Goal: Transaction & Acquisition: Purchase product/service

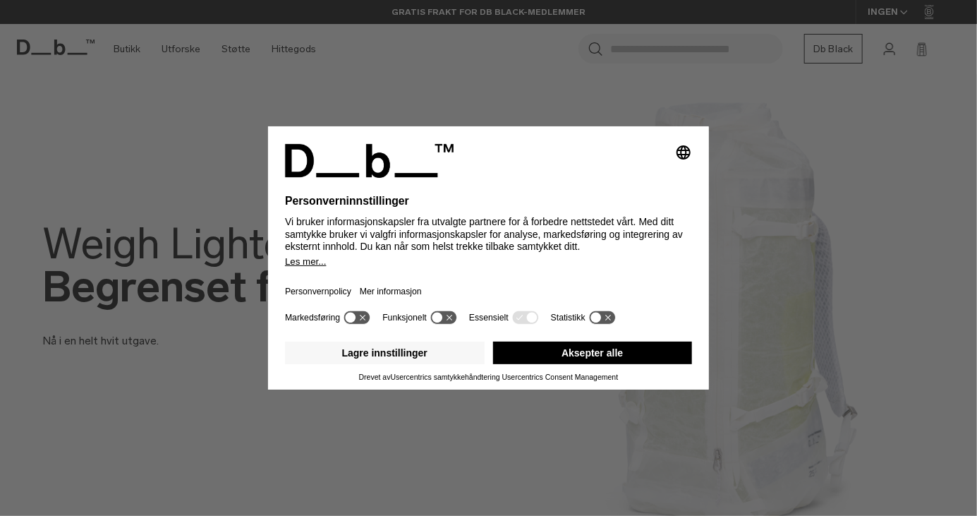
click at [660, 351] on button "Aksepter alle" at bounding box center [593, 352] width 200 height 23
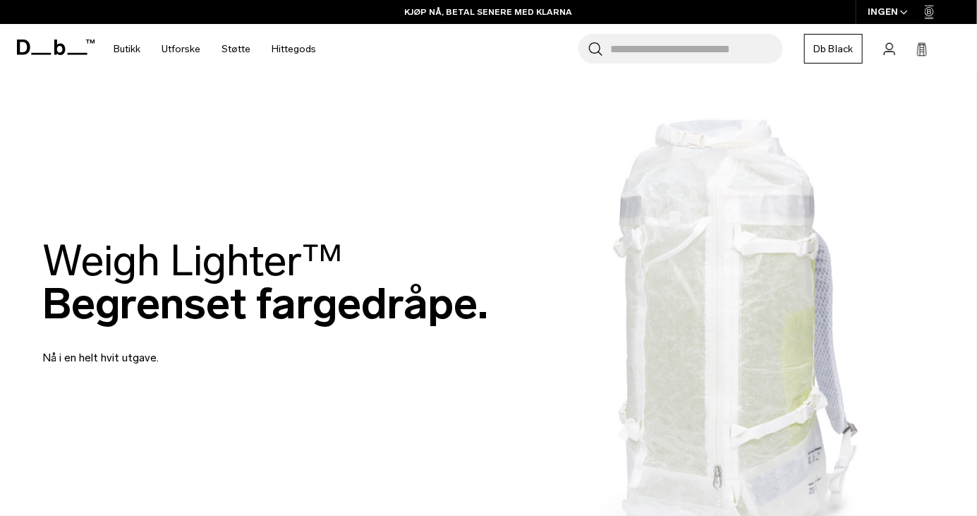
click at [128, 54] on font "Butikk" at bounding box center [127, 49] width 27 height 12
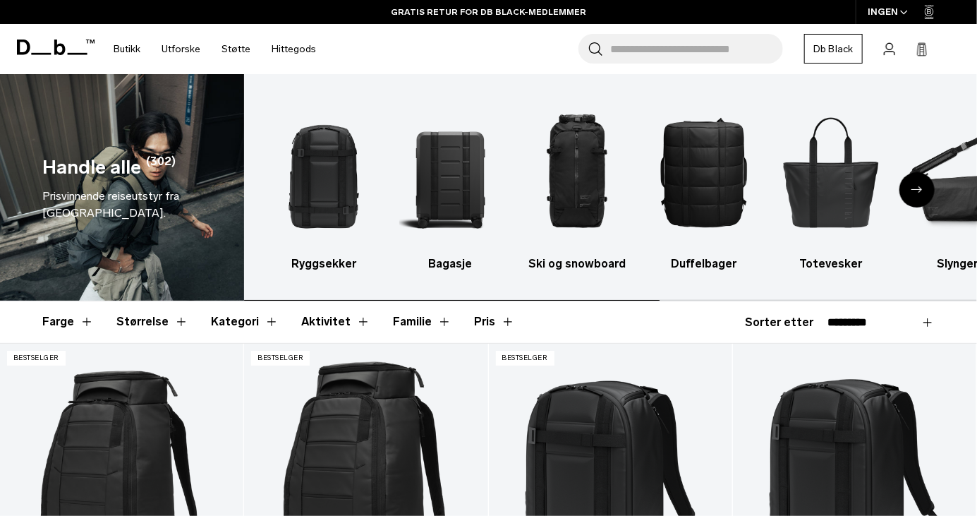
click at [462, 188] on img "2 / 10" at bounding box center [450, 171] width 102 height 153
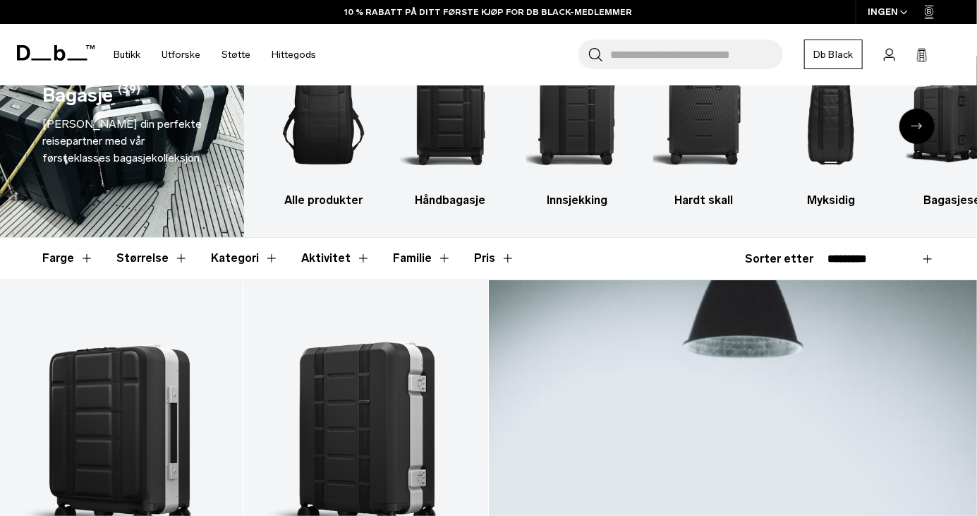
scroll to position [132, 0]
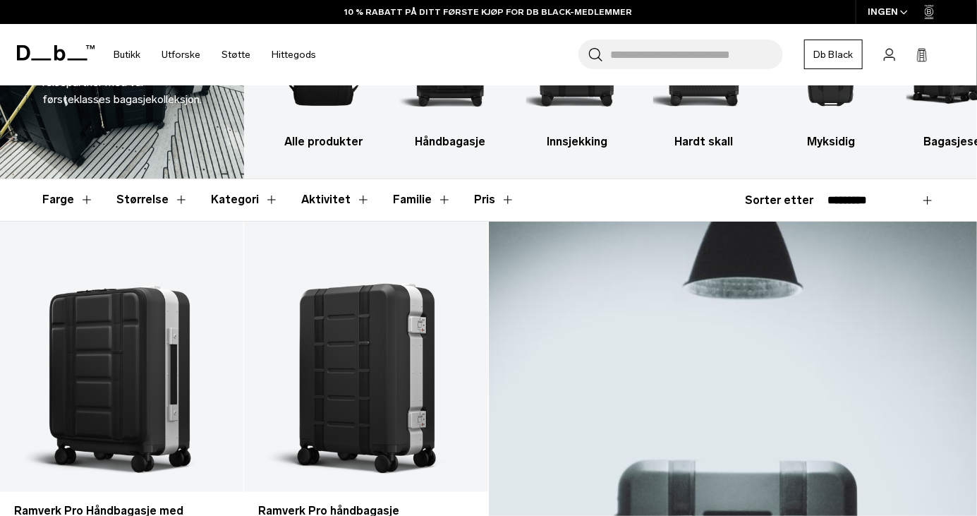
click at [217, 198] on font "Kategori" at bounding box center [235, 199] width 48 height 13
click at [231, 197] on font "Kategori" at bounding box center [235, 199] width 48 height 13
click at [259, 199] on button "Kategori" at bounding box center [245, 199] width 68 height 41
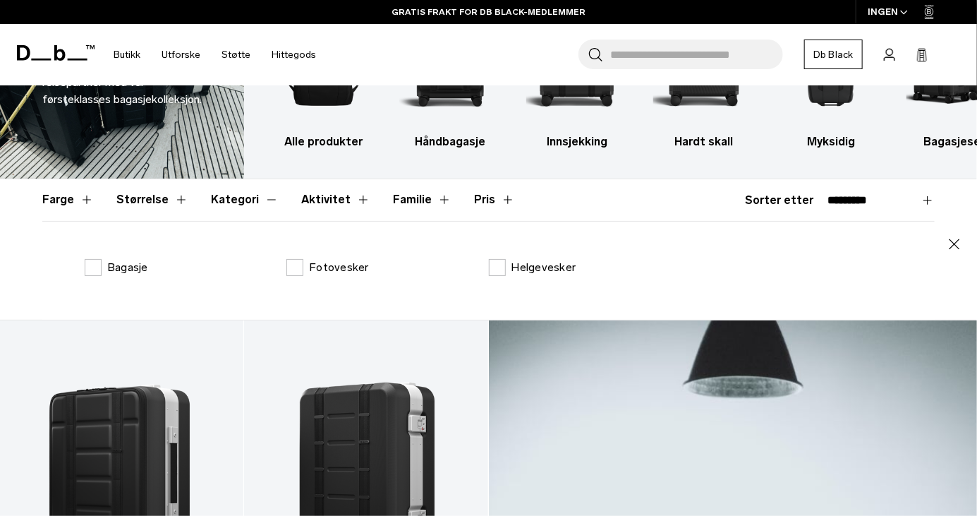
click at [259, 199] on button "Kategori" at bounding box center [245, 199] width 68 height 41
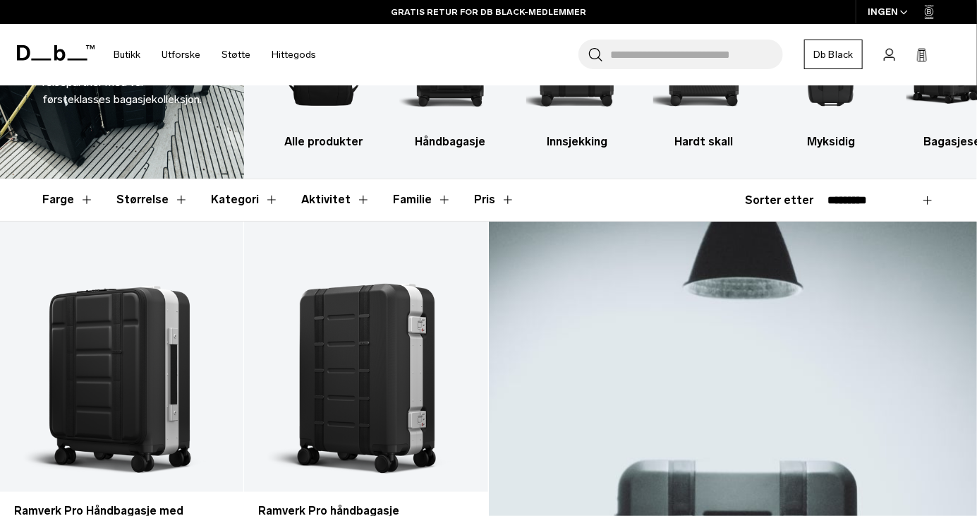
click at [158, 202] on font "Størrelse" at bounding box center [142, 199] width 52 height 13
click at [175, 195] on button "Størrelse" at bounding box center [152, 199] width 72 height 41
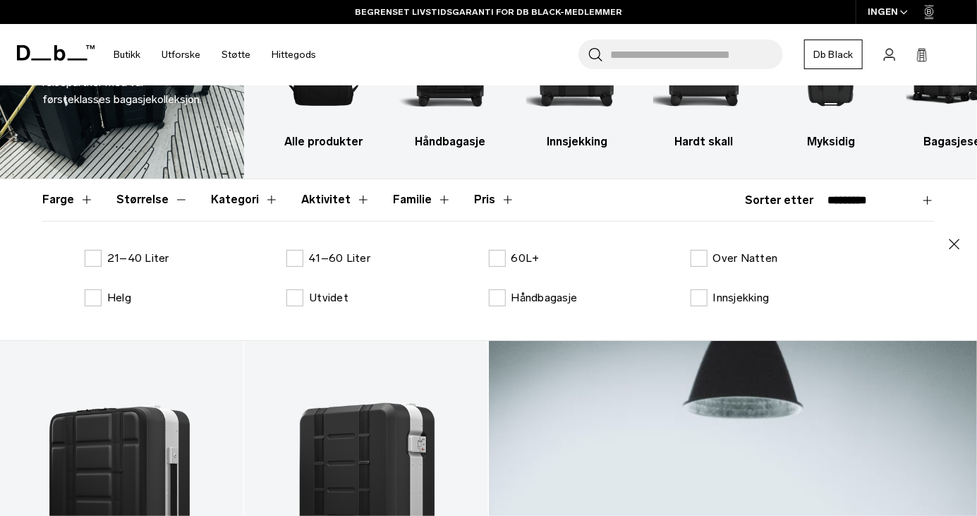
click at [181, 203] on button "Størrelse" at bounding box center [152, 199] width 72 height 41
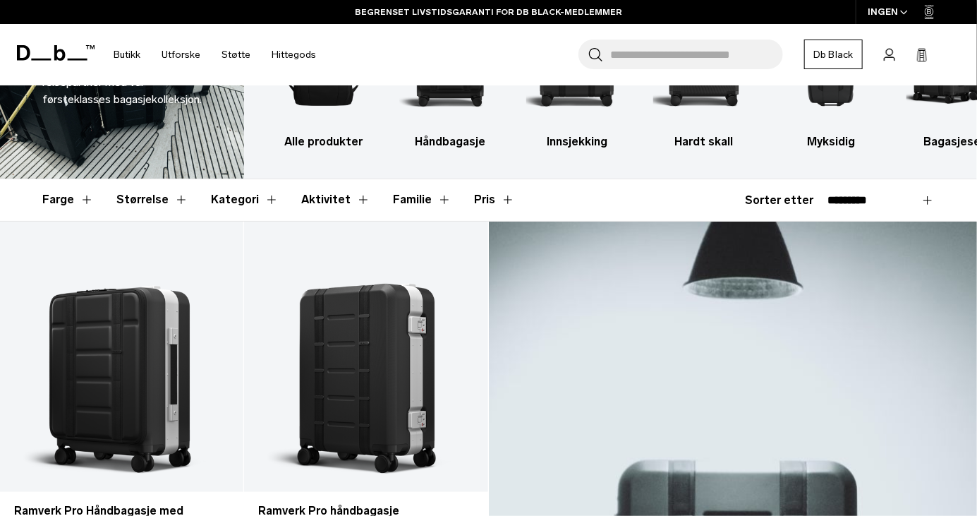
click at [350, 207] on button "Aktivitet" at bounding box center [335, 199] width 69 height 41
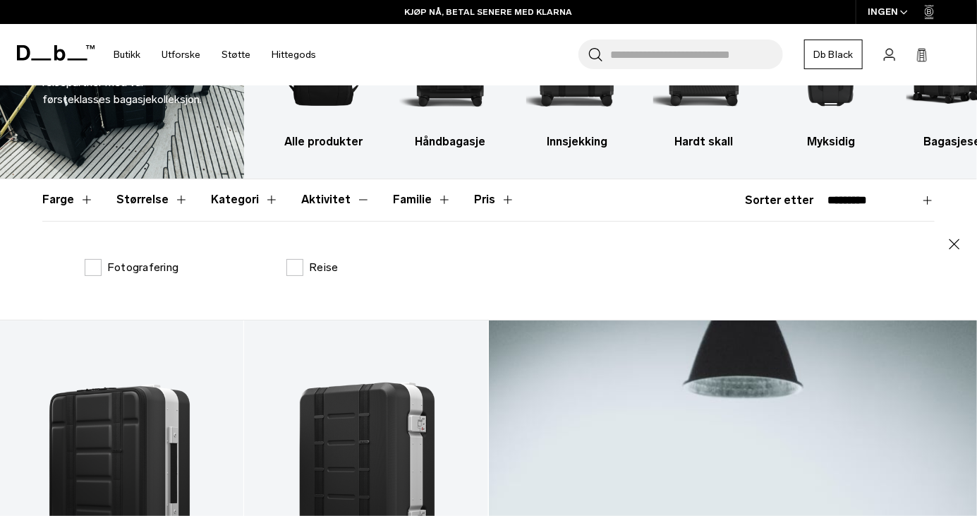
click at [348, 203] on button "Aktivitet" at bounding box center [335, 199] width 69 height 41
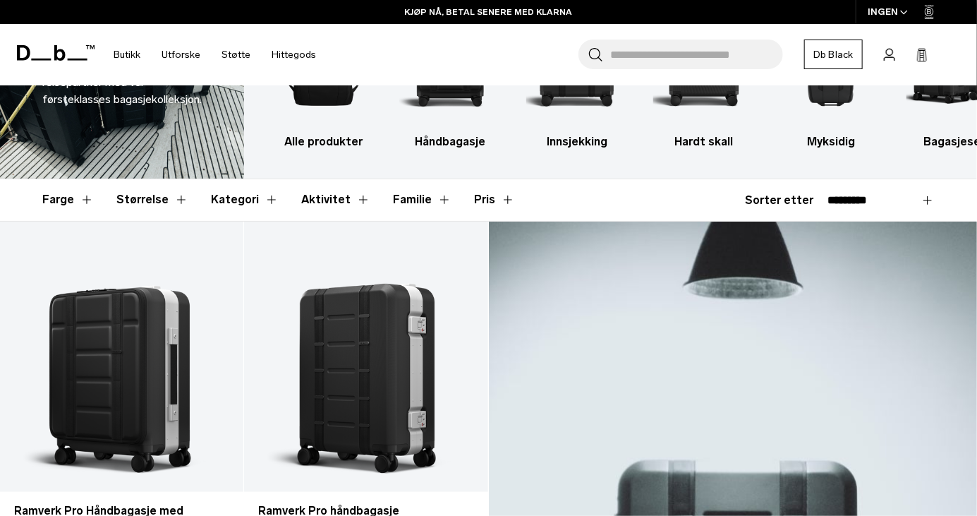
click at [425, 198] on button "Familie" at bounding box center [422, 199] width 59 height 41
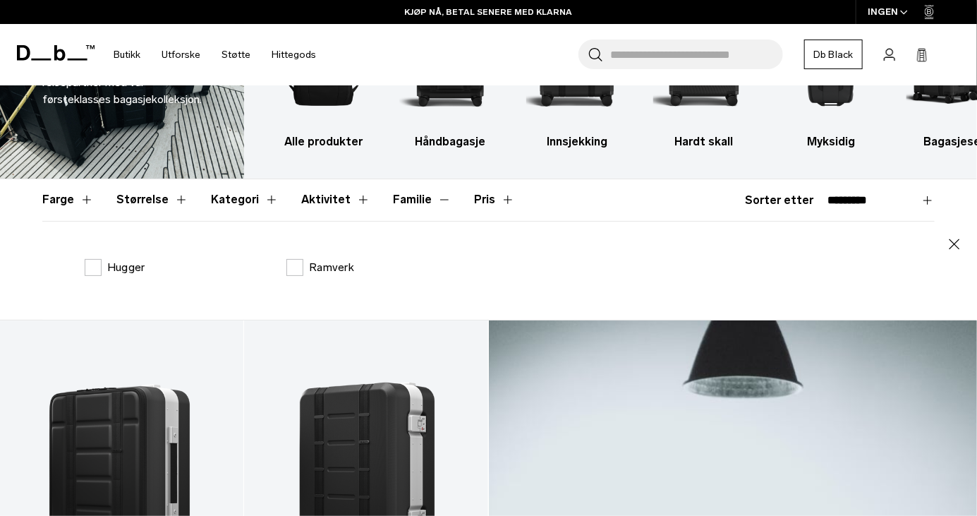
click at [425, 198] on button "Familie" at bounding box center [422, 199] width 59 height 41
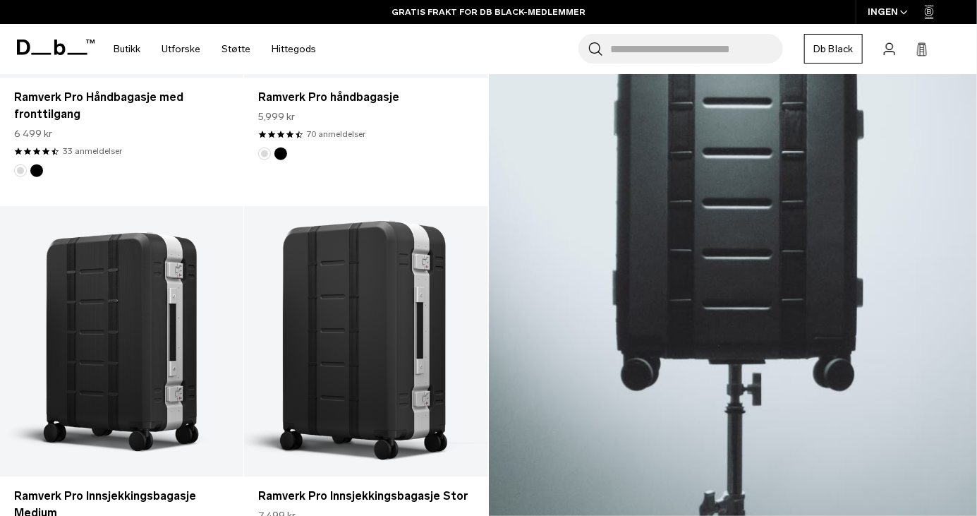
scroll to position [0, 0]
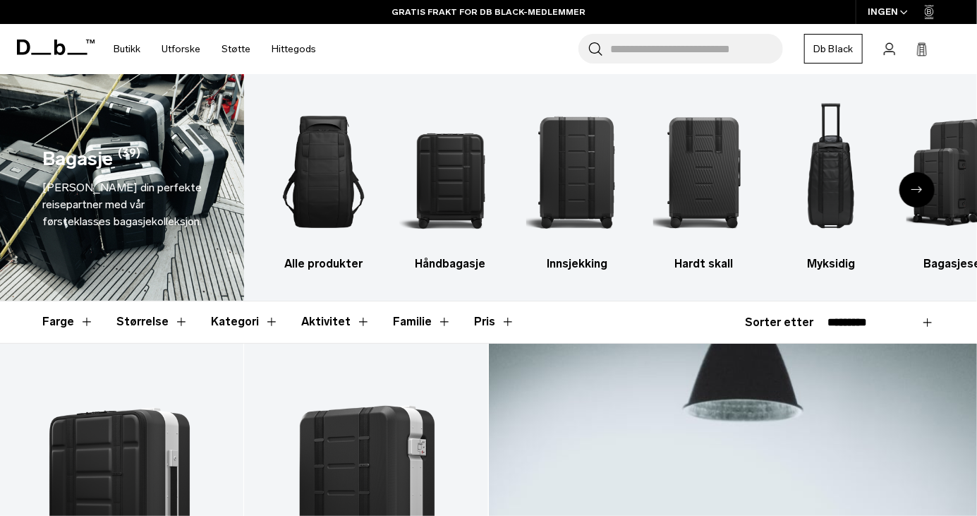
click at [176, 327] on button "Størrelse" at bounding box center [152, 321] width 72 height 41
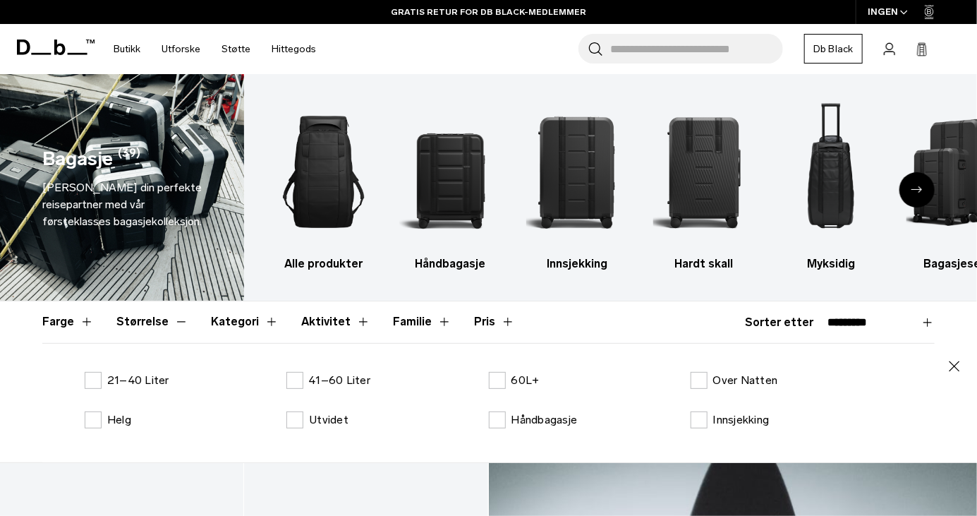
click at [301, 378] on label "41–60 liter" at bounding box center [328, 380] width 84 height 17
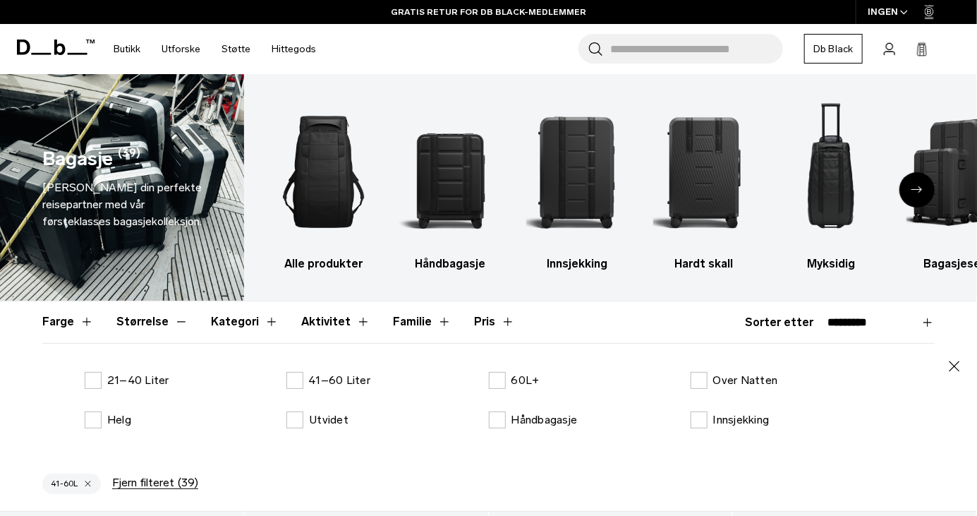
click at [504, 383] on label "60L+" at bounding box center [514, 380] width 51 height 17
click at [301, 378] on label "41–60 liter" at bounding box center [328, 380] width 84 height 17
click at [294, 377] on label "41–60 liter" at bounding box center [328, 380] width 84 height 17
click at [497, 379] on label "60L+" at bounding box center [514, 380] width 51 height 17
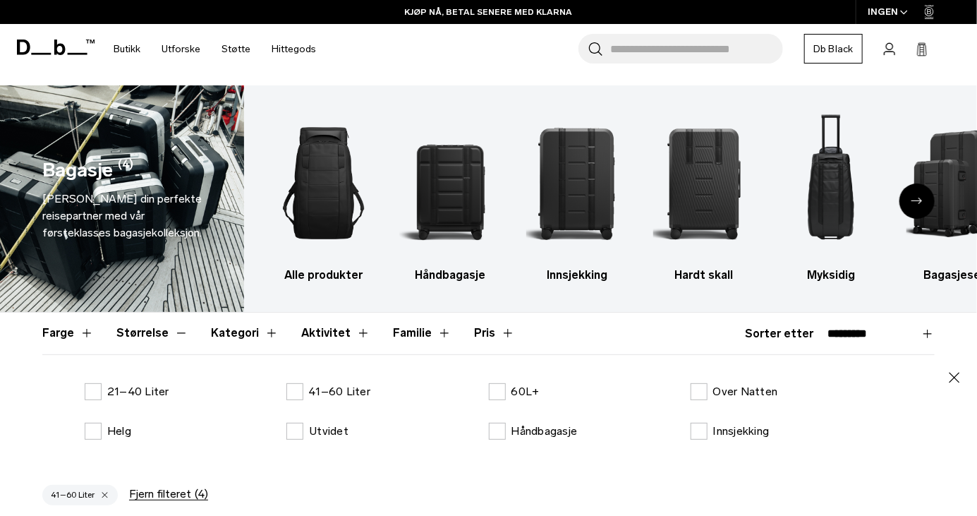
click at [294, 390] on label "41–60 liter" at bounding box center [328, 391] width 84 height 17
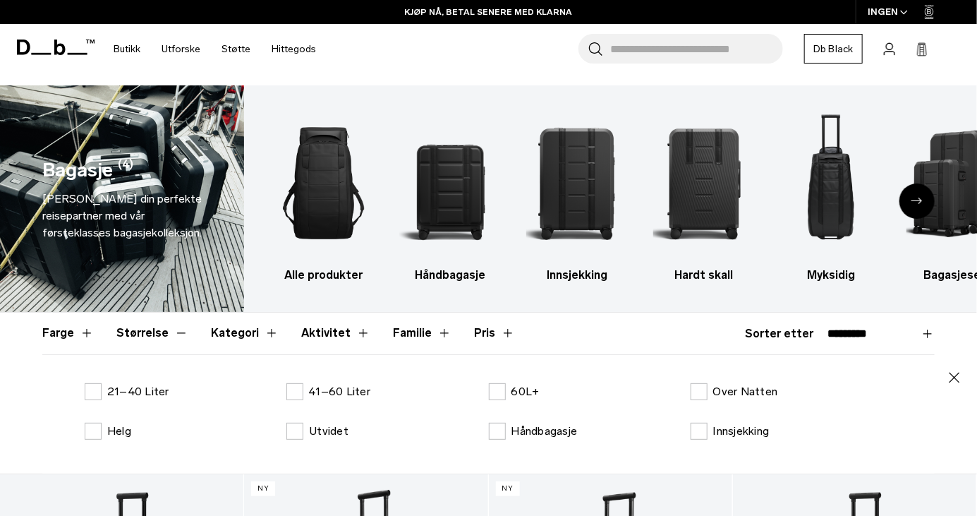
click at [500, 398] on label "60L+" at bounding box center [514, 391] width 51 height 17
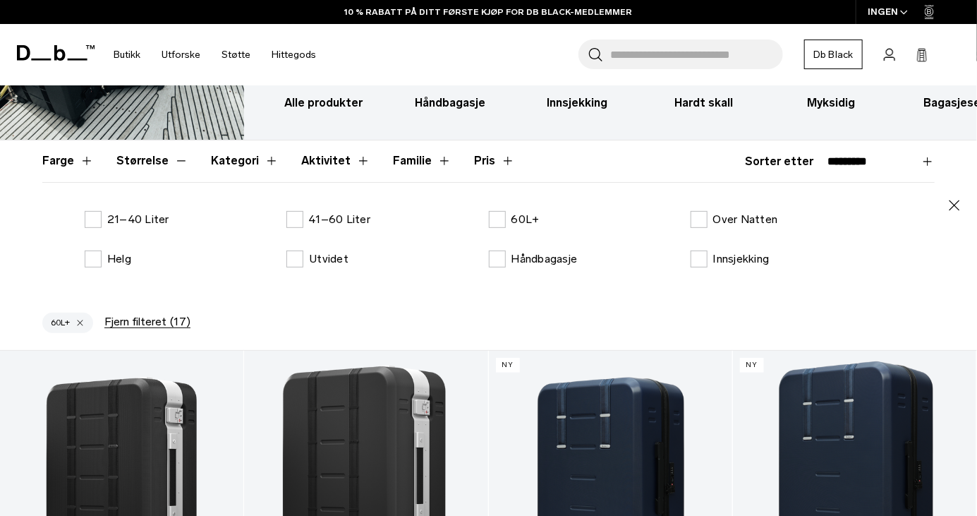
scroll to position [171, 0]
click at [237, 166] on font "Kategori" at bounding box center [235, 161] width 48 height 13
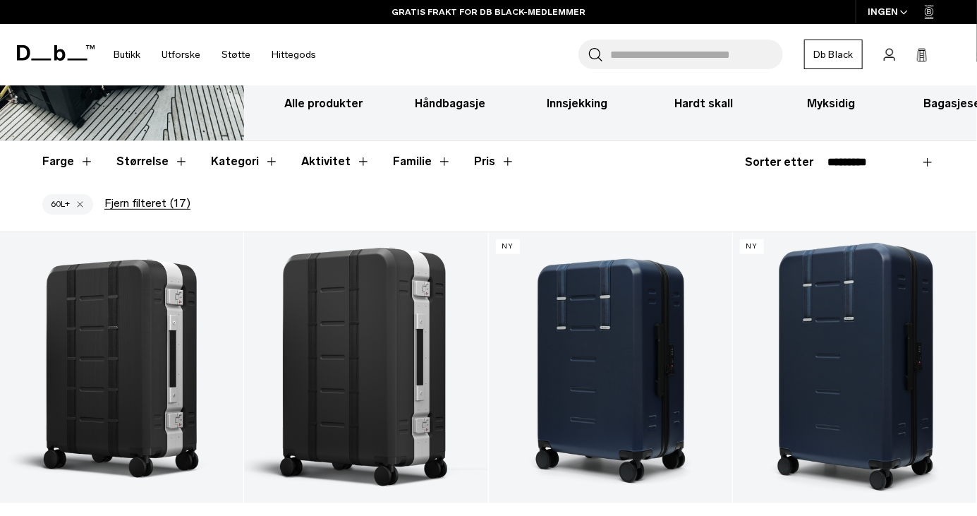
click at [233, 164] on font "Kategori" at bounding box center [235, 161] width 48 height 13
click at [267, 162] on button "Kategori" at bounding box center [245, 161] width 68 height 41
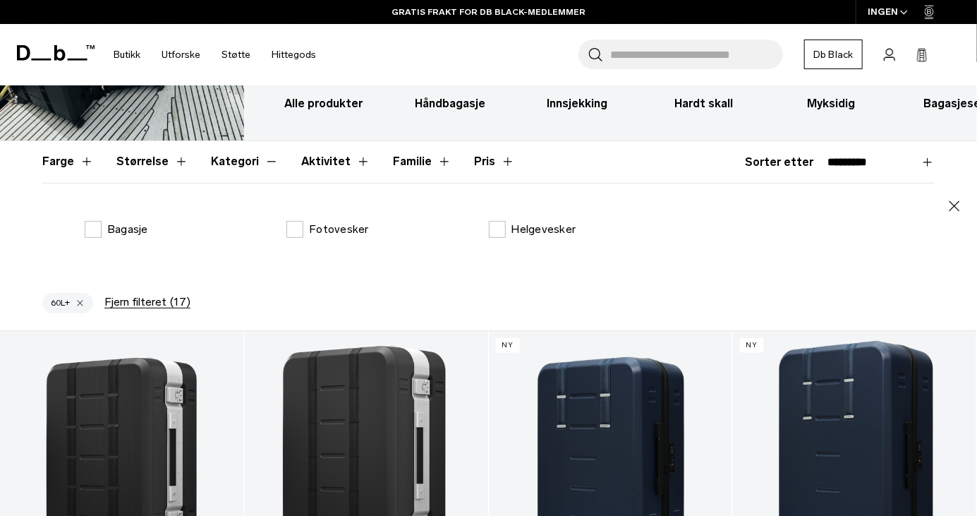
click at [266, 169] on button "Kategori" at bounding box center [245, 161] width 68 height 41
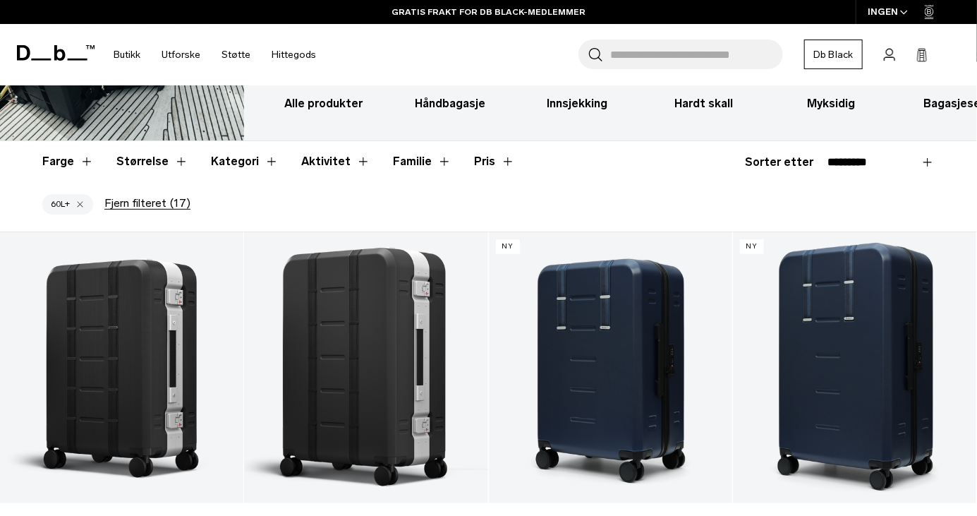
click at [356, 167] on button "Aktivitet" at bounding box center [335, 161] width 69 height 41
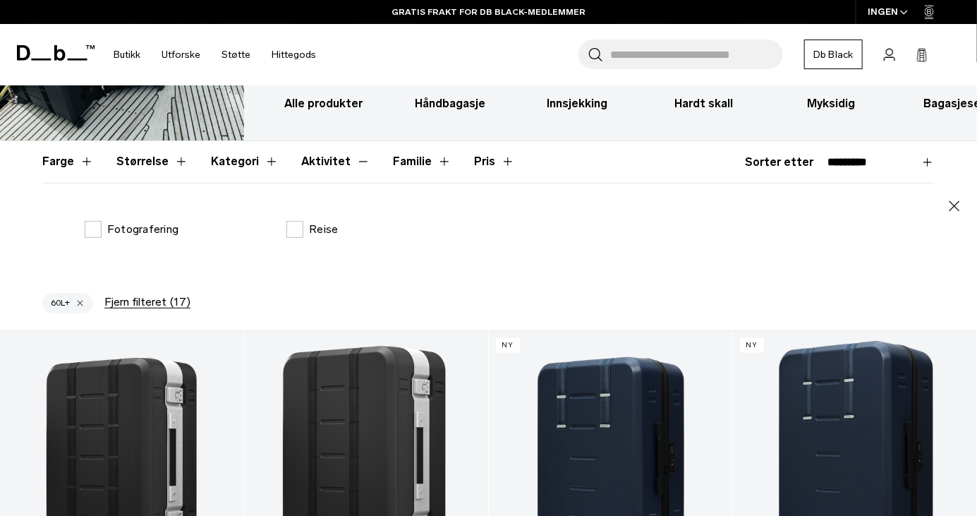
click at [346, 167] on button "Aktivitet" at bounding box center [335, 161] width 69 height 41
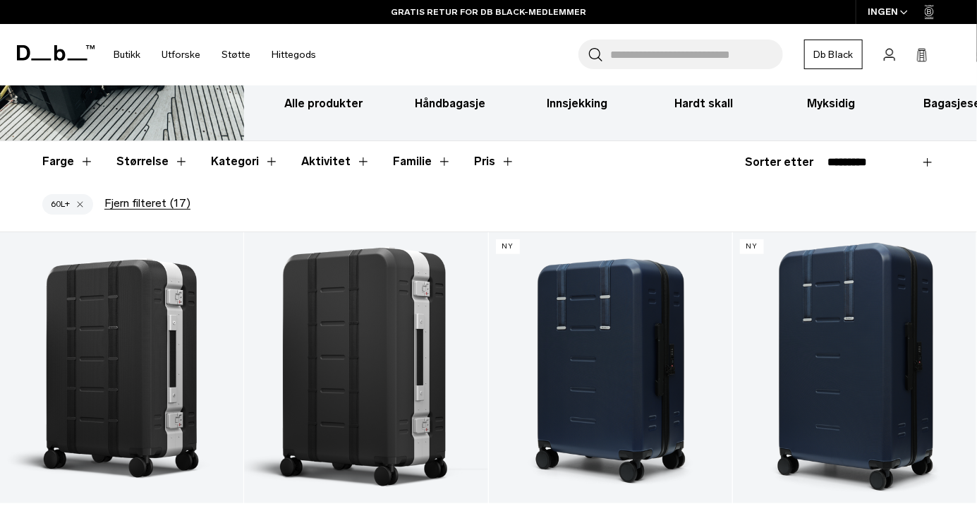
click at [267, 164] on button "Kategori" at bounding box center [245, 161] width 68 height 41
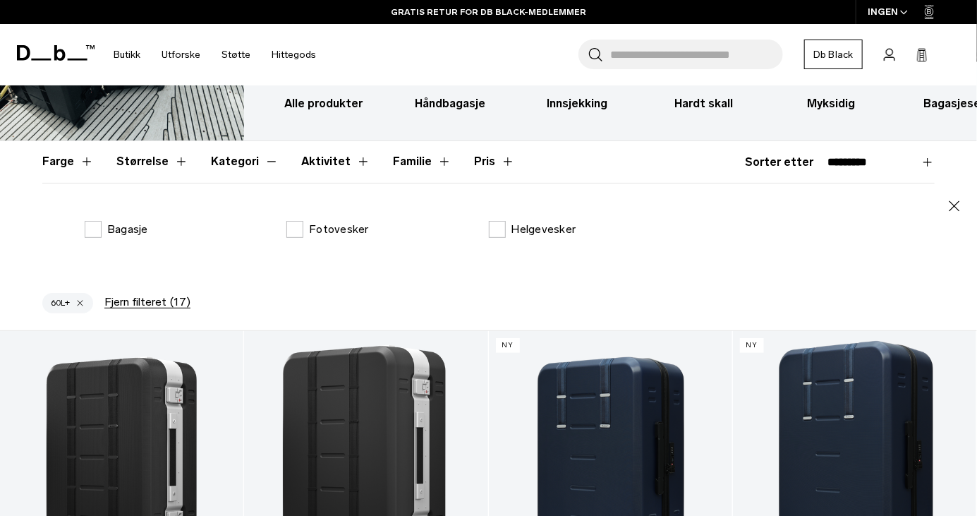
click at [267, 164] on button "Kategori" at bounding box center [245, 161] width 68 height 41
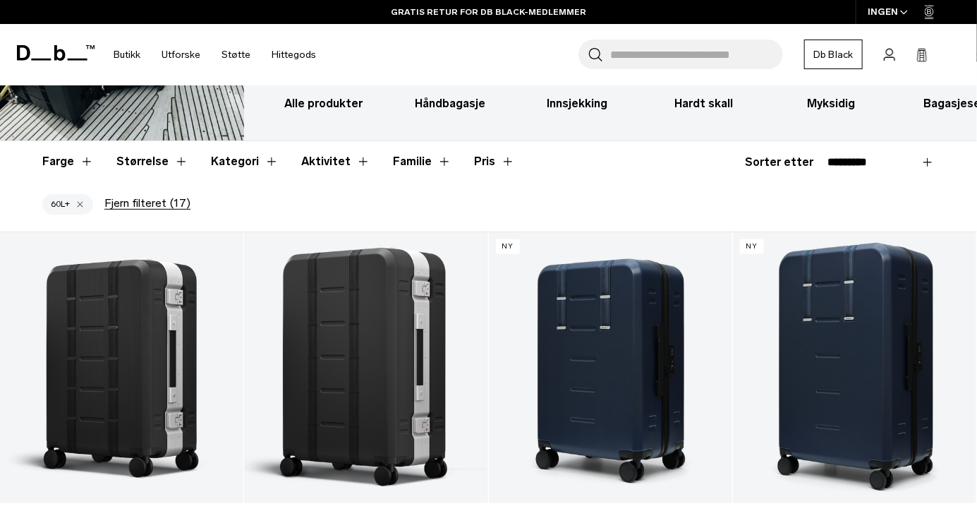
click at [429, 164] on button "Familie" at bounding box center [422, 161] width 59 height 41
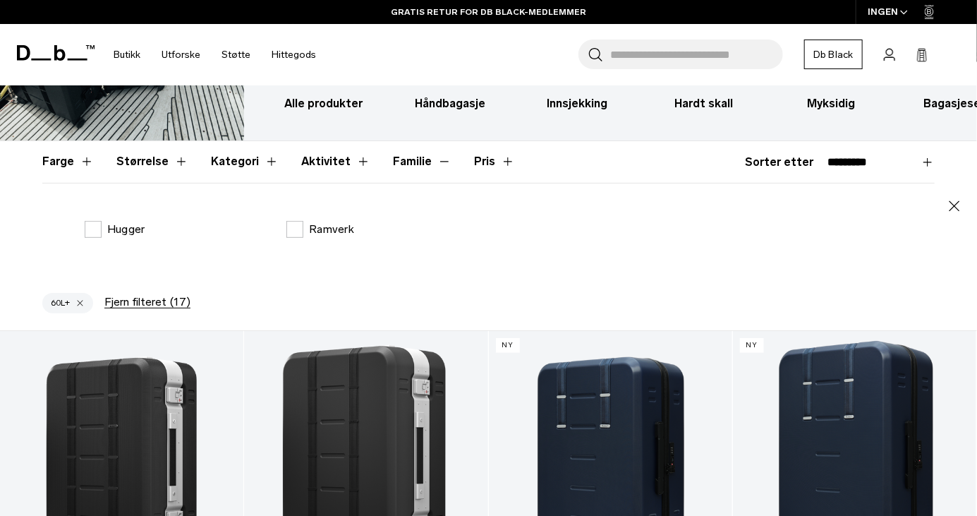
click at [294, 226] on label "Ramverk" at bounding box center [320, 229] width 68 height 17
click at [426, 169] on button "Familie" at bounding box center [422, 161] width 59 height 41
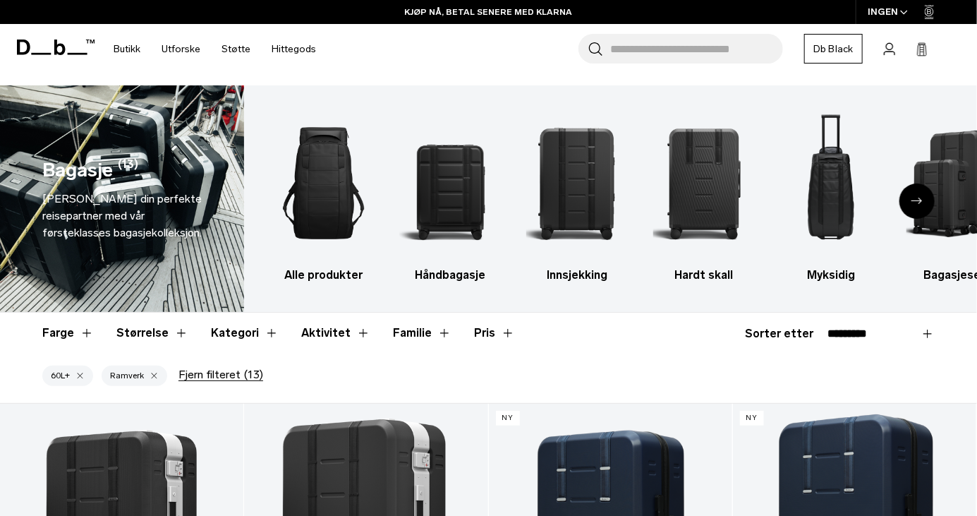
click at [86, 336] on button "Farge" at bounding box center [68, 333] width 52 height 41
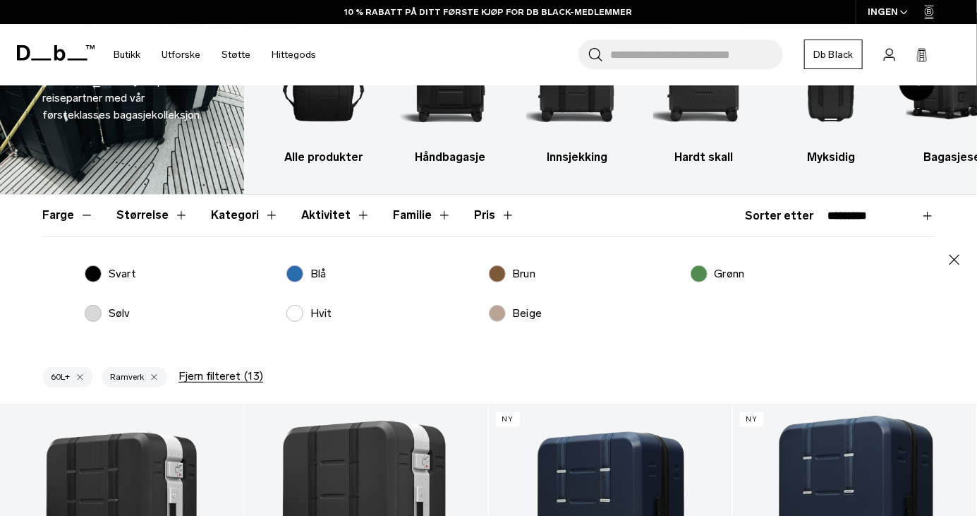
scroll to position [123, 0]
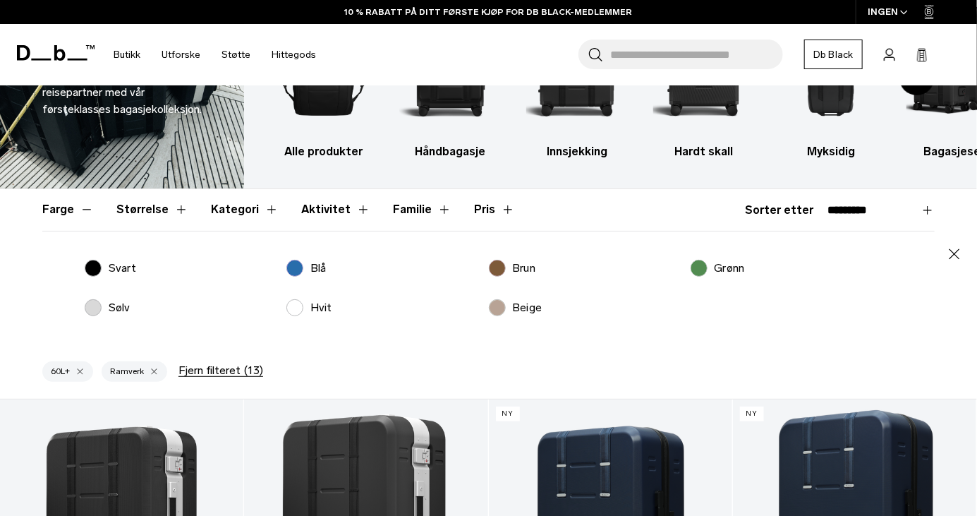
click at [92, 270] on label "Svart" at bounding box center [111, 268] width 52 height 17
click at [303, 270] on label "Blå" at bounding box center [306, 268] width 40 height 17
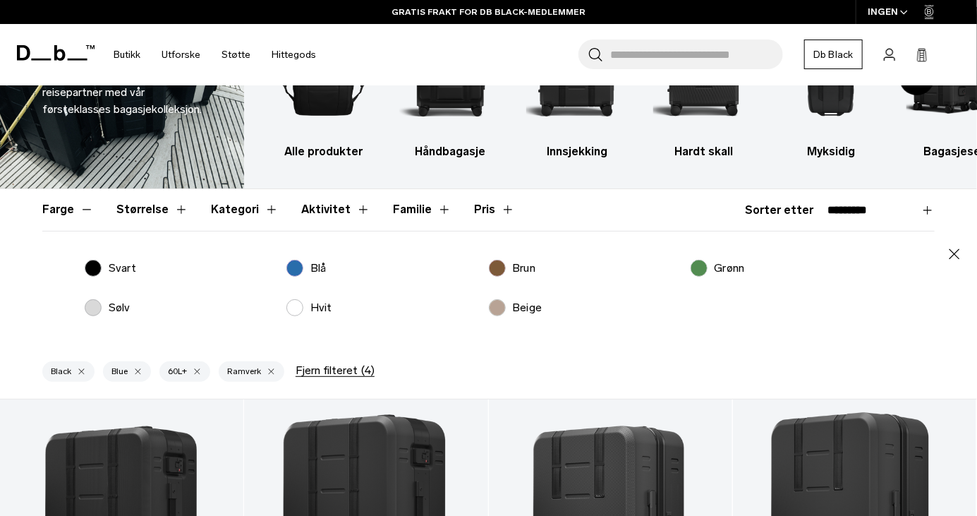
click at [497, 267] on label "Brun" at bounding box center [512, 268] width 47 height 17
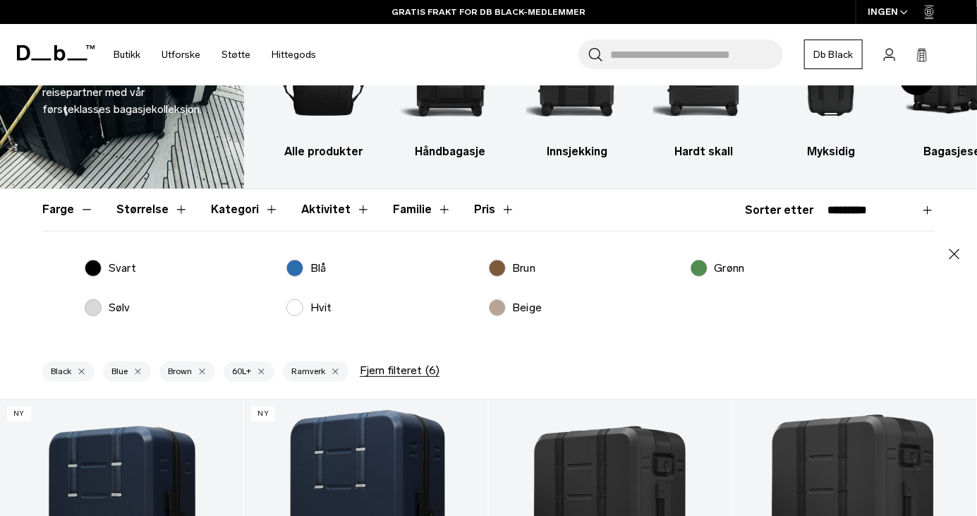
click at [706, 274] on label "Grønn" at bounding box center [718, 268] width 54 height 17
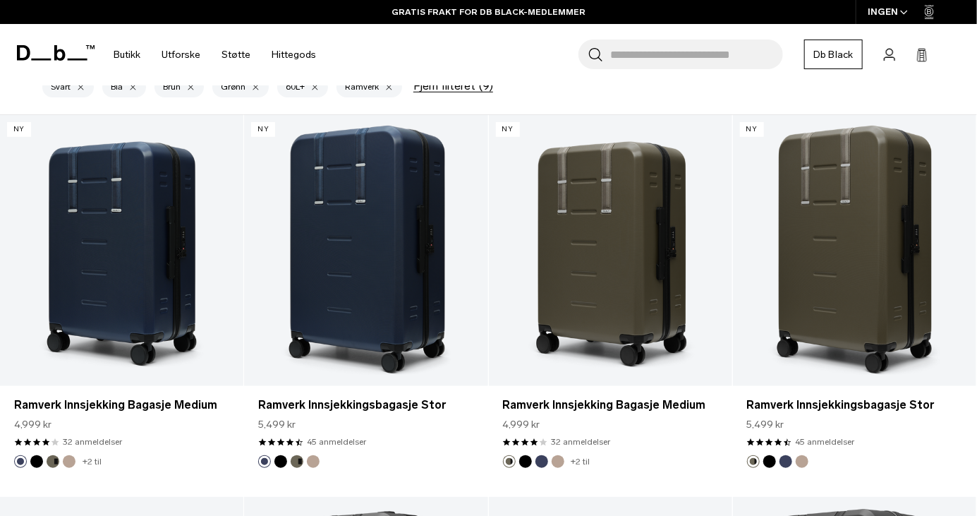
scroll to position [819, 0]
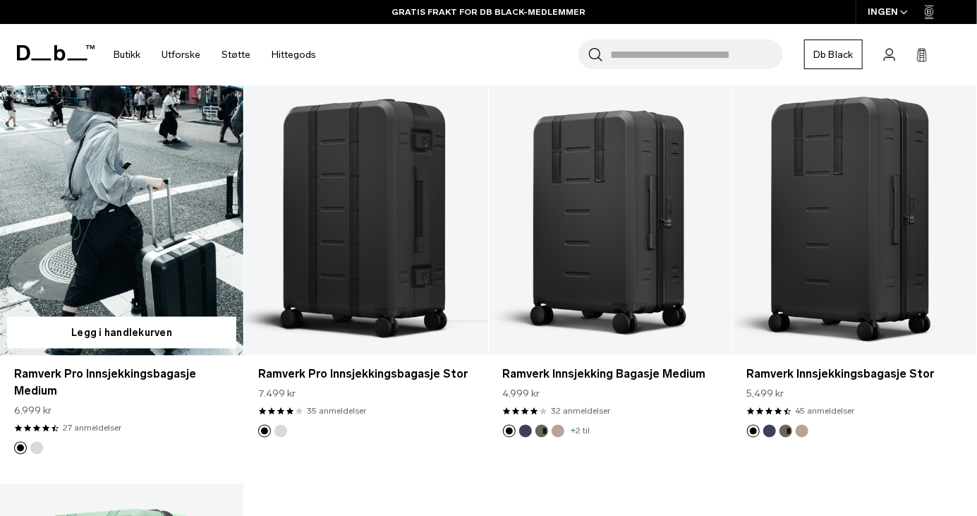
click at [108, 260] on link "Ramverk Pro Innsjekkingsbagasje Medium" at bounding box center [121, 220] width 243 height 271
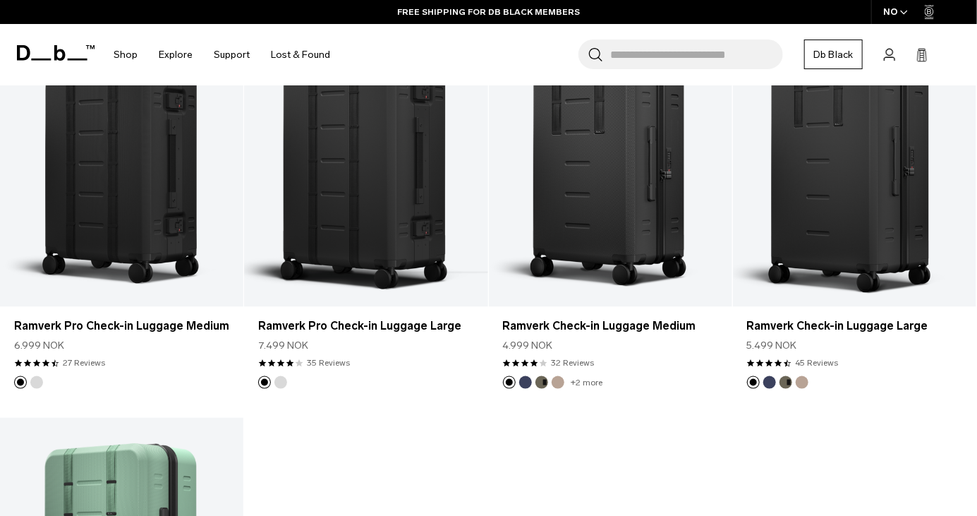
scroll to position [759, 0]
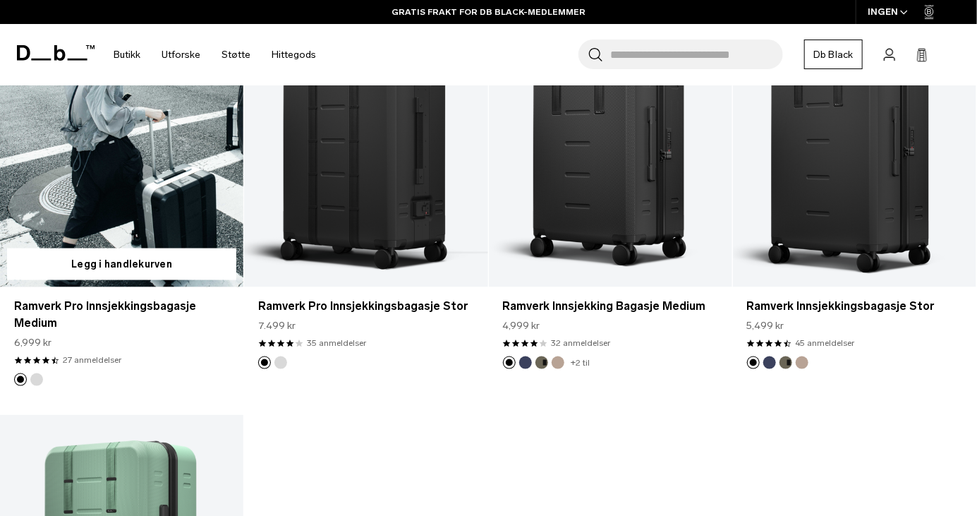
click at [94, 180] on link "Ramverk Pro Innsjekkingsbagasje Medium" at bounding box center [121, 151] width 243 height 271
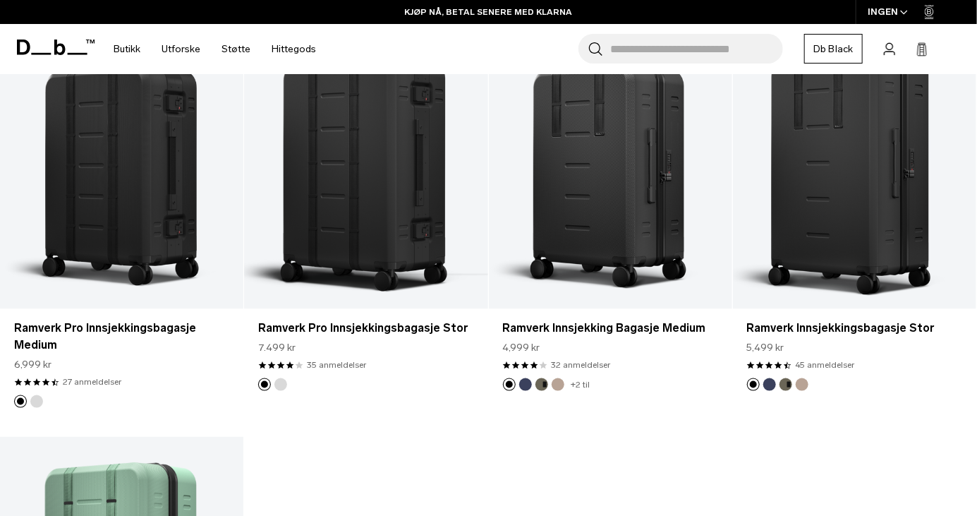
scroll to position [620, 0]
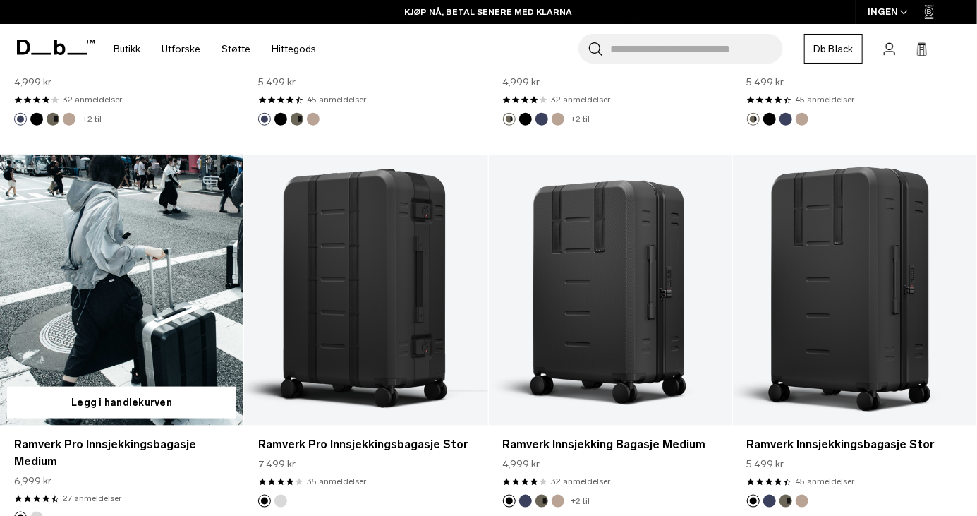
click at [107, 317] on link "Ramverk Pro Innsjekkingsbagasje Medium" at bounding box center [121, 290] width 243 height 271
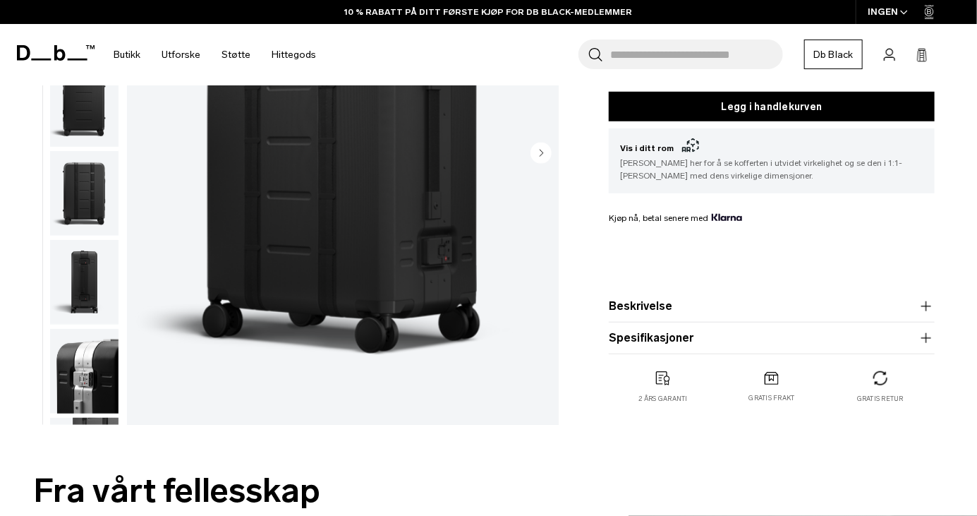
click at [926, 305] on icon "button" at bounding box center [926, 305] width 10 height 1
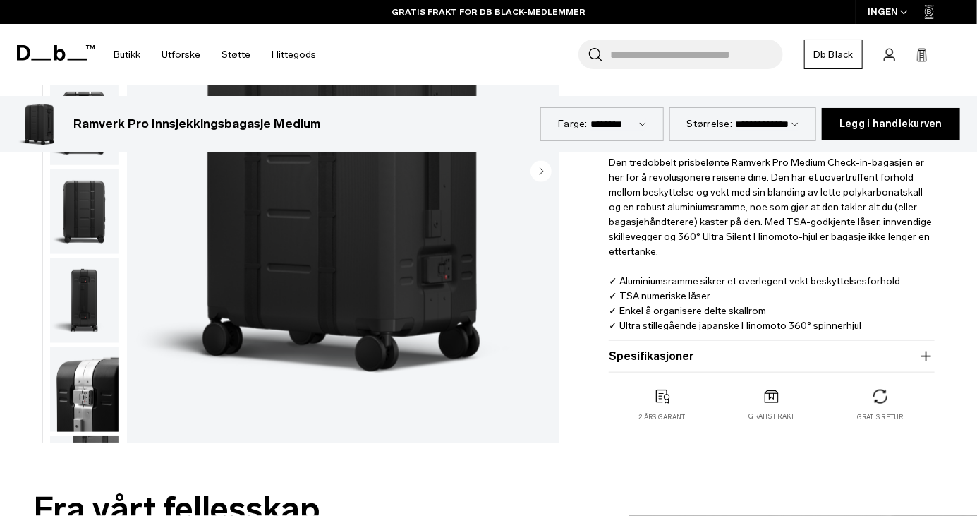
scroll to position [549, 0]
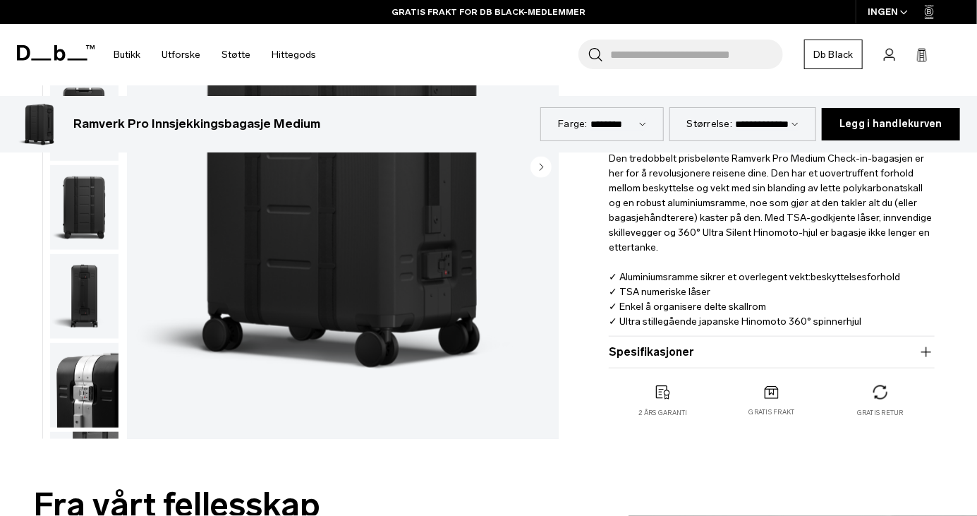
click at [926, 352] on icon "button" at bounding box center [926, 351] width 10 height 1
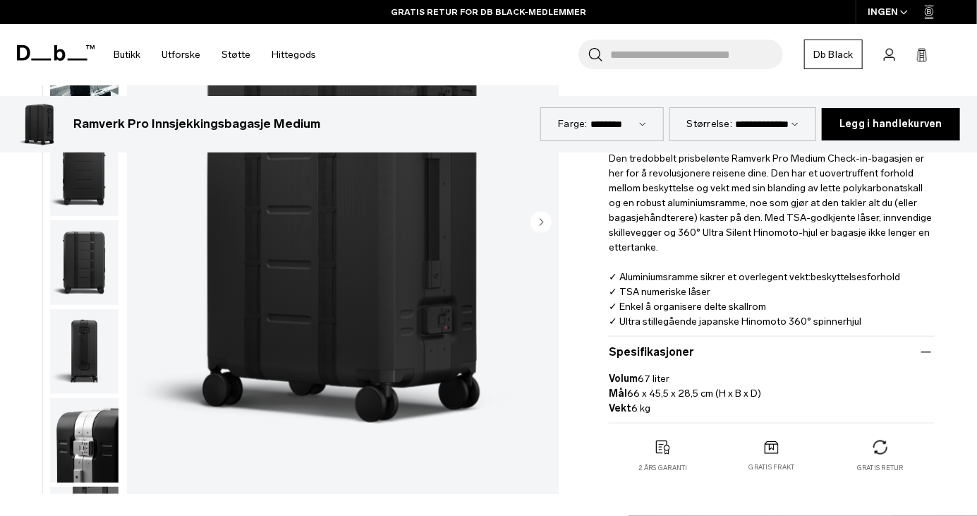
click at [631, 411] on font "6 kg" at bounding box center [640, 408] width 19 height 12
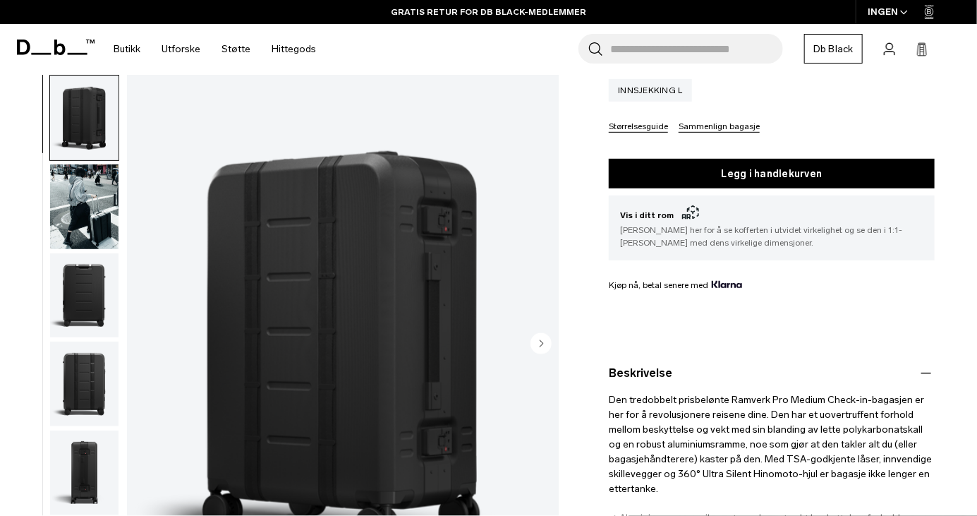
scroll to position [301, 0]
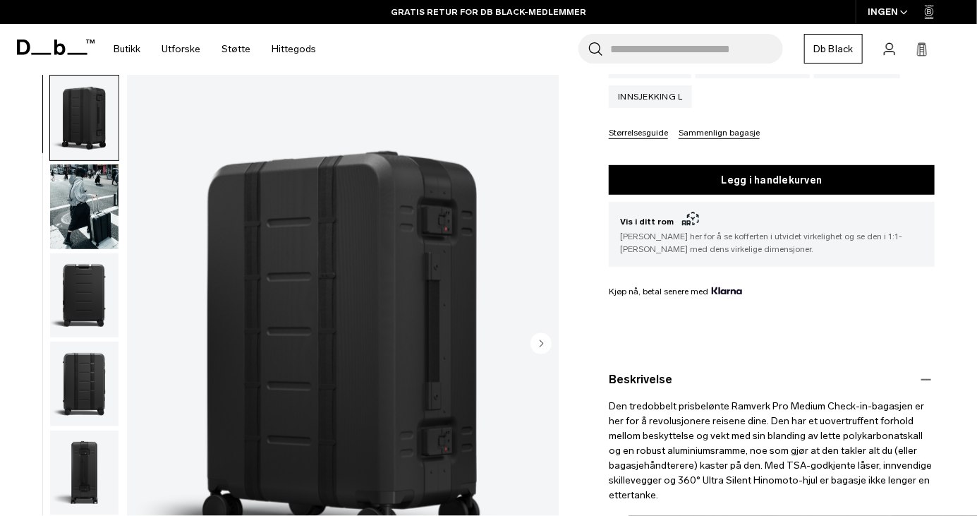
click at [85, 208] on img "button" at bounding box center [84, 206] width 68 height 85
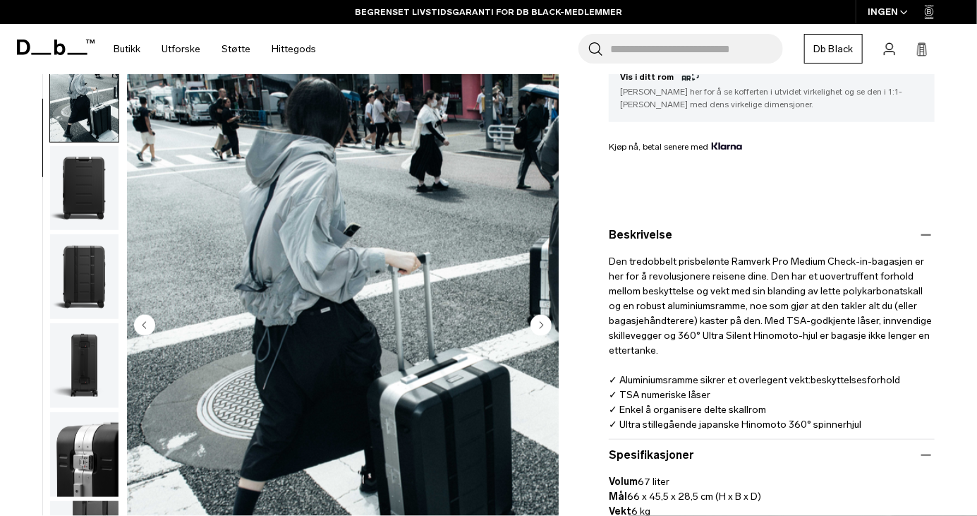
scroll to position [467, 0]
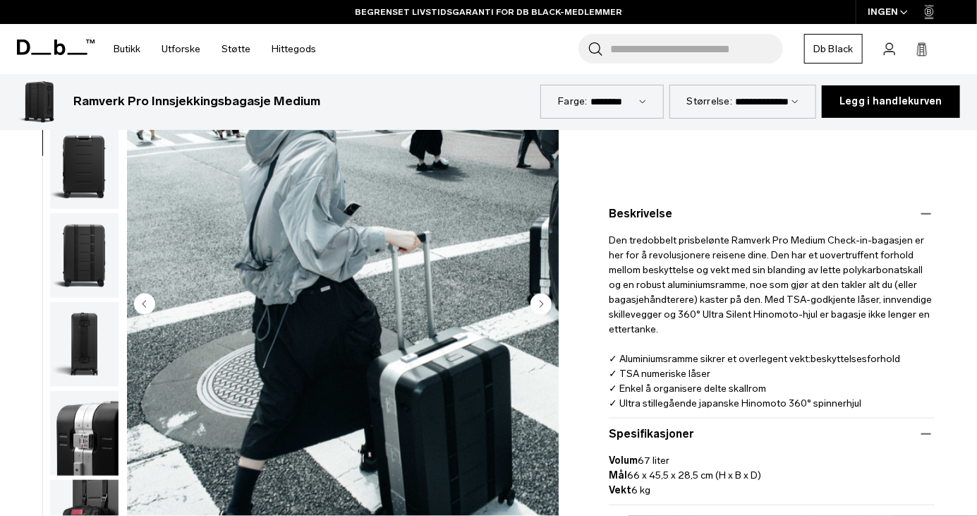
click at [553, 302] on img "2 / 12" at bounding box center [343, 305] width 432 height 540
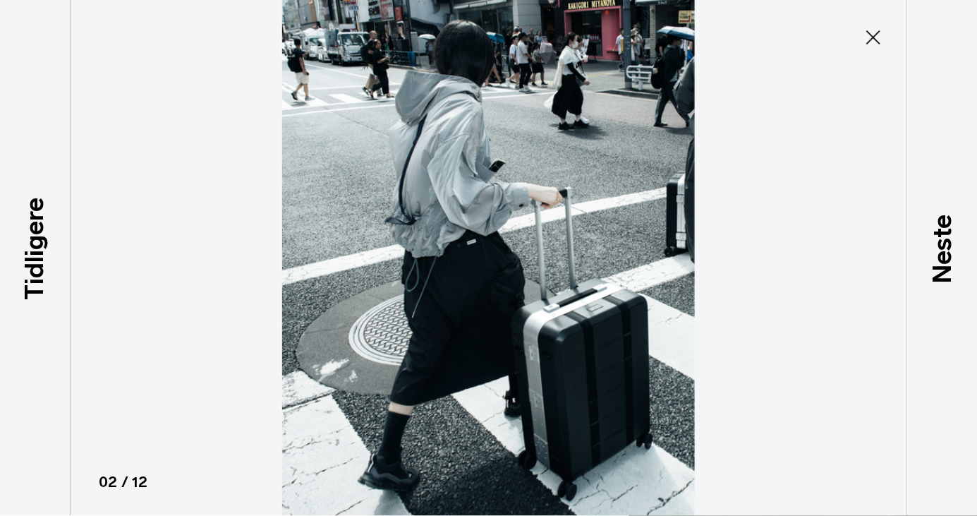
click at [950, 284] on font "Neste" at bounding box center [941, 248] width 30 height 69
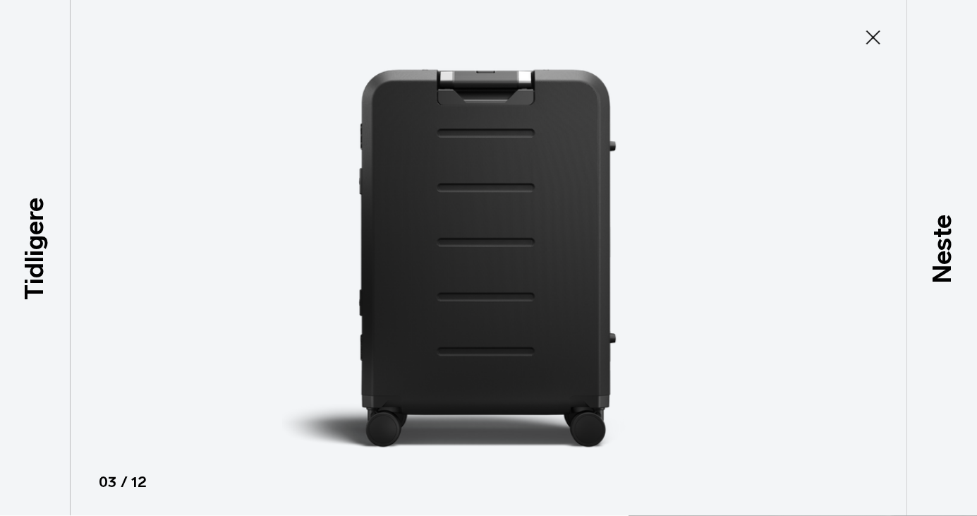
click at [950, 284] on font "Neste" at bounding box center [941, 248] width 30 height 69
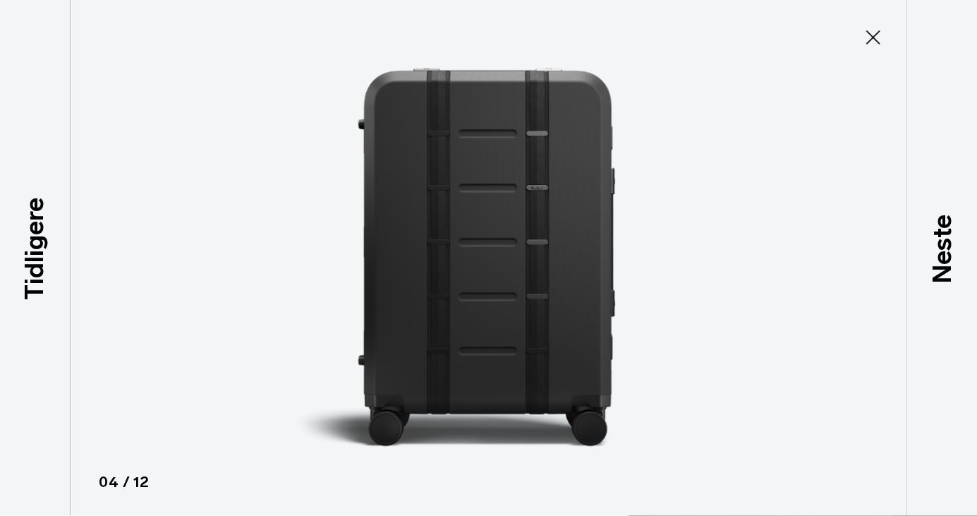
click at [940, 284] on font "Neste" at bounding box center [941, 248] width 30 height 69
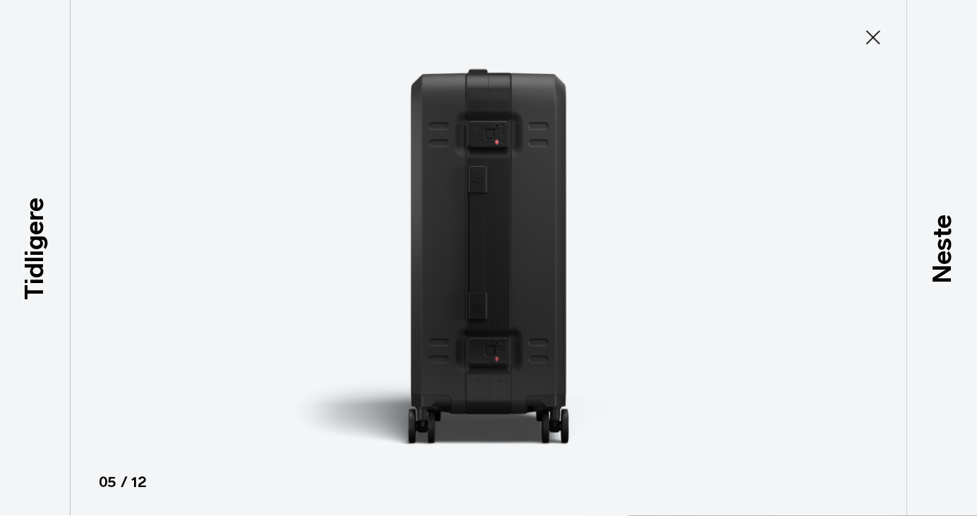
click at [940, 284] on font "Neste" at bounding box center [941, 248] width 30 height 69
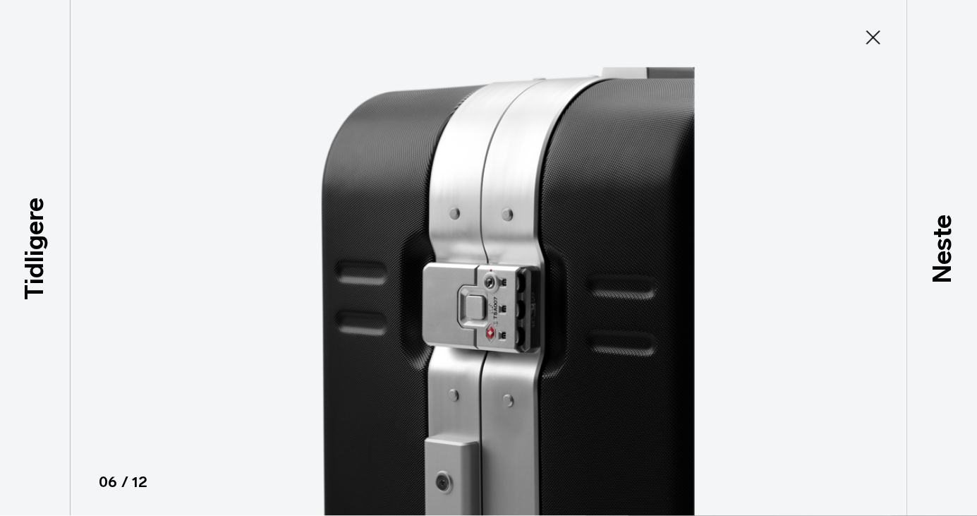
click at [941, 284] on font "Neste" at bounding box center [941, 248] width 30 height 69
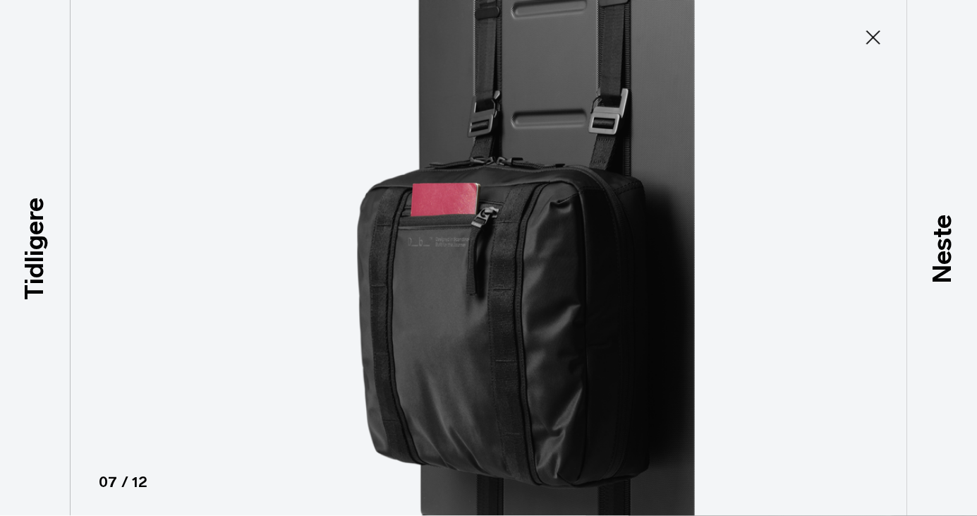
click at [926, 284] on p "Neste" at bounding box center [942, 248] width 38 height 69
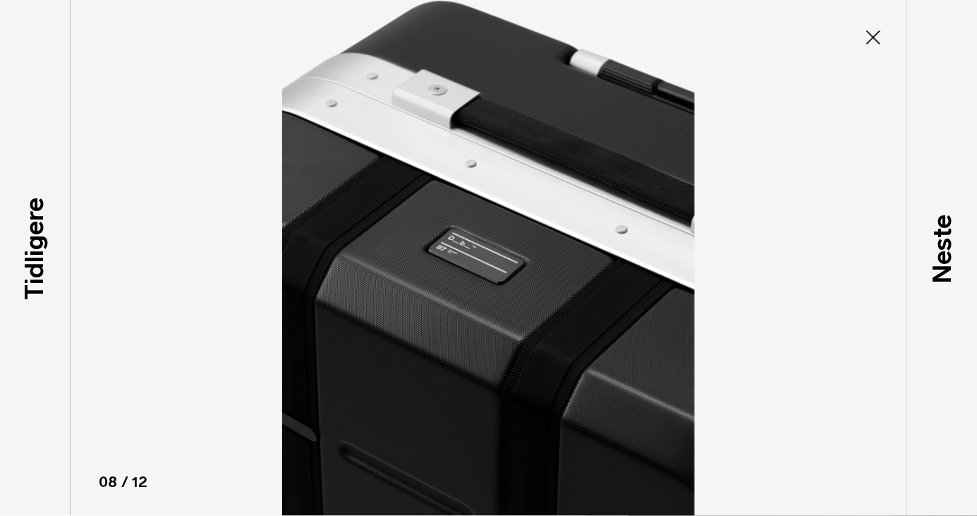
click at [933, 284] on font "Neste" at bounding box center [941, 248] width 30 height 69
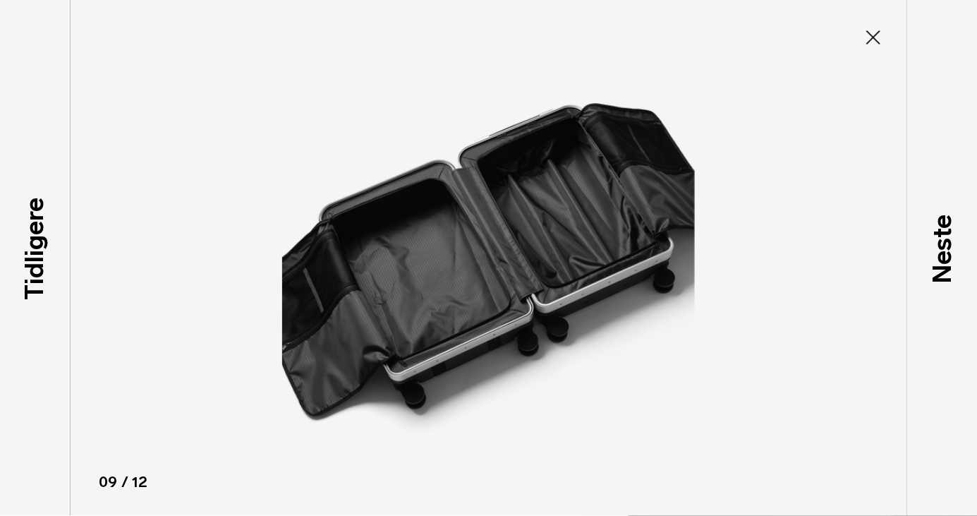
click at [941, 284] on font "Neste" at bounding box center [941, 248] width 30 height 69
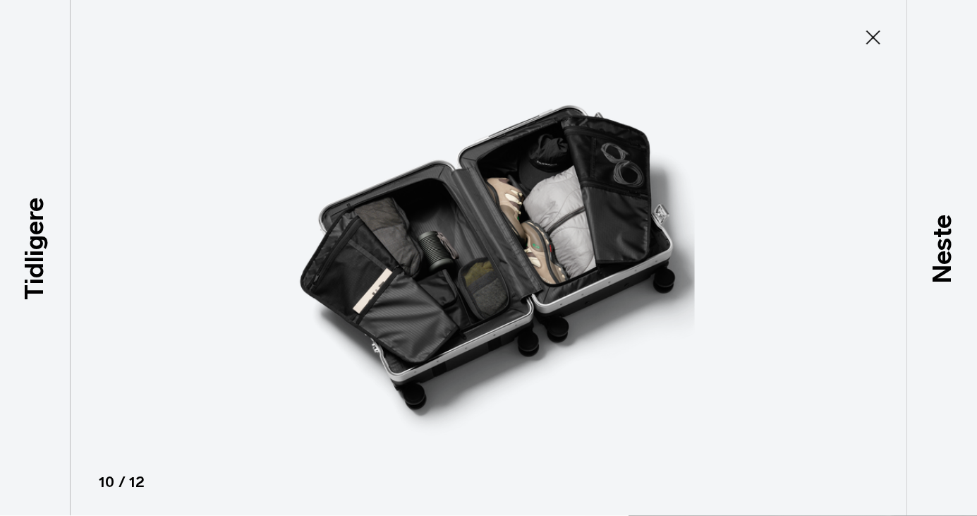
click at [34, 279] on font "Tidligere" at bounding box center [34, 249] width 30 height 102
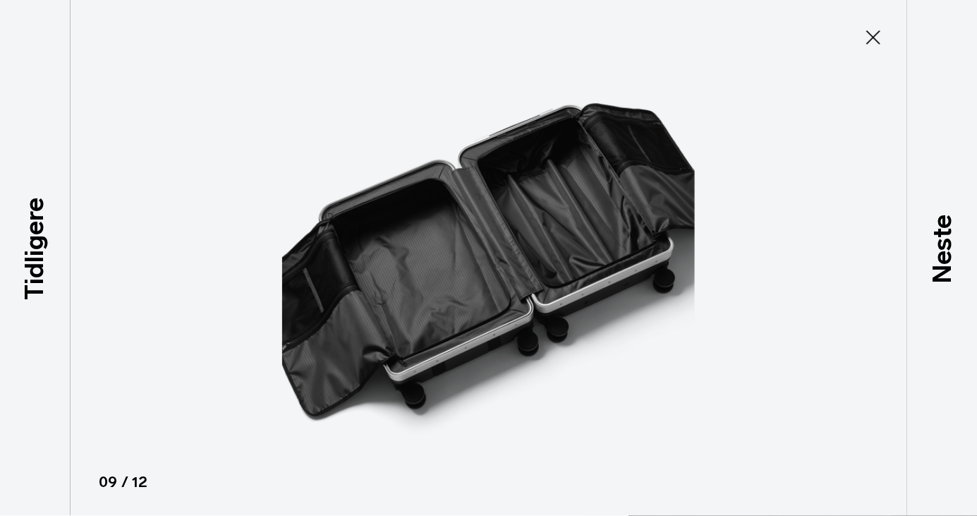
click at [862, 30] on icon at bounding box center [873, 37] width 23 height 23
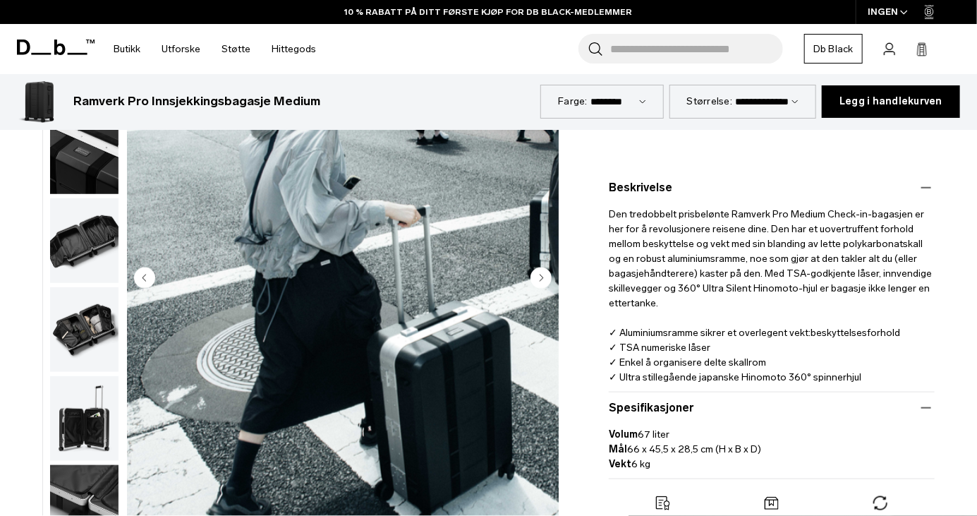
scroll to position [524, 0]
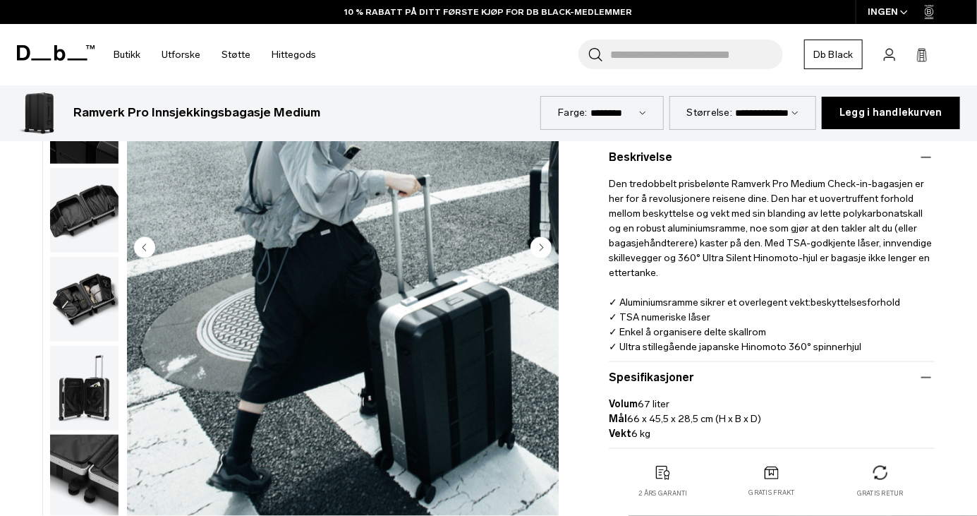
click at [90, 473] on img "button" at bounding box center [84, 476] width 68 height 85
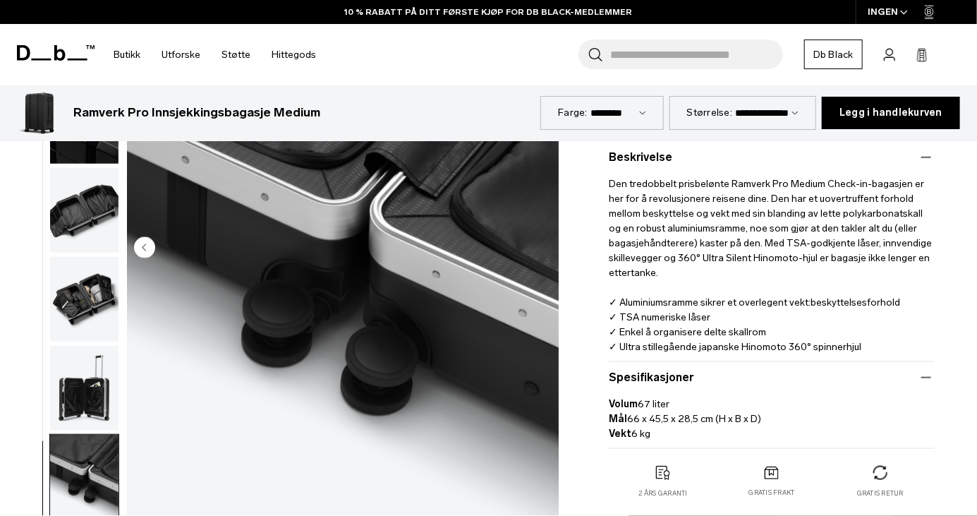
click at [355, 357] on img "12 / 12" at bounding box center [343, 249] width 432 height 540
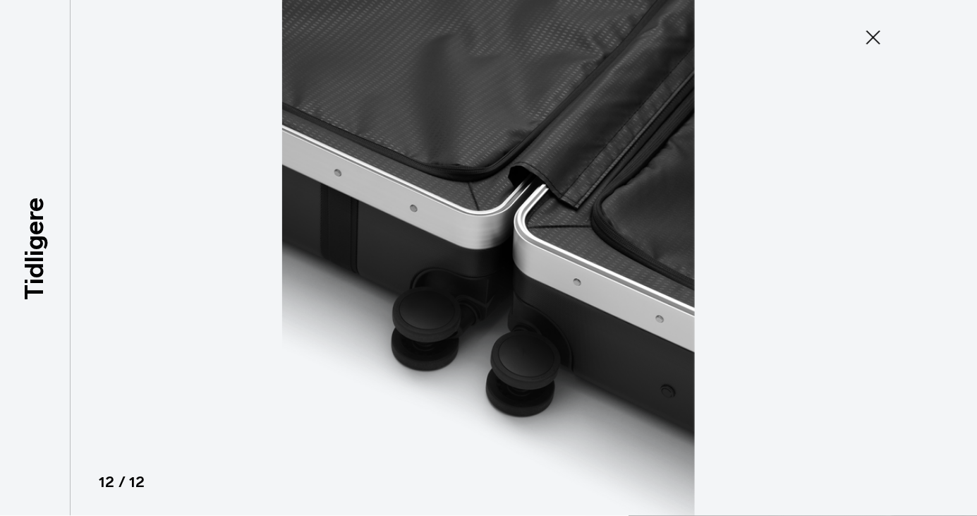
click at [34, 301] on font "Tidligere" at bounding box center [34, 249] width 30 height 102
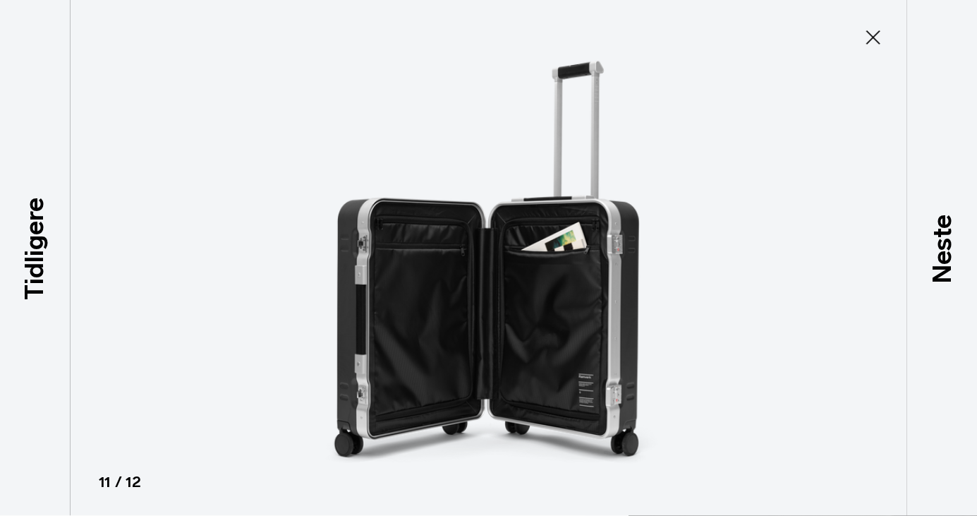
click at [878, 40] on icon at bounding box center [873, 37] width 23 height 23
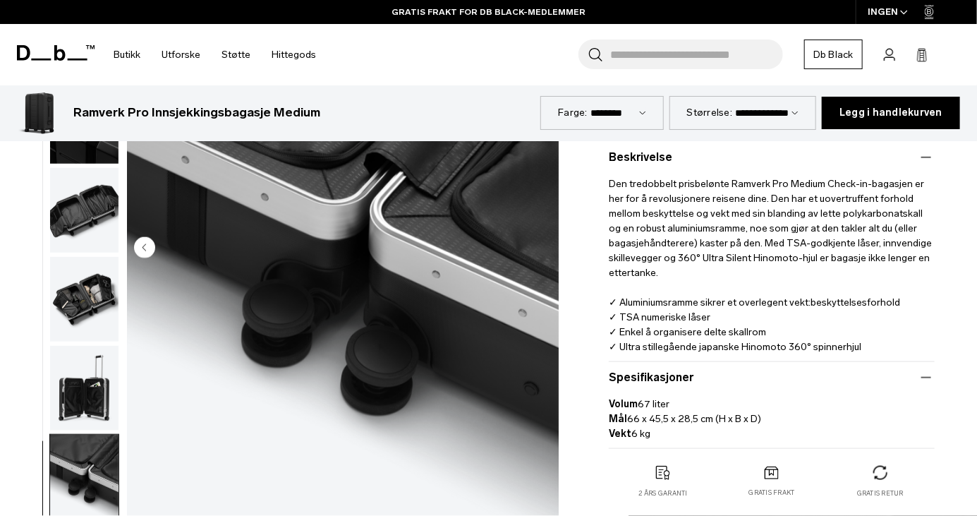
click at [83, 382] on img "button" at bounding box center [84, 388] width 68 height 85
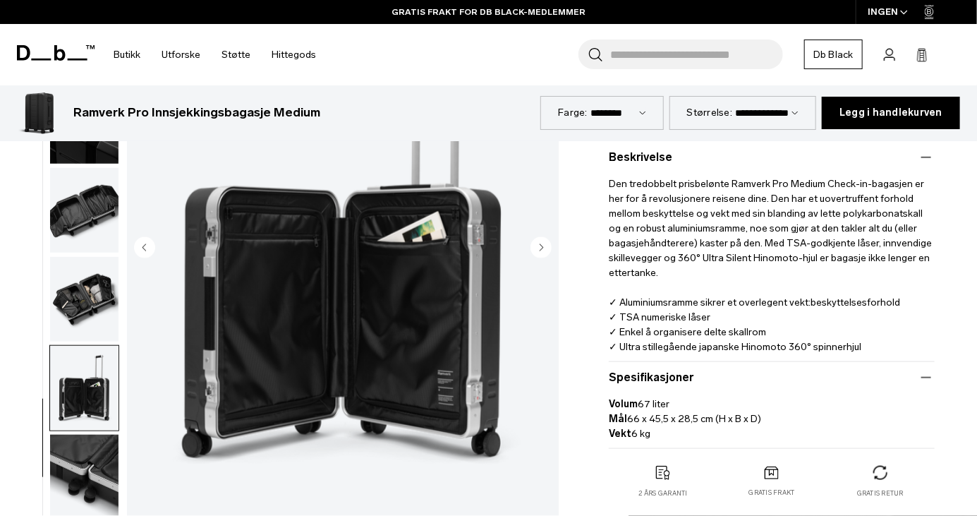
click at [358, 321] on img "11 / 12" at bounding box center [343, 249] width 432 height 540
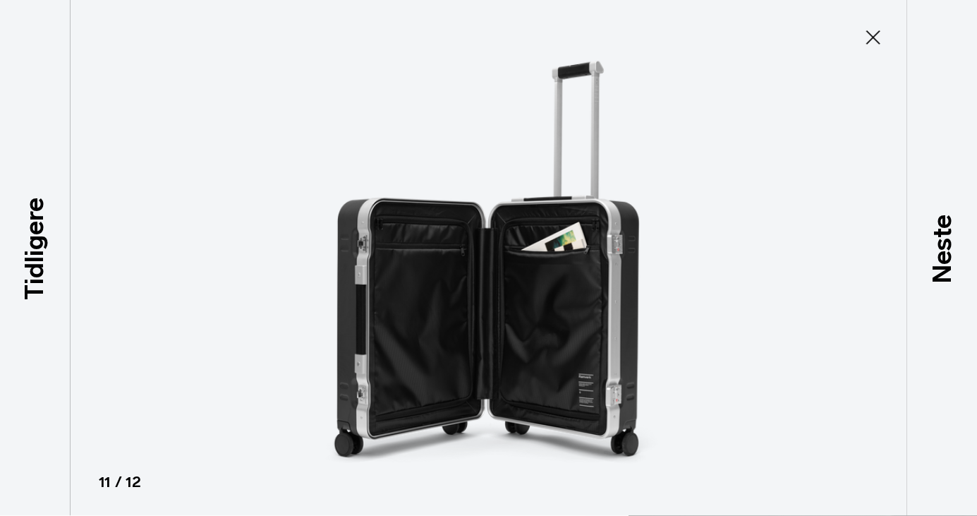
click at [874, 42] on icon at bounding box center [873, 37] width 23 height 23
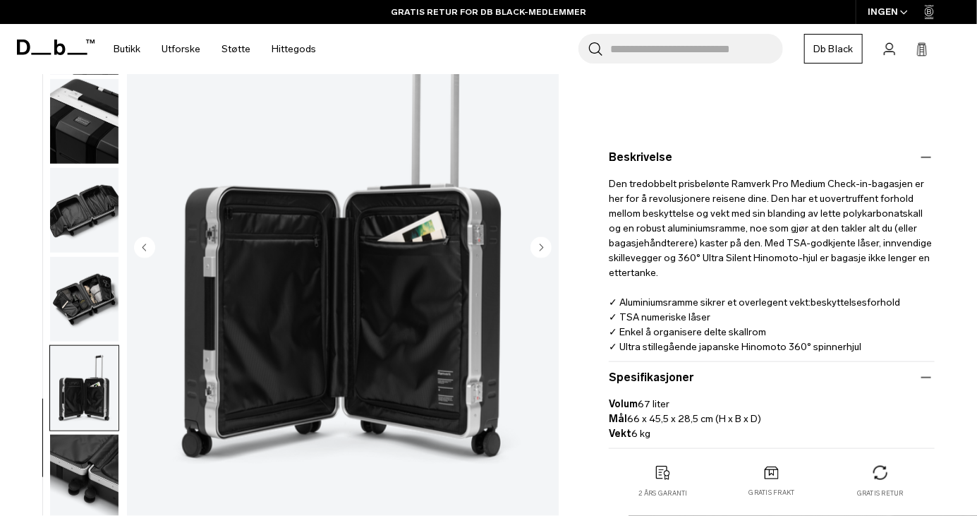
scroll to position [446, 0]
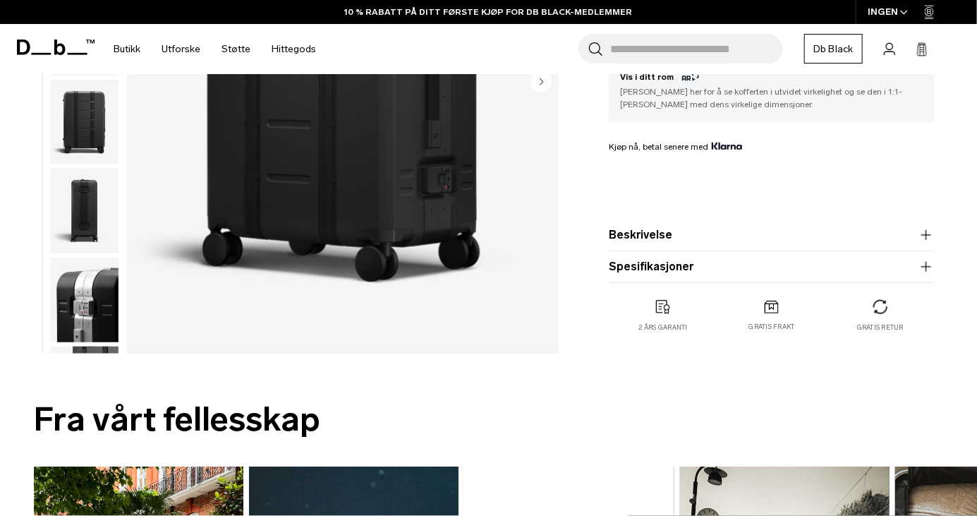
scroll to position [446, 0]
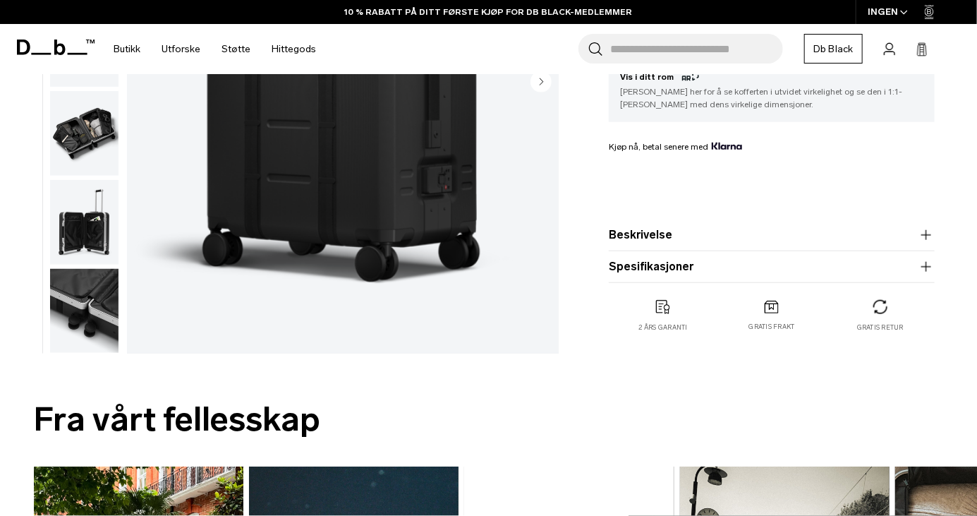
click at [98, 235] on img "button" at bounding box center [84, 222] width 68 height 85
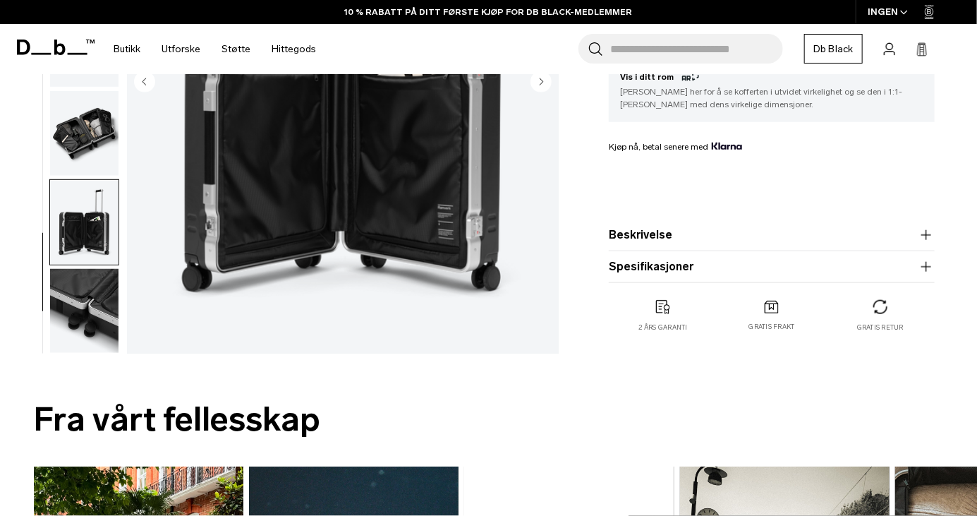
click at [370, 199] on img "11 / 12" at bounding box center [343, 83] width 432 height 540
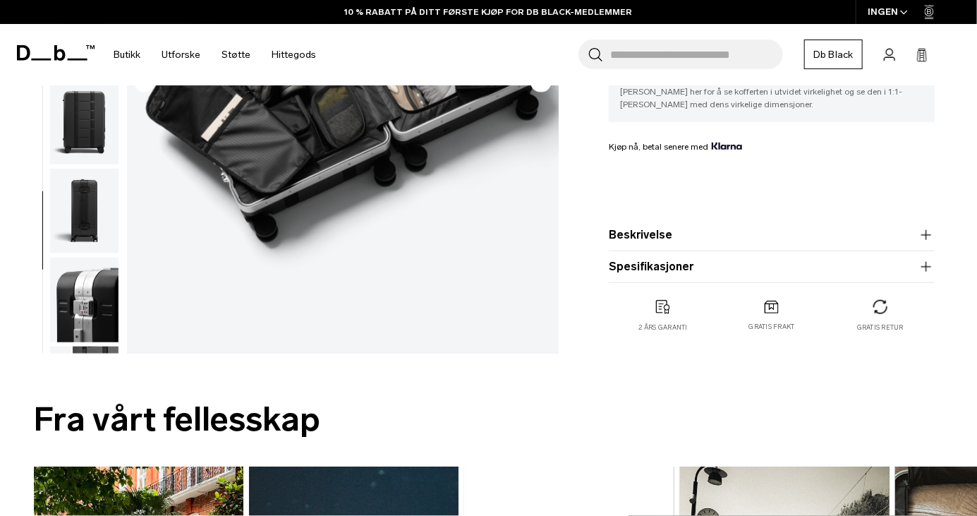
scroll to position [273, 0]
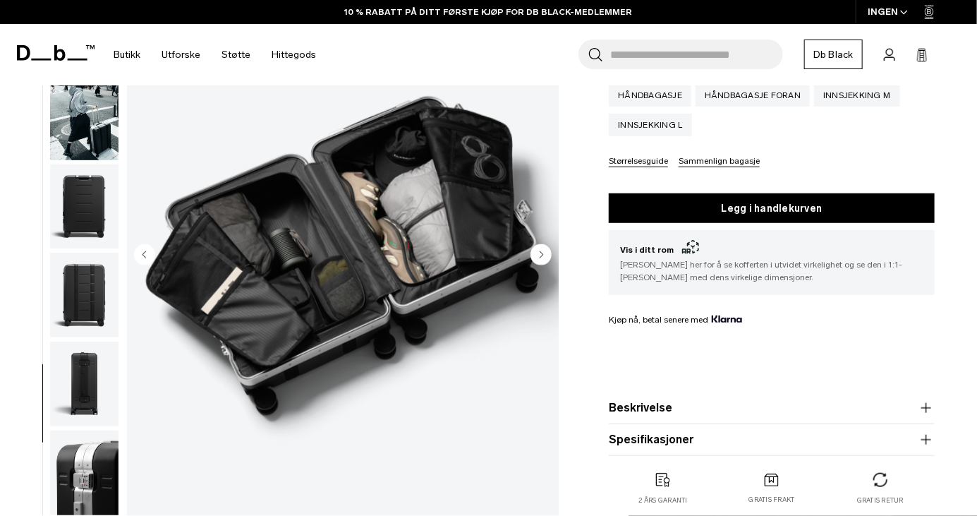
click at [365, 295] on img "10 / 12" at bounding box center [343, 256] width 432 height 540
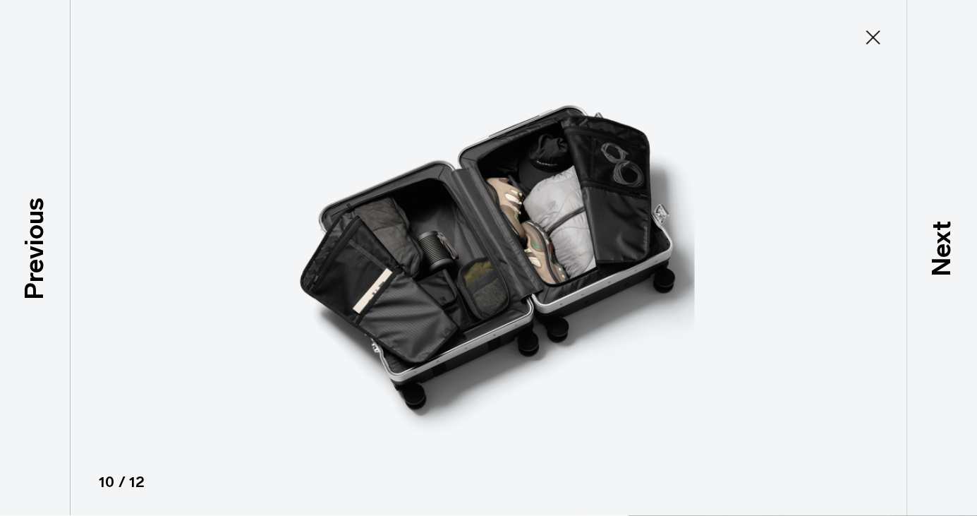
scroll to position [0, 0]
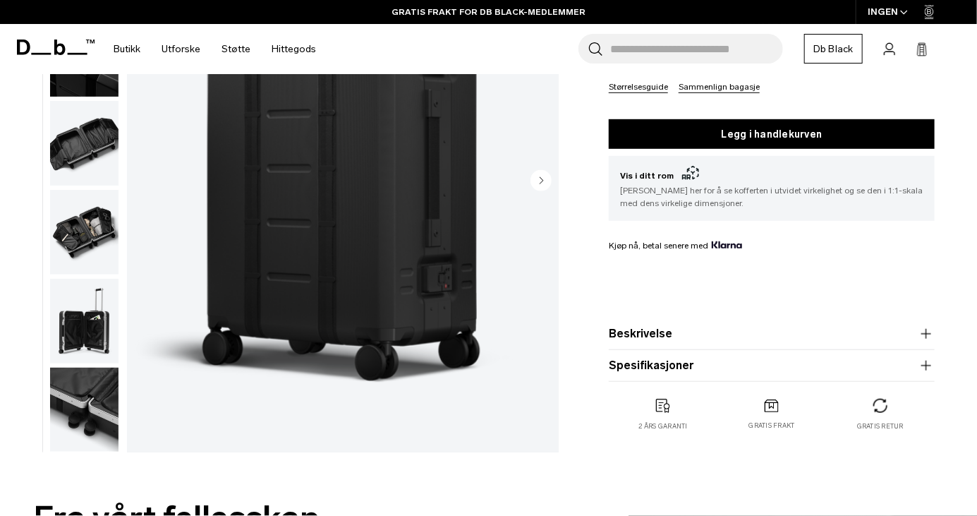
click at [80, 333] on img "button" at bounding box center [84, 321] width 68 height 85
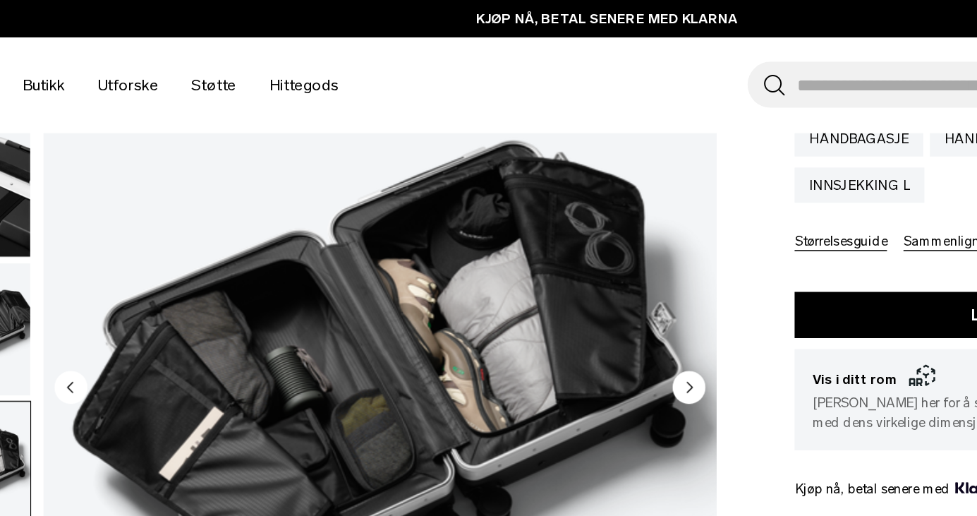
scroll to position [279, 0]
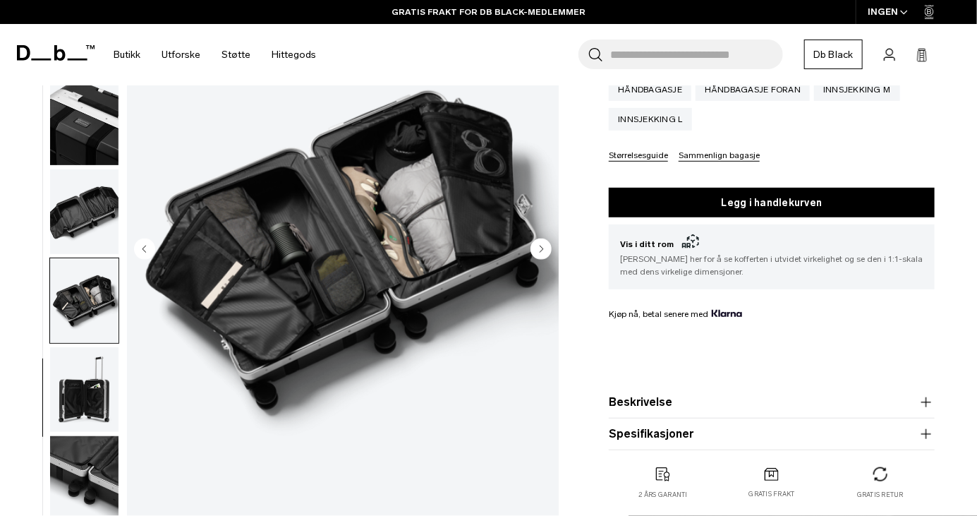
click at [92, 206] on img "button" at bounding box center [84, 211] width 68 height 85
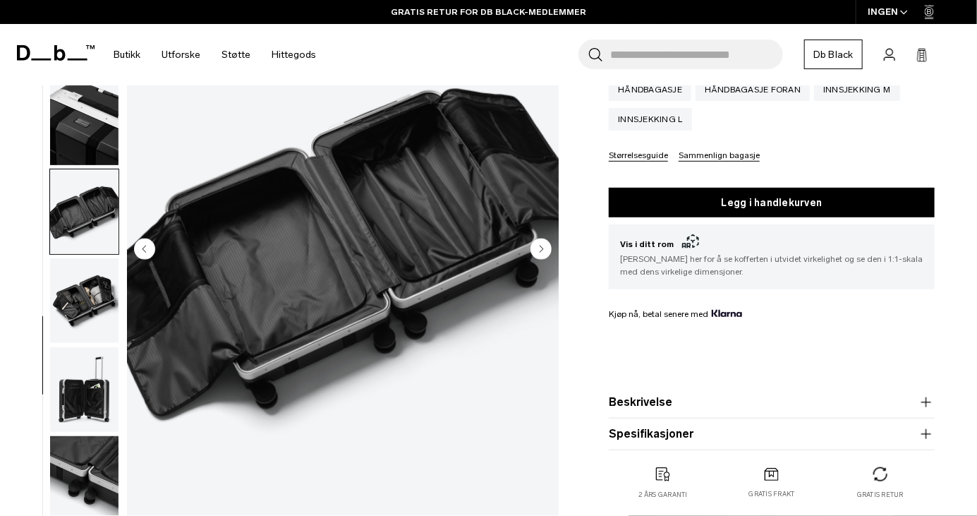
click at [82, 114] on img "button" at bounding box center [84, 122] width 68 height 85
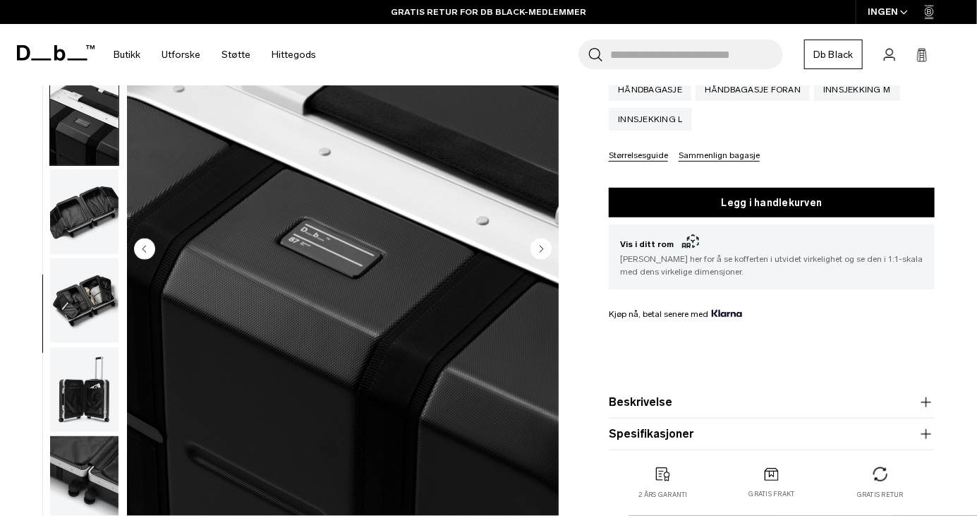
click at [80, 475] on img "button" at bounding box center [84, 477] width 68 height 85
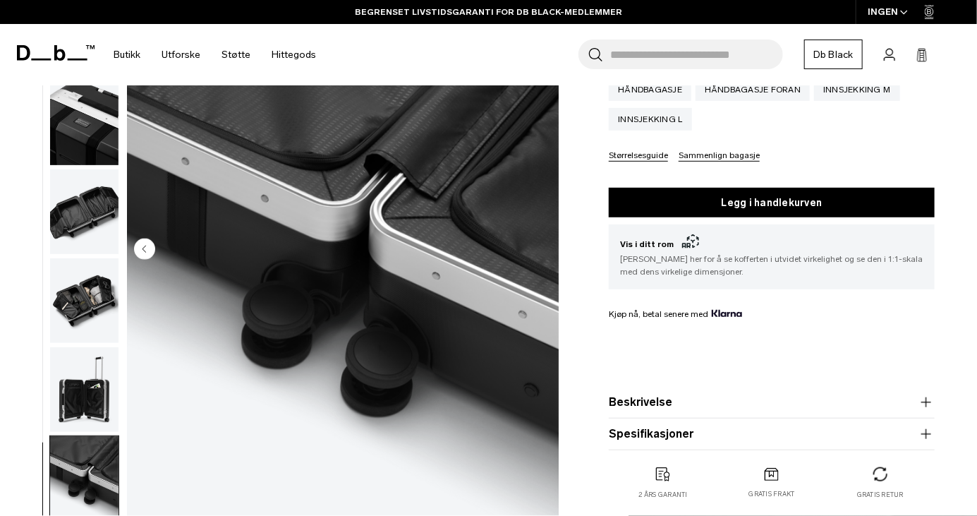
scroll to position [0, 0]
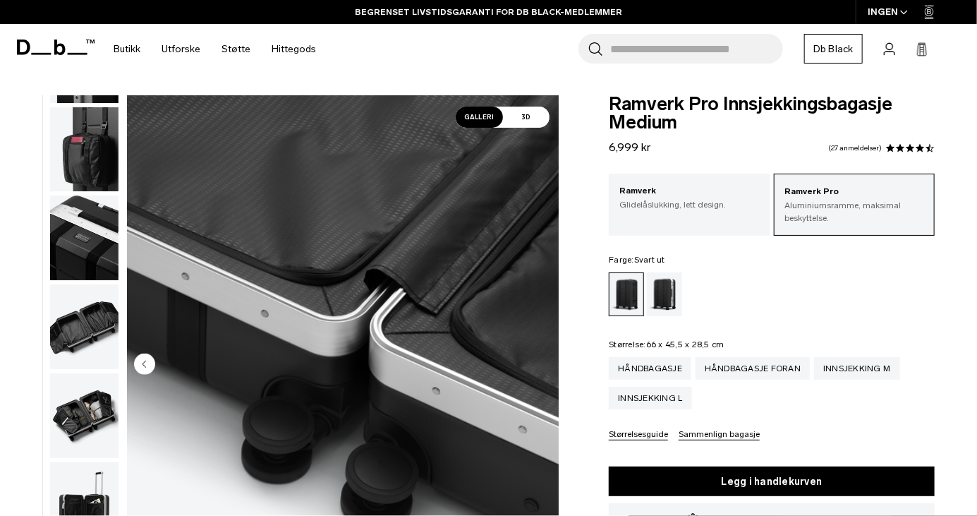
click at [673, 298] on div "Sølv" at bounding box center [665, 294] width 36 height 44
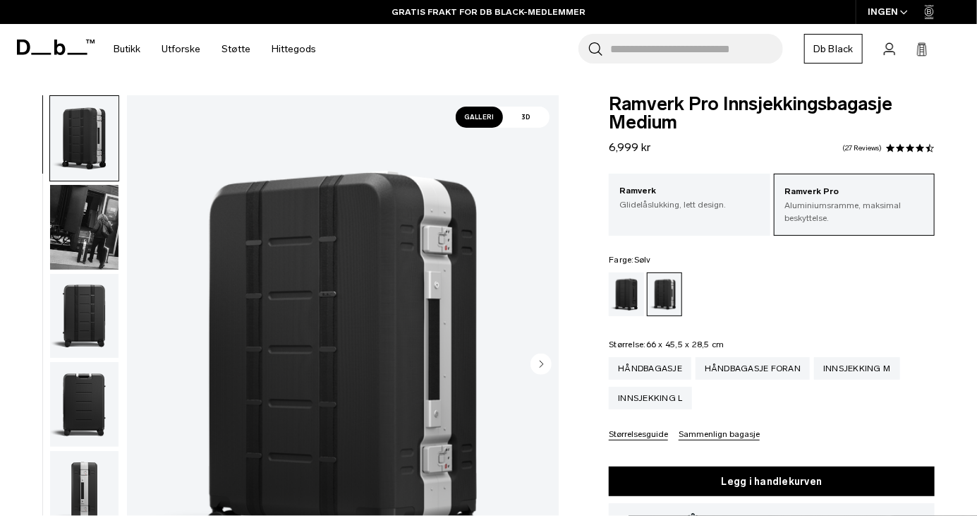
click at [625, 294] on div "Blackout" at bounding box center [627, 294] width 36 height 44
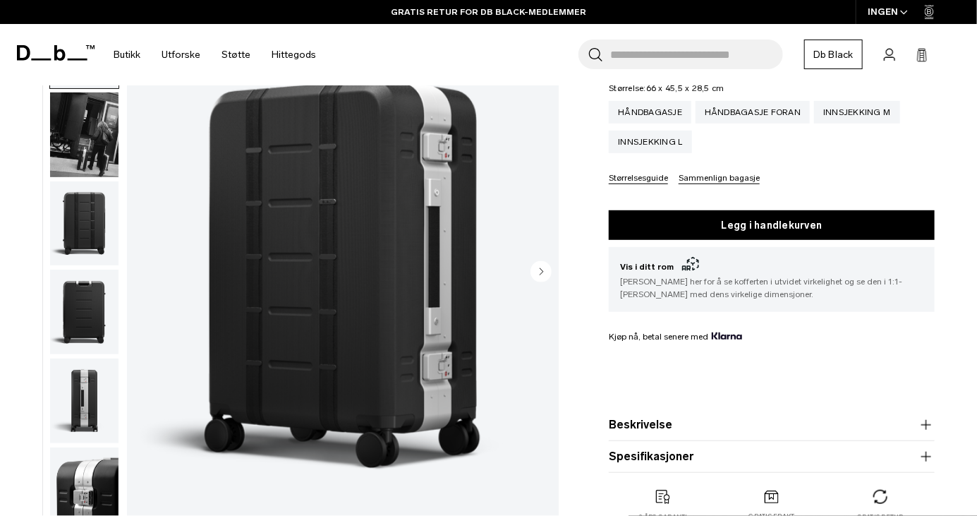
scroll to position [268, 0]
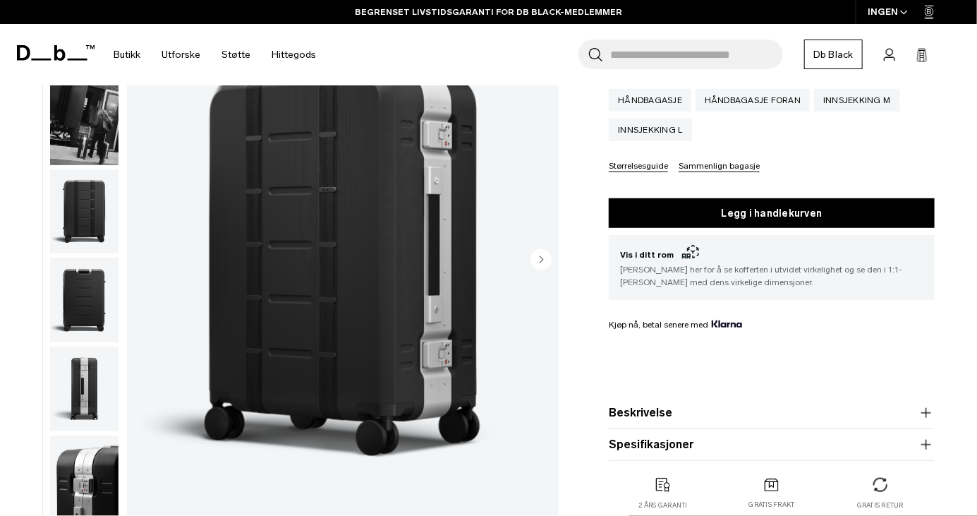
click at [926, 444] on icon "button" at bounding box center [926, 444] width 10 height 1
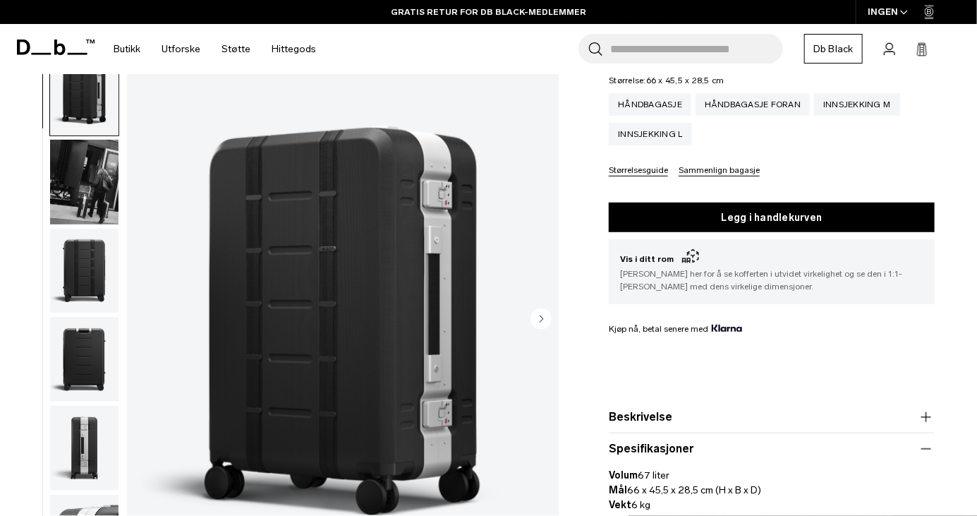
scroll to position [0, 0]
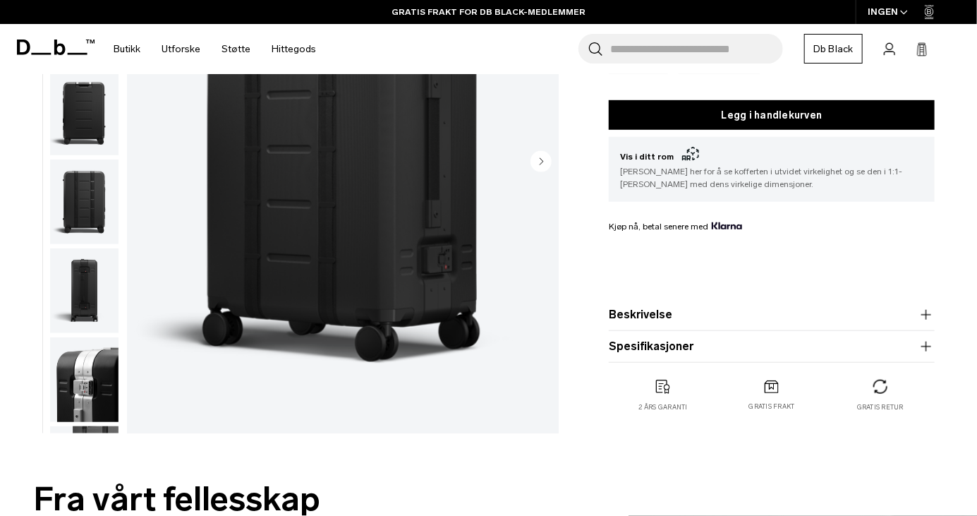
click at [926, 341] on icon "button" at bounding box center [926, 346] width 17 height 17
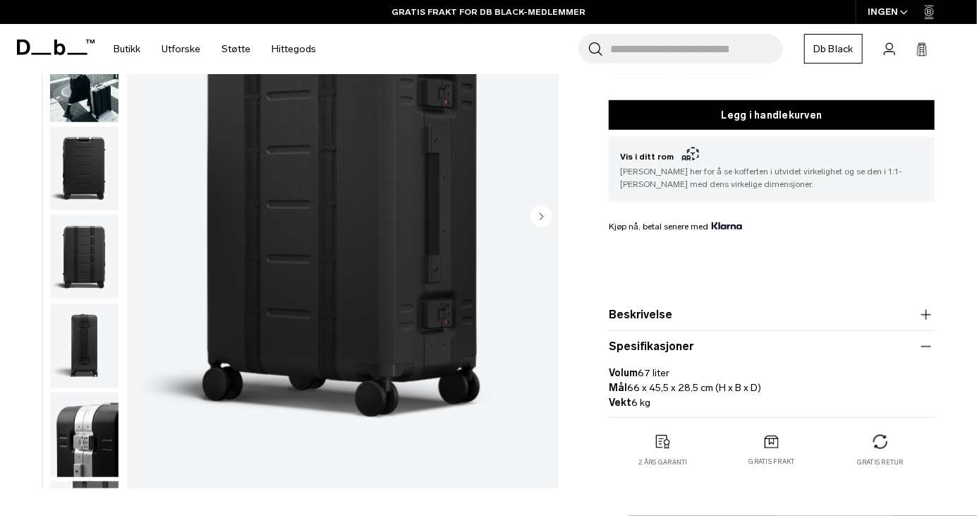
click at [933, 310] on icon "button" at bounding box center [926, 314] width 17 height 17
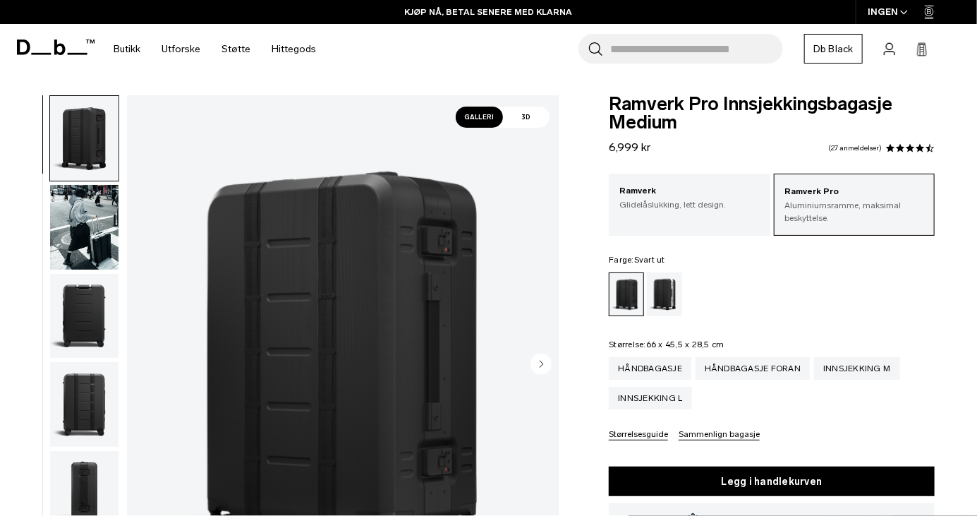
click at [656, 237] on div "Ramverk Pro Aluminiumsramme, maksimal beskyttelse. Ramverk Glidelåslukking, let…" at bounding box center [772, 307] width 326 height 267
click at [705, 220] on div "Ramverk Glidelåslukking, lett design." at bounding box center [689, 198] width 161 height 48
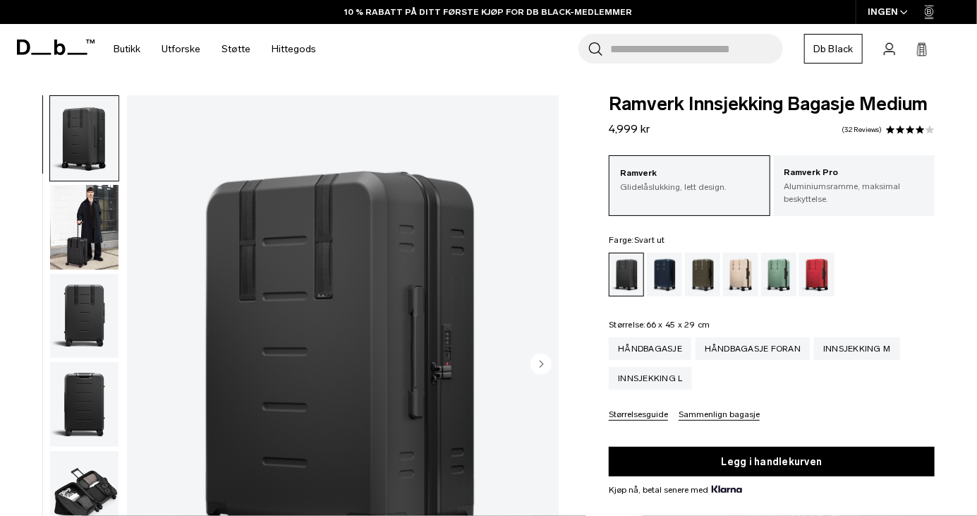
click at [707, 215] on div "Ramverk Glidelåslukking, lett design." at bounding box center [689, 185] width 161 height 61
click at [902, 203] on p "Aluminiumsramme, maksimal beskyttelse." at bounding box center [855, 192] width 140 height 25
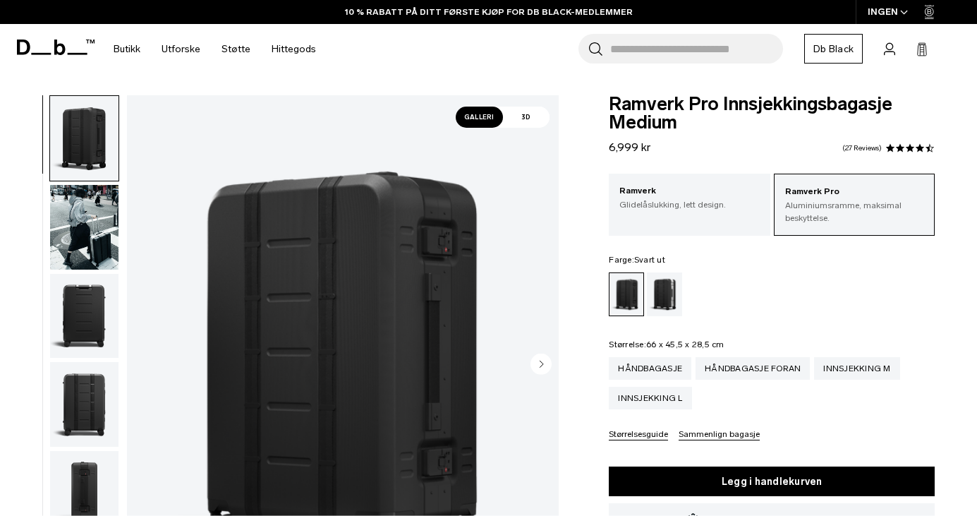
click at [664, 210] on p "Glidelåslukking, lett design." at bounding box center [689, 204] width 140 height 13
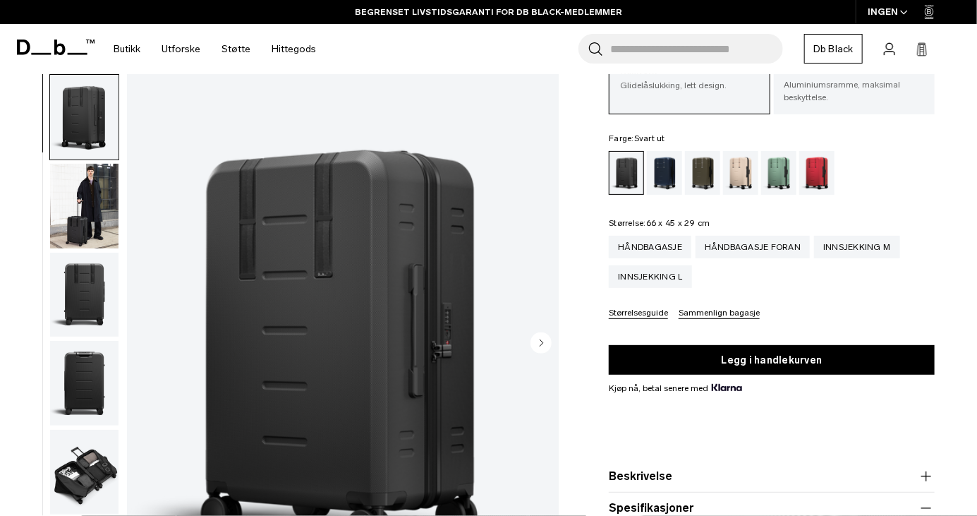
scroll to position [62, 0]
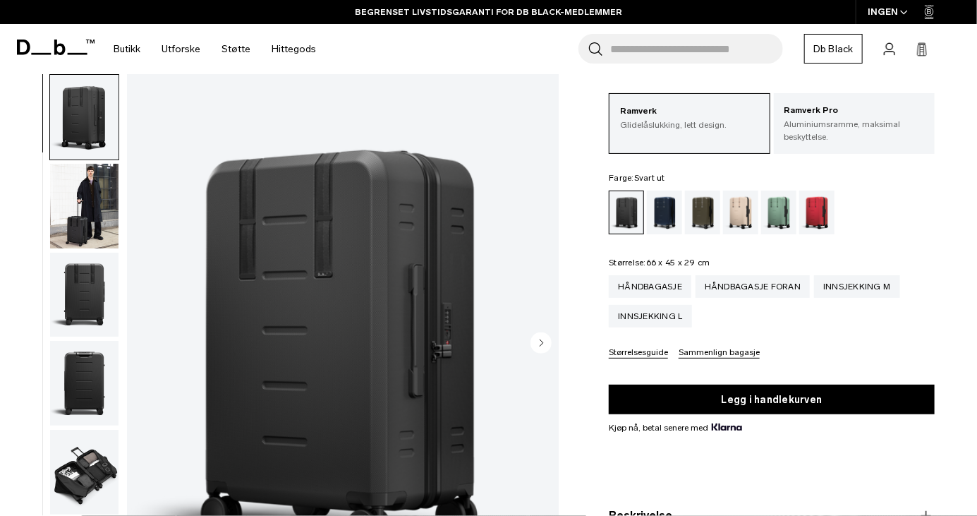
click at [73, 212] on img "button" at bounding box center [84, 206] width 68 height 85
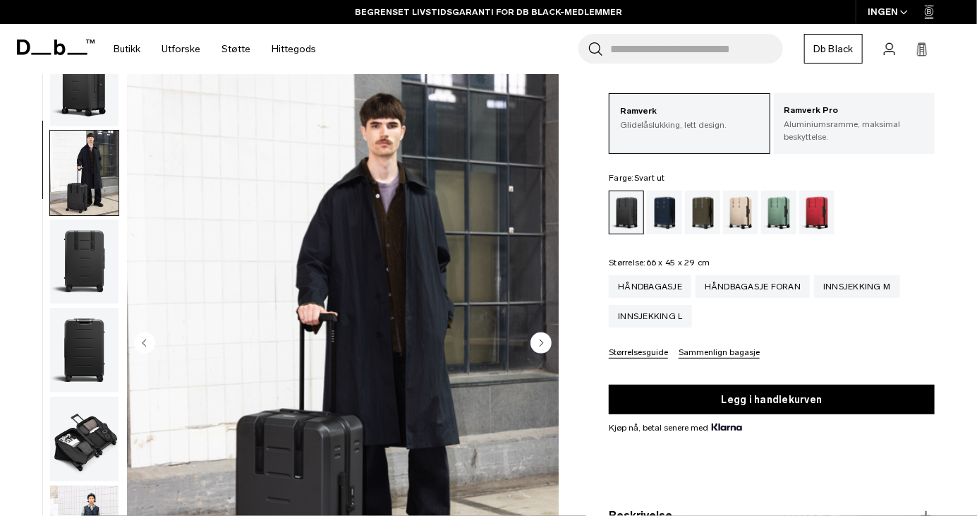
scroll to position [89, 0]
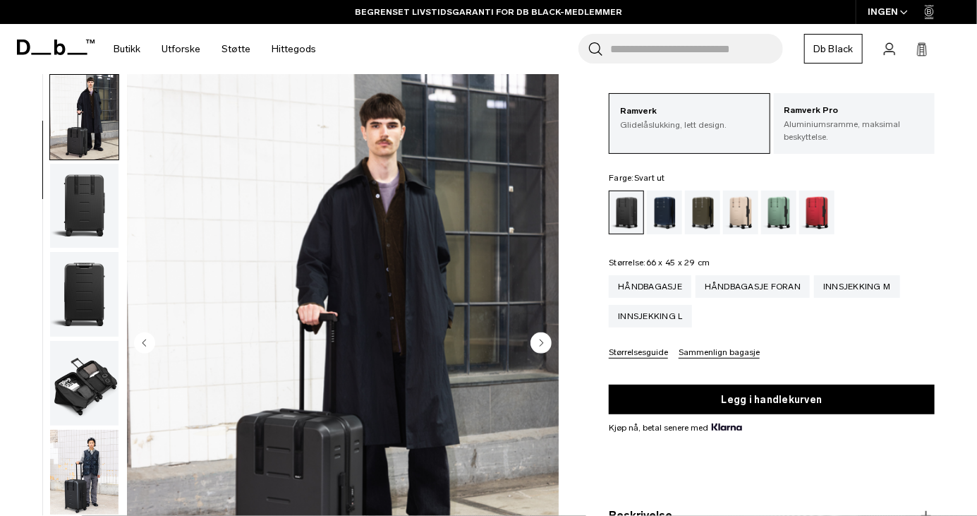
click at [79, 208] on img "button" at bounding box center [84, 206] width 68 height 85
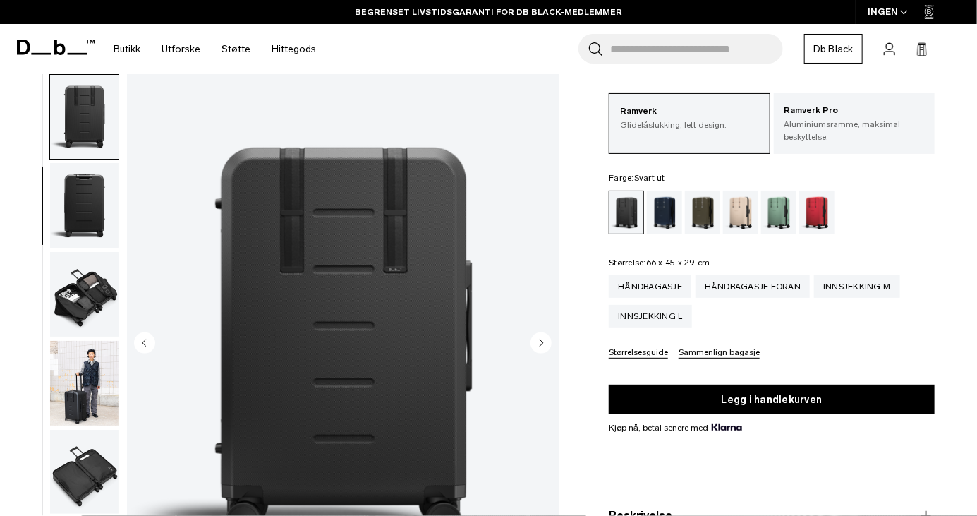
scroll to position [97, 0]
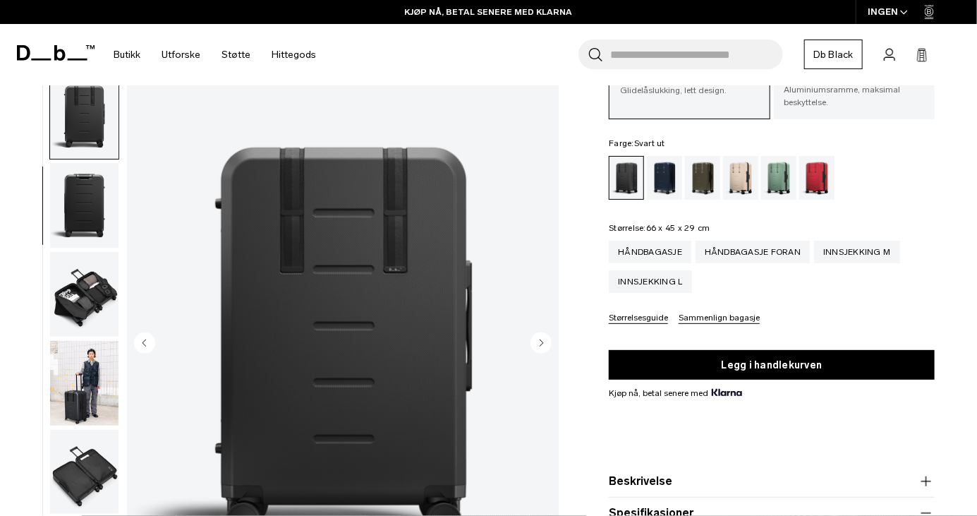
click at [79, 208] on img "button" at bounding box center [84, 205] width 68 height 85
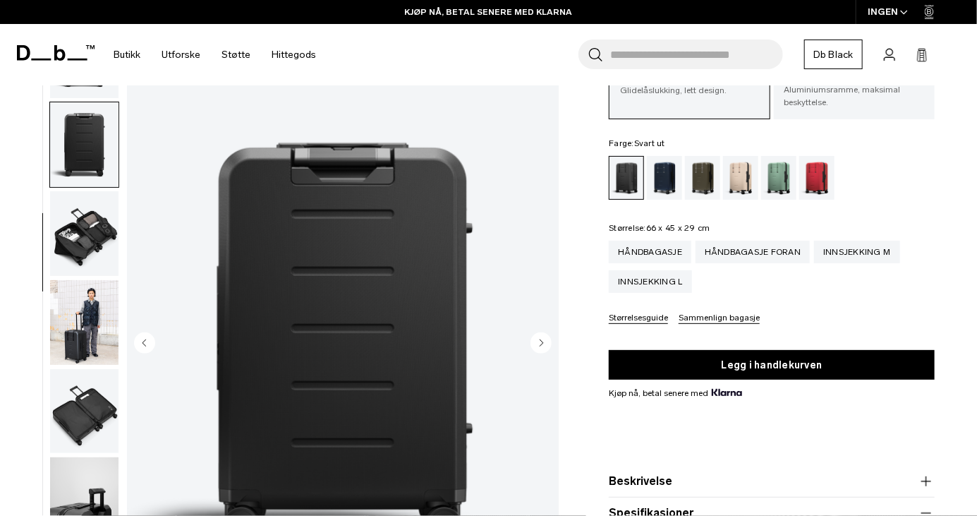
scroll to position [265, 0]
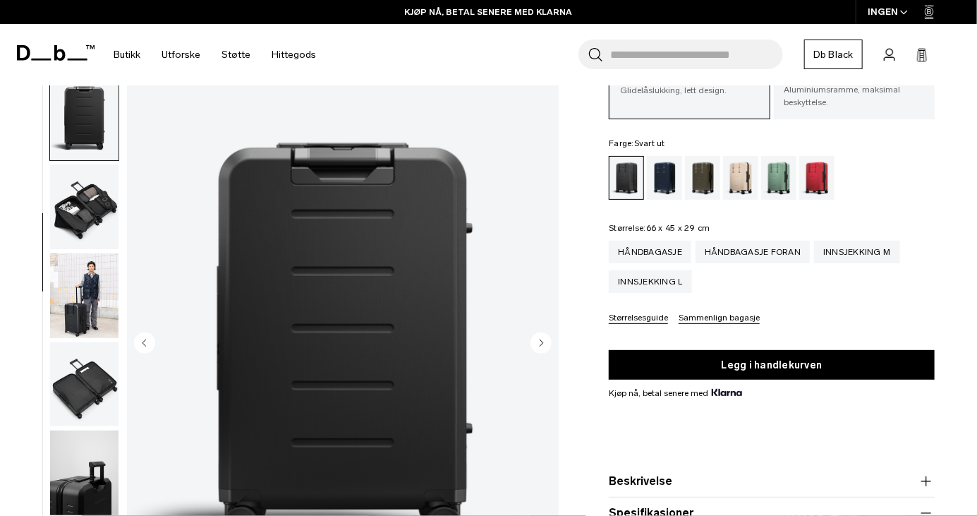
click at [67, 203] on img "button" at bounding box center [84, 206] width 68 height 85
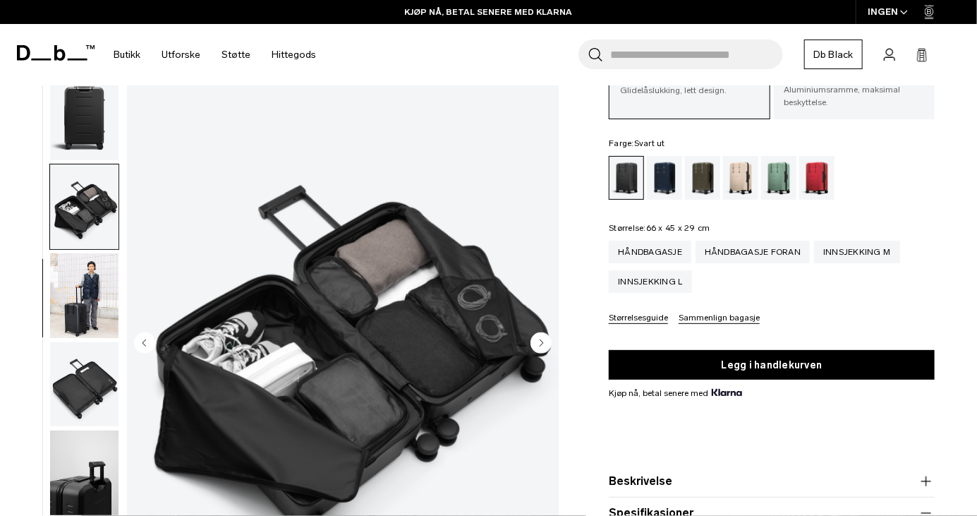
scroll to position [355, 0]
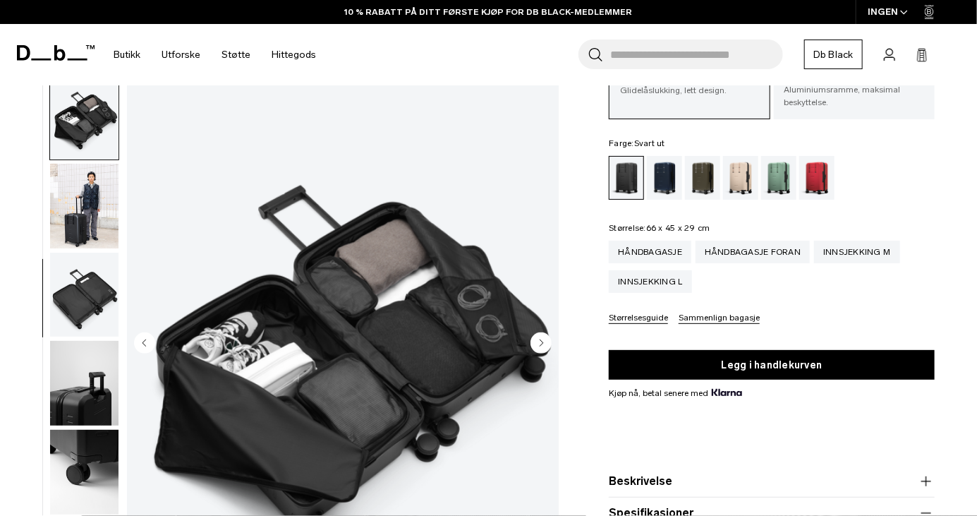
click at [83, 217] on img "button" at bounding box center [84, 206] width 68 height 85
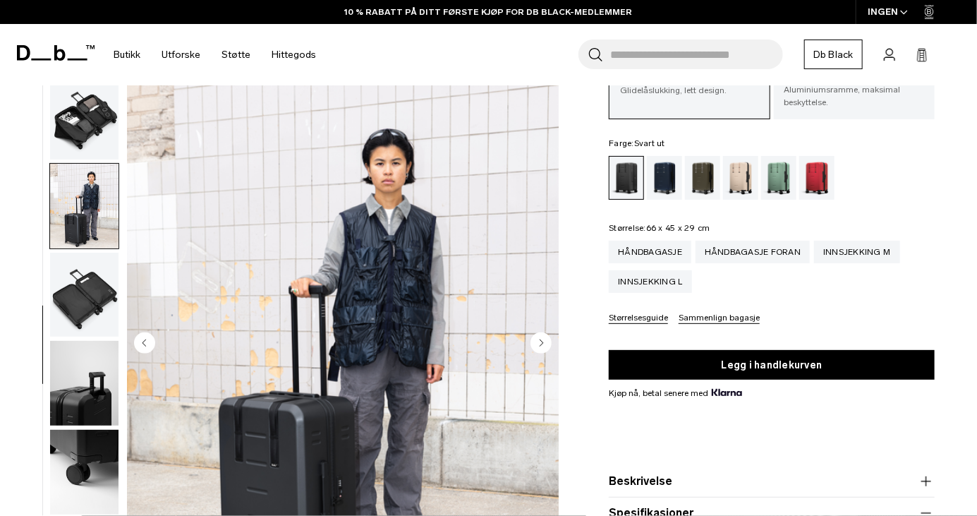
scroll to position [432, 0]
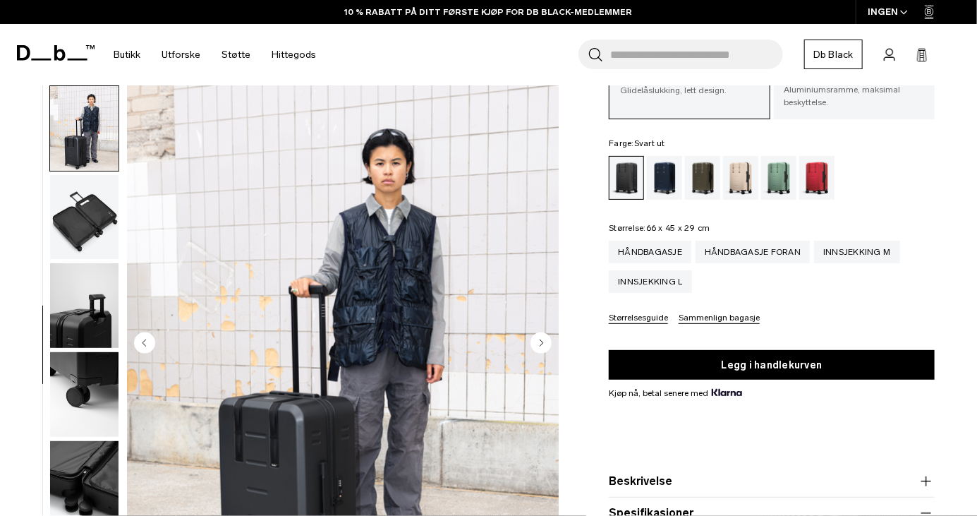
click at [89, 224] on img "button" at bounding box center [84, 217] width 68 height 85
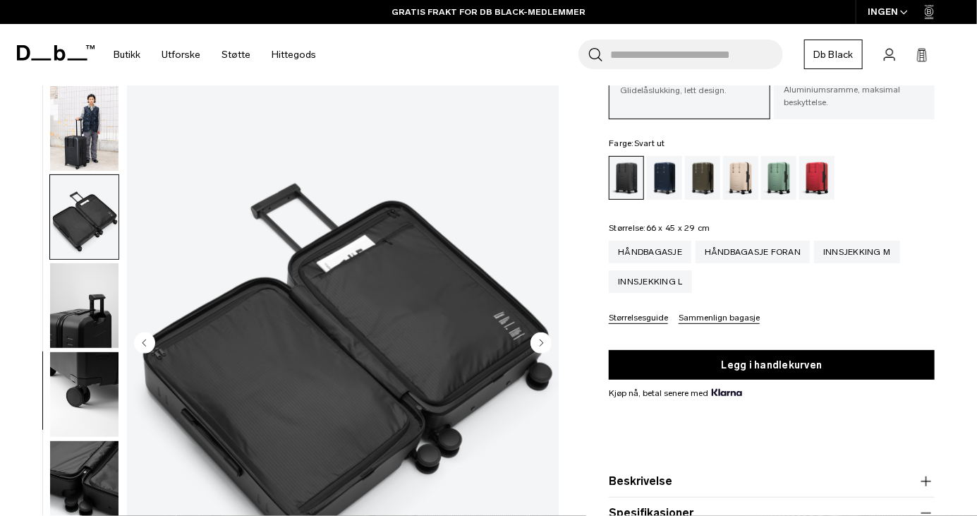
click at [81, 315] on img "button" at bounding box center [84, 305] width 68 height 85
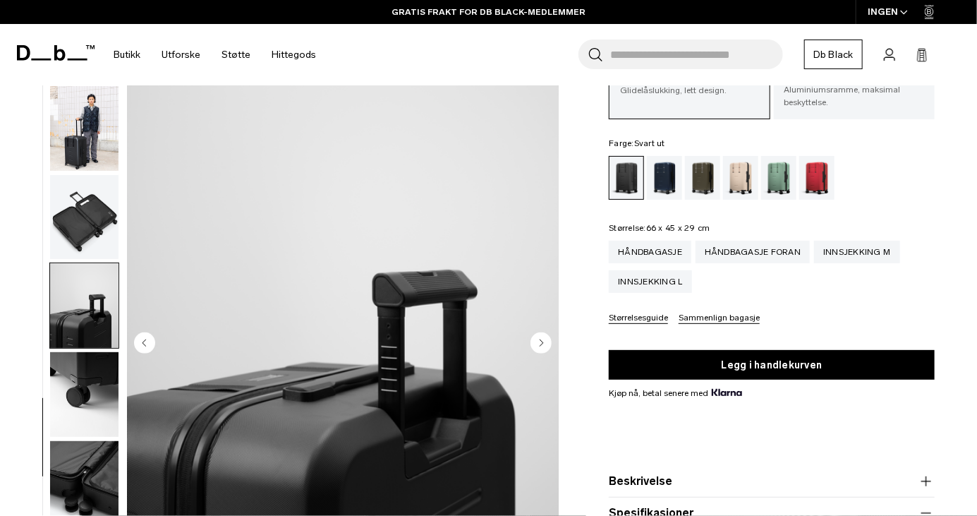
click at [80, 397] on img "button" at bounding box center [84, 394] width 68 height 85
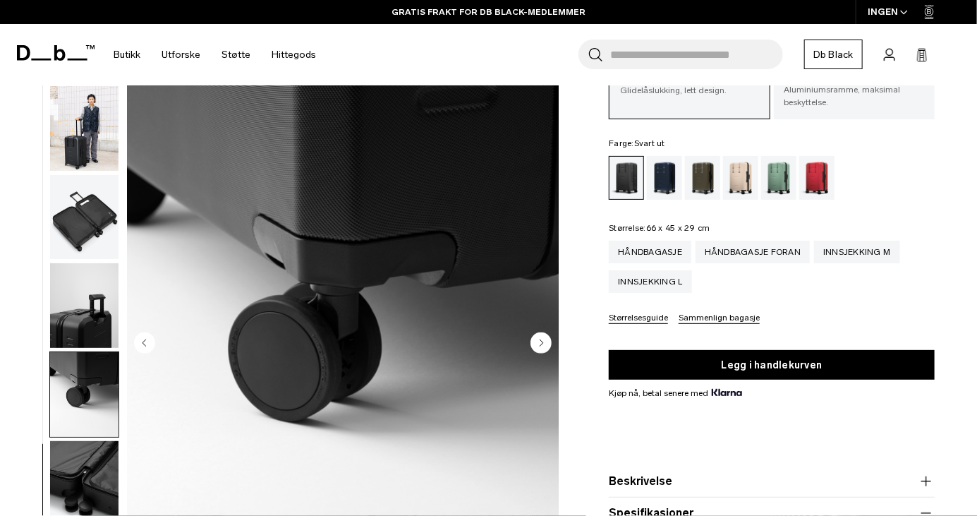
click at [80, 397] on img "button" at bounding box center [84, 394] width 68 height 85
click at [75, 490] on img "button" at bounding box center [84, 483] width 68 height 85
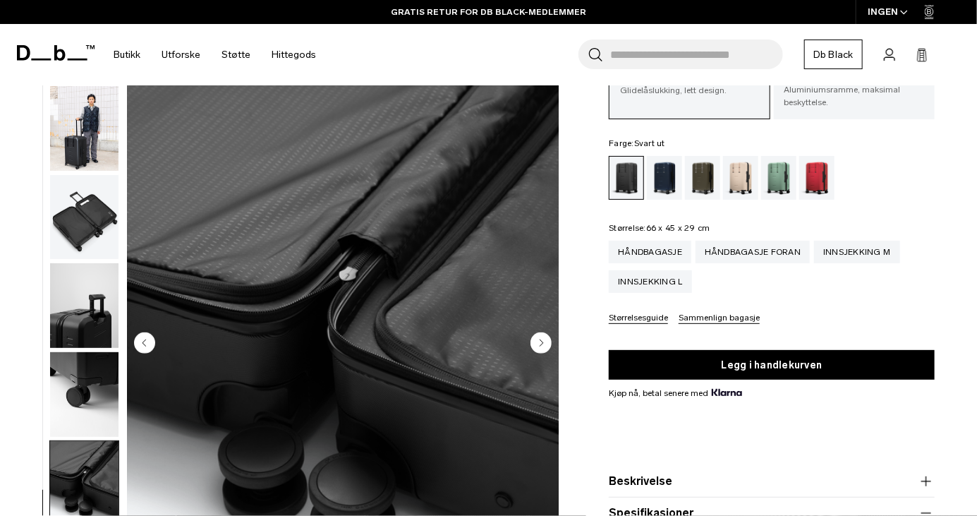
click at [73, 389] on img "button" at bounding box center [84, 394] width 68 height 85
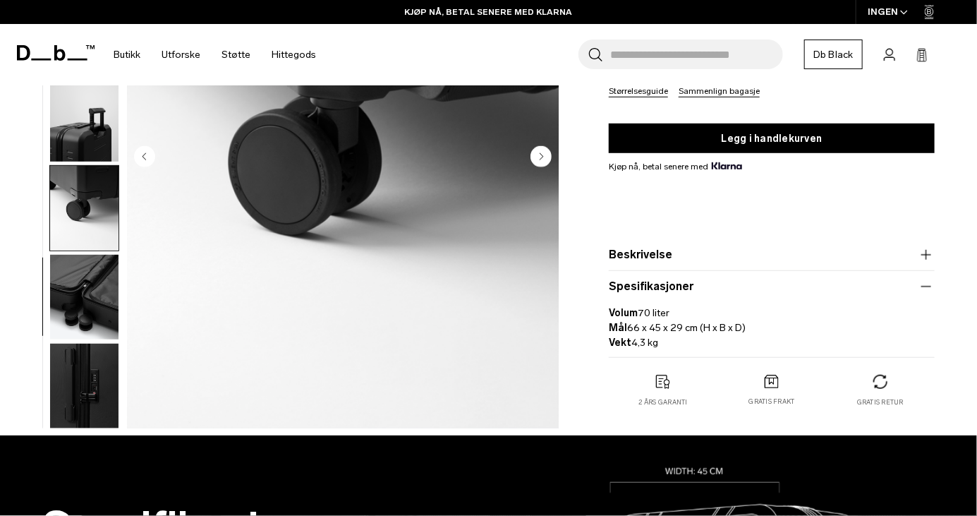
scroll to position [289, 0]
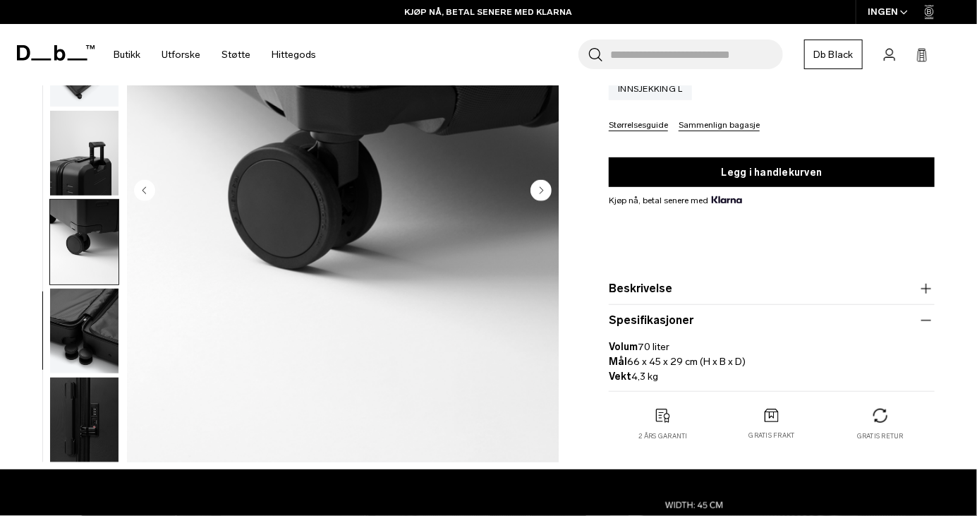
click at [715, 290] on button "Beskrivelse" at bounding box center [772, 288] width 326 height 17
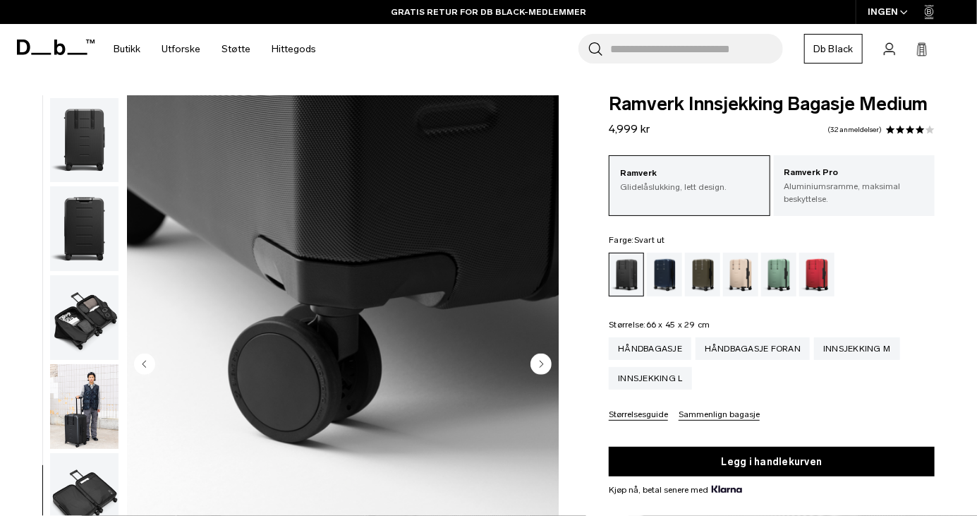
scroll to position [0, 0]
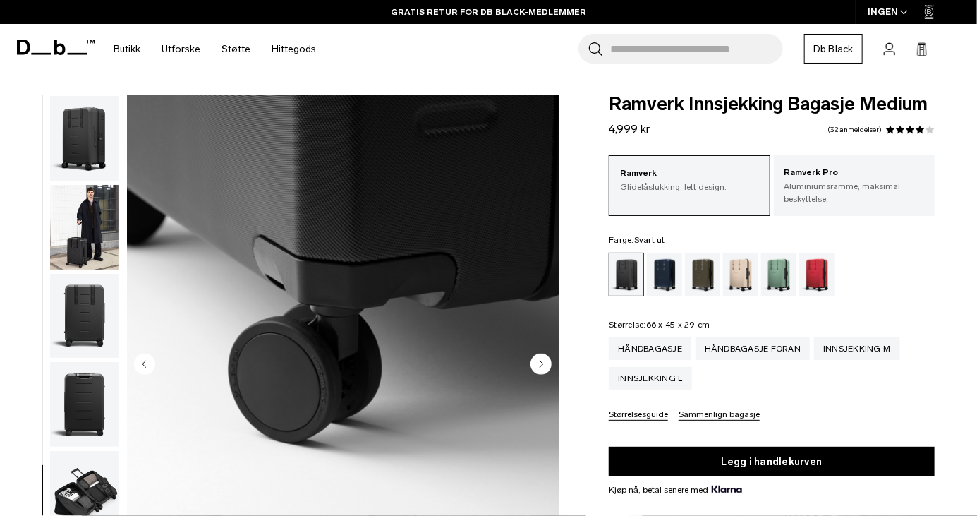
click at [74, 140] on img "button" at bounding box center [84, 138] width 68 height 85
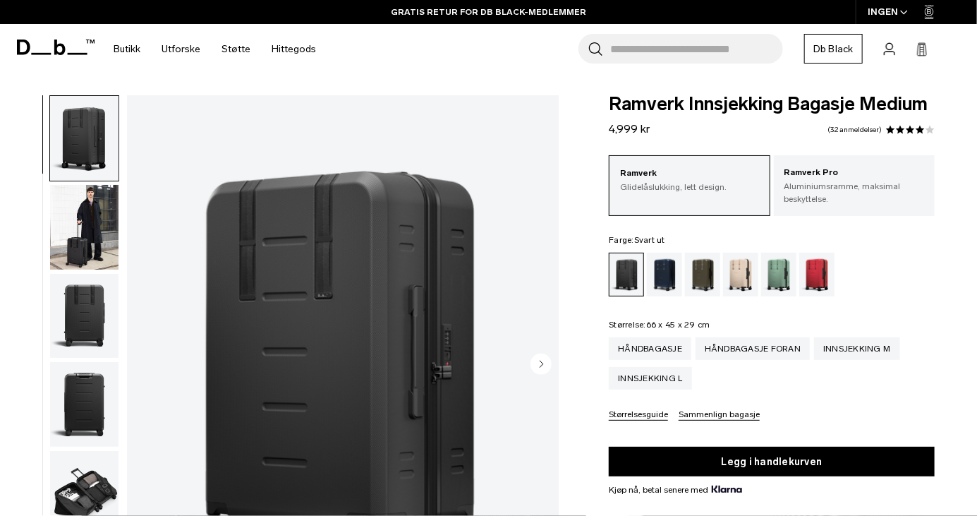
scroll to position [39, 0]
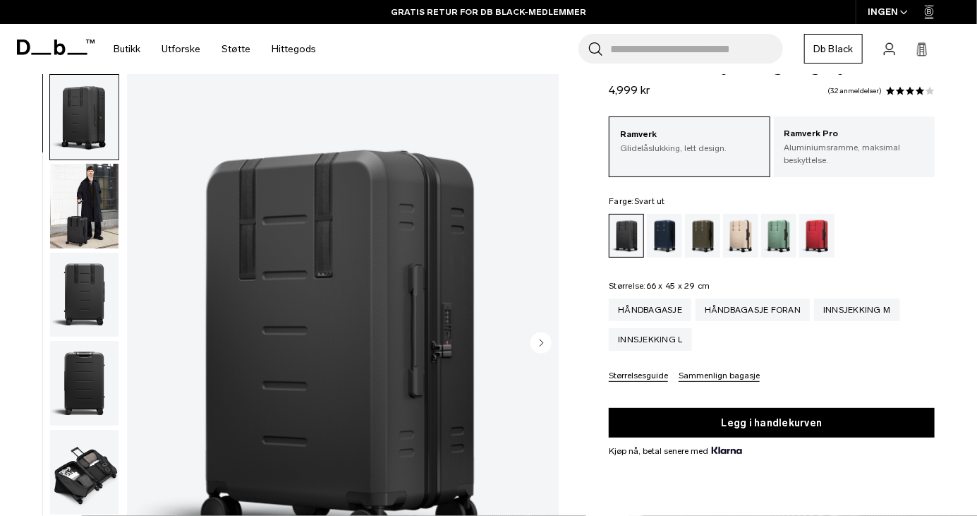
click at [674, 243] on div "Blå time" at bounding box center [665, 236] width 36 height 44
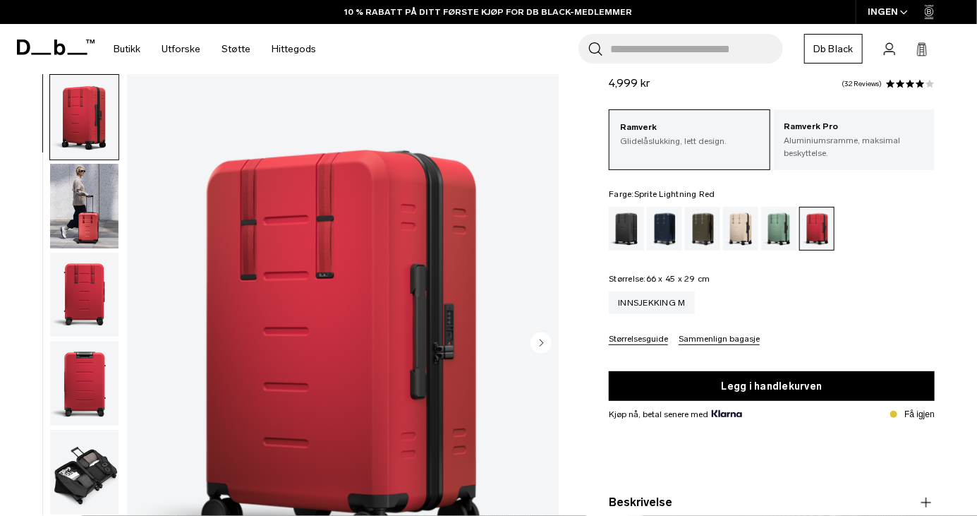
scroll to position [59, 0]
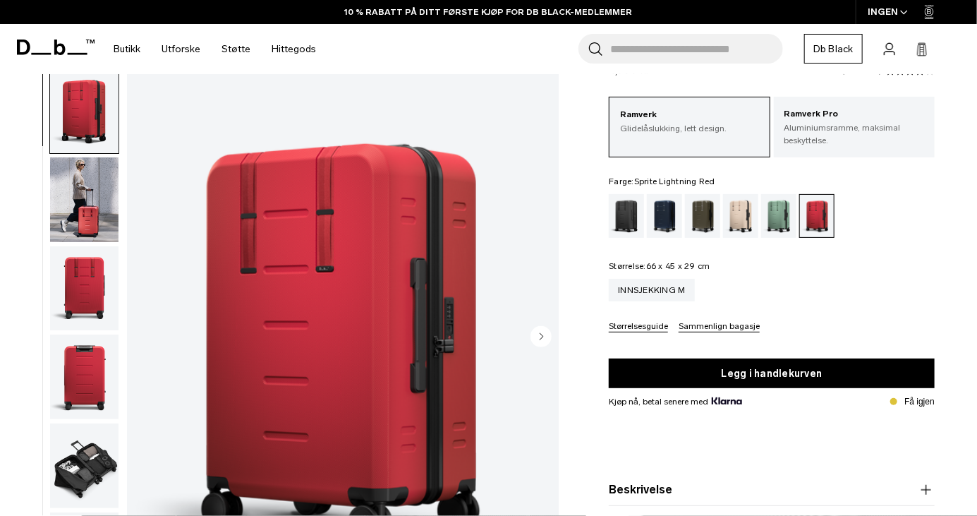
click at [709, 219] on div "Skoggrønn" at bounding box center [703, 216] width 36 height 44
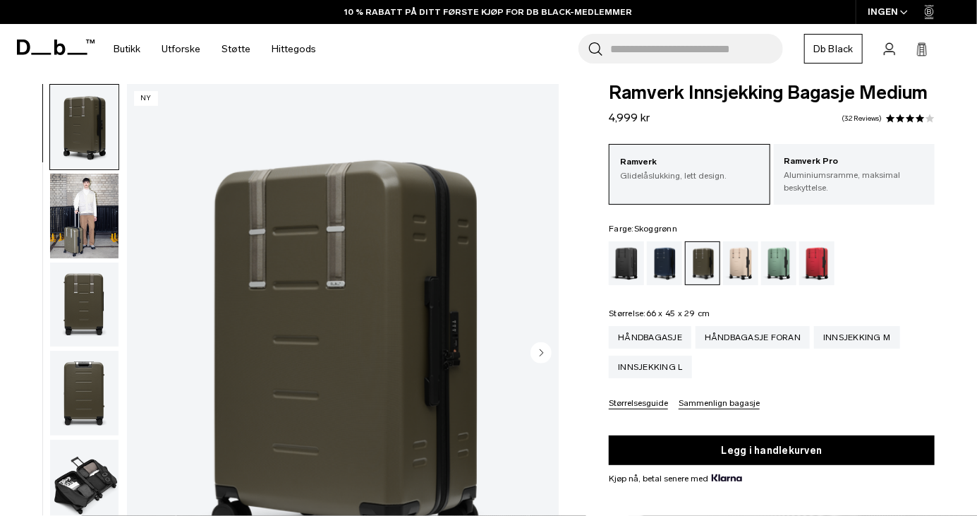
scroll to position [11, 0]
click at [669, 265] on div "Blå time" at bounding box center [665, 263] width 36 height 44
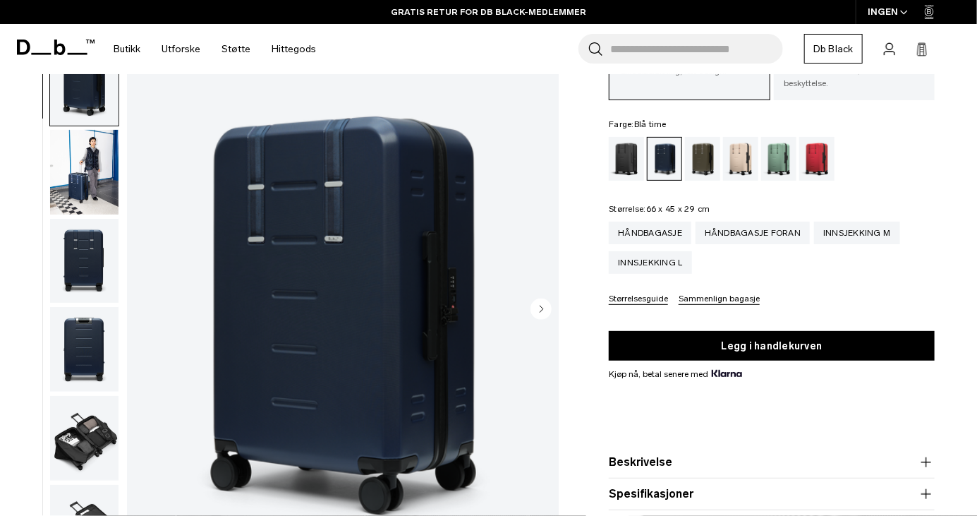
click at [622, 164] on div "Blackout" at bounding box center [627, 159] width 36 height 44
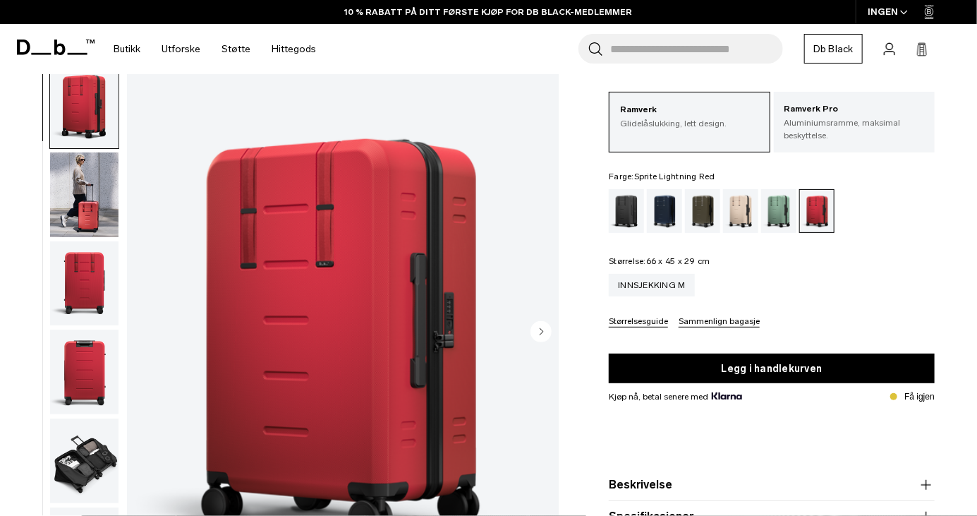
click at [786, 216] on div "Grønn stråle" at bounding box center [779, 211] width 36 height 44
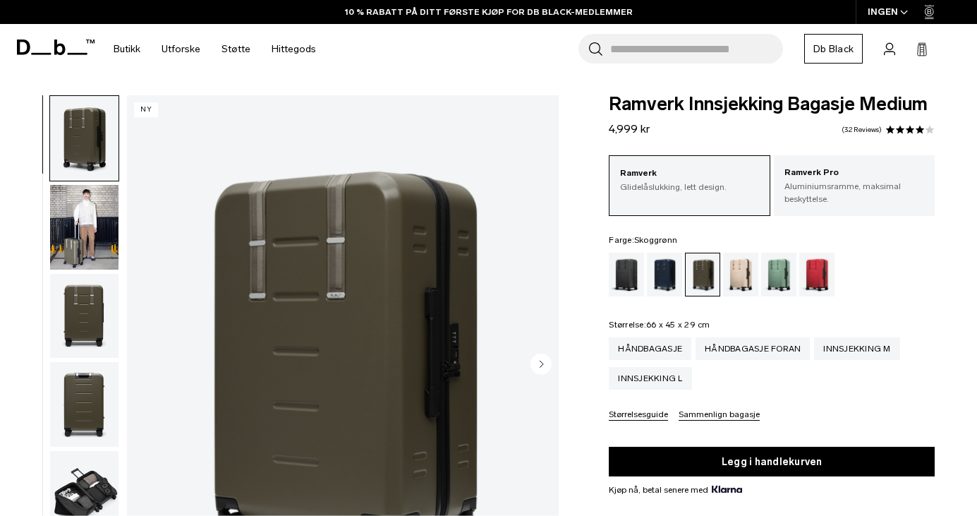
click at [743, 253] on div "Tåkebue Beige" at bounding box center [741, 275] width 36 height 44
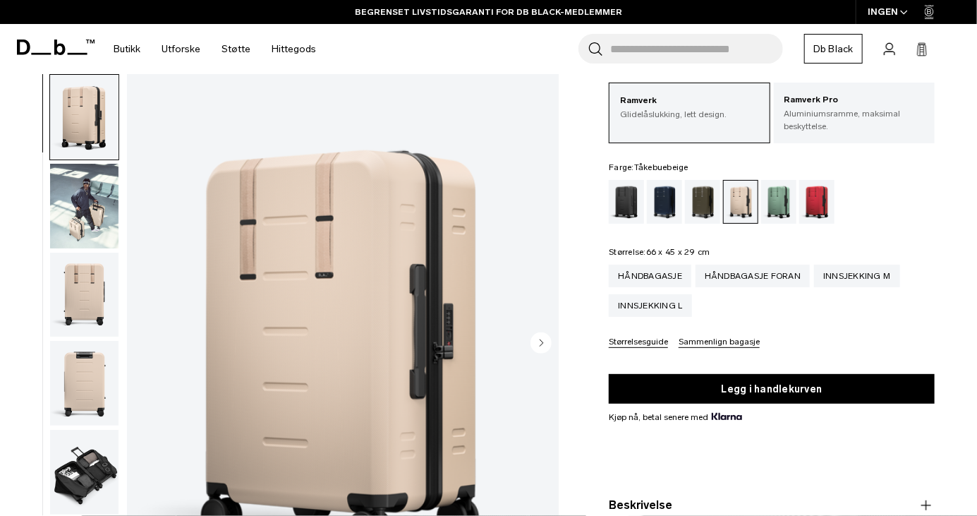
scroll to position [66, 0]
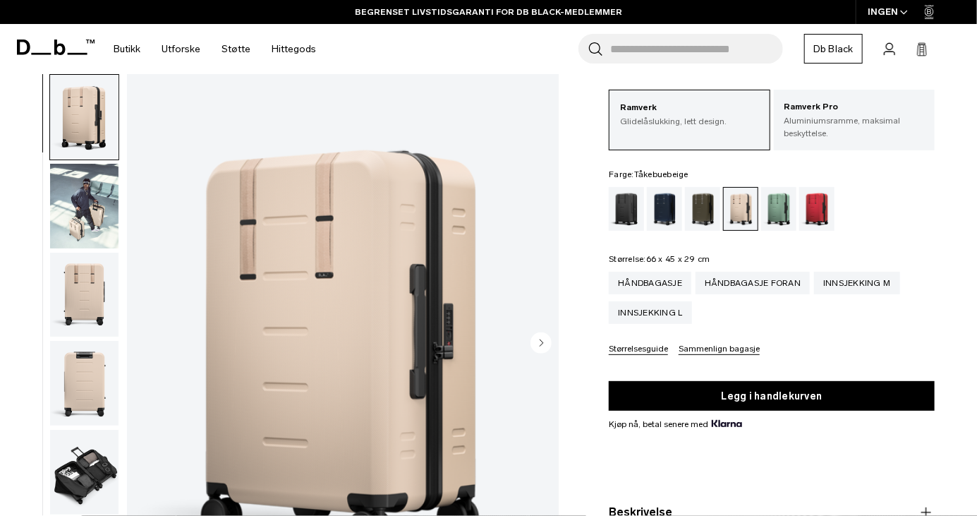
click at [631, 210] on div "Blackout" at bounding box center [627, 209] width 36 height 44
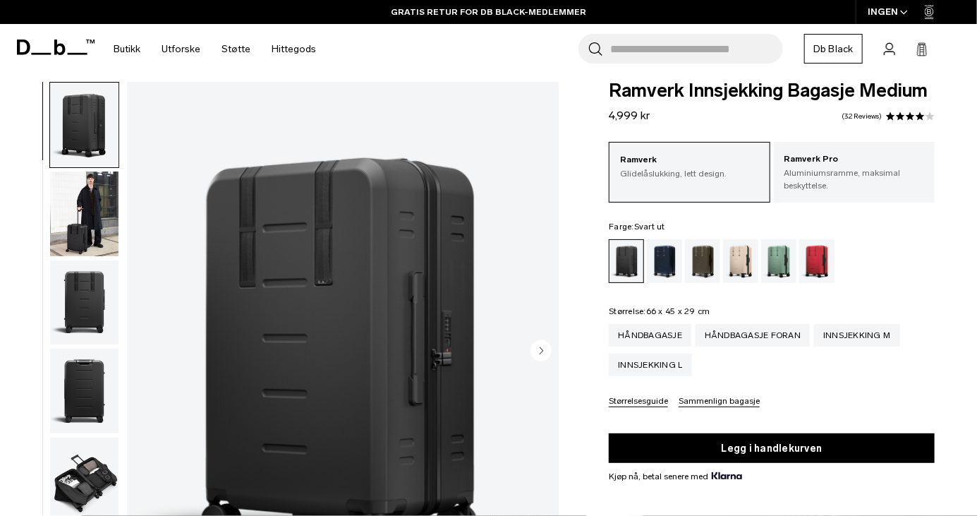
click at [716, 281] on div "Skoggrønn" at bounding box center [703, 261] width 36 height 44
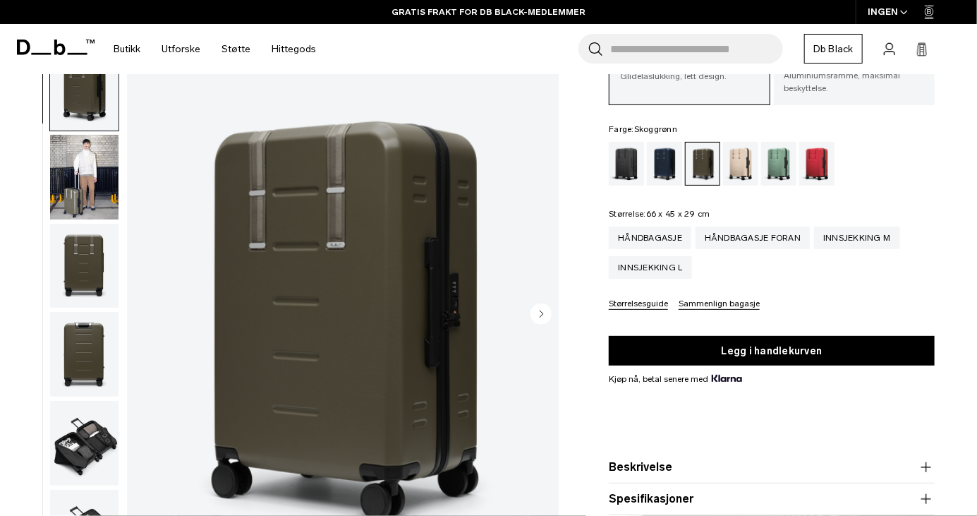
click at [773, 160] on div "Grønn stråle" at bounding box center [779, 164] width 36 height 44
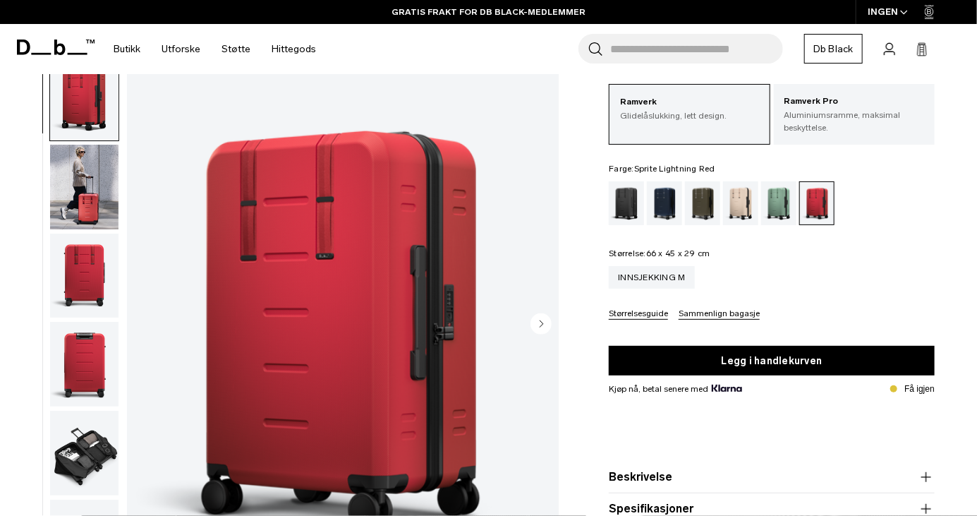
click at [708, 207] on div "Skoggrønn" at bounding box center [703, 203] width 36 height 44
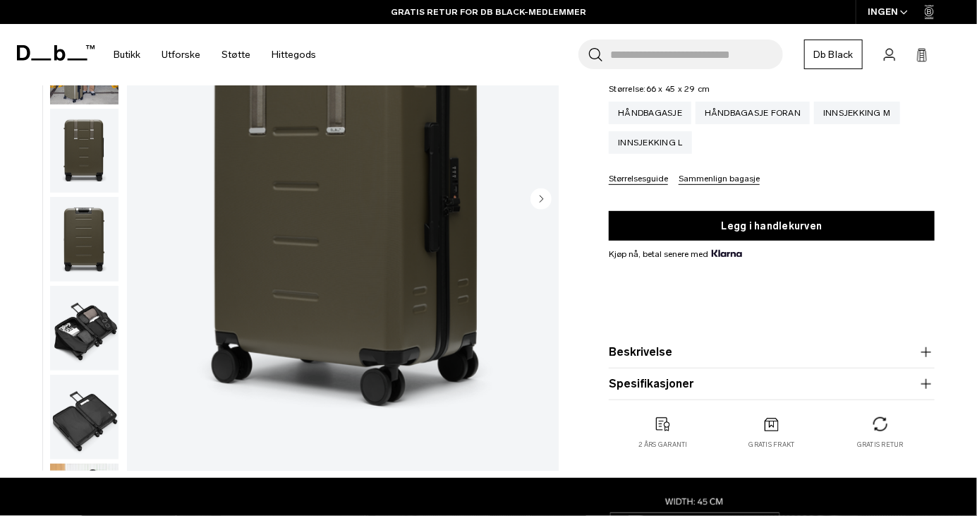
scroll to position [303, 0]
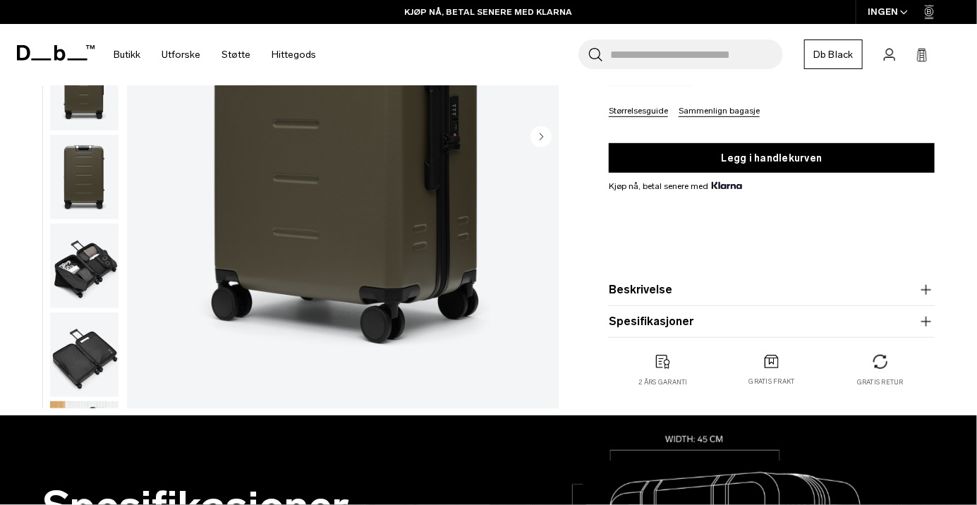
click at [900, 16] on div "INGEN" at bounding box center [888, 12] width 65 height 24
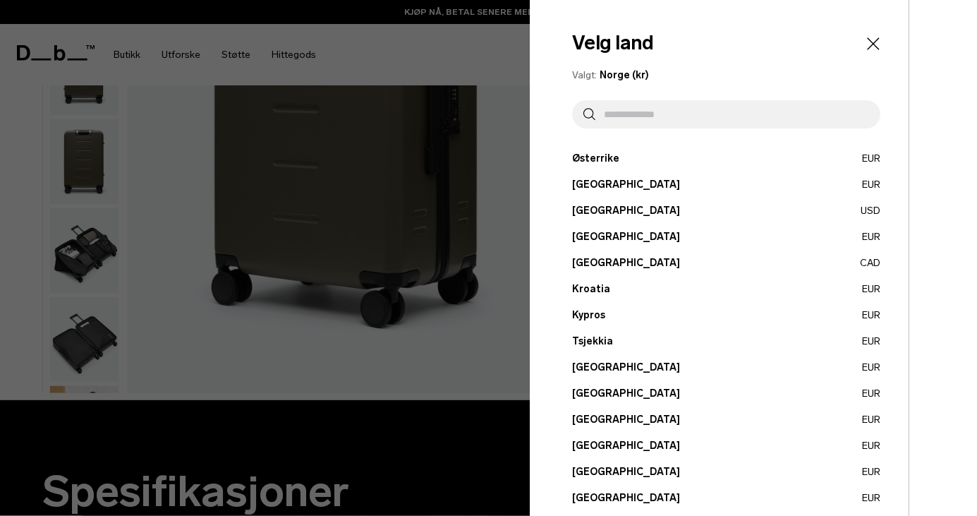
click at [875, 40] on icon "Lukke" at bounding box center [874, 44] width 20 height 20
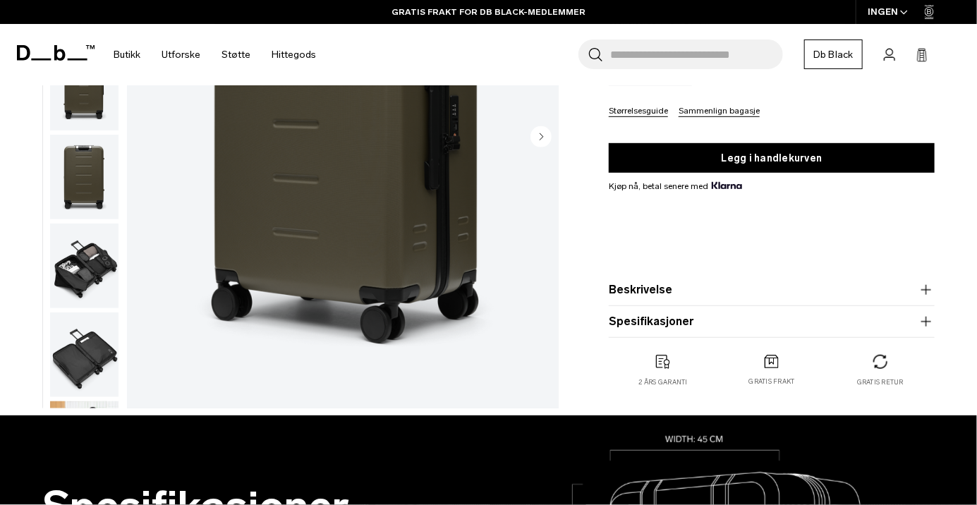
click at [950, 176] on div "Ramverk Innsjekking Bagasje Medium 4,999 kr 4,1 stjernerangering 32 anmeldelser…" at bounding box center [772, 104] width 411 height 624
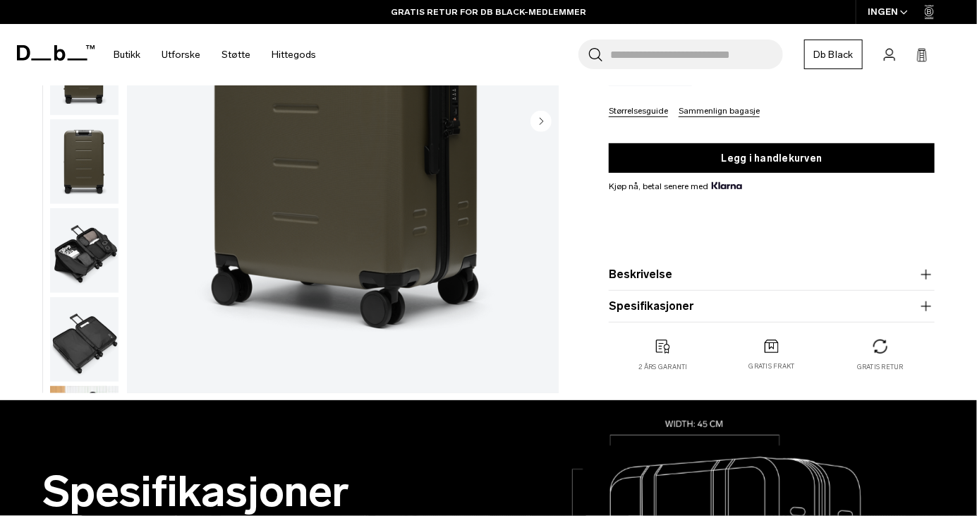
click at [875, 159] on button "Legg i handlekurven" at bounding box center [772, 158] width 326 height 30
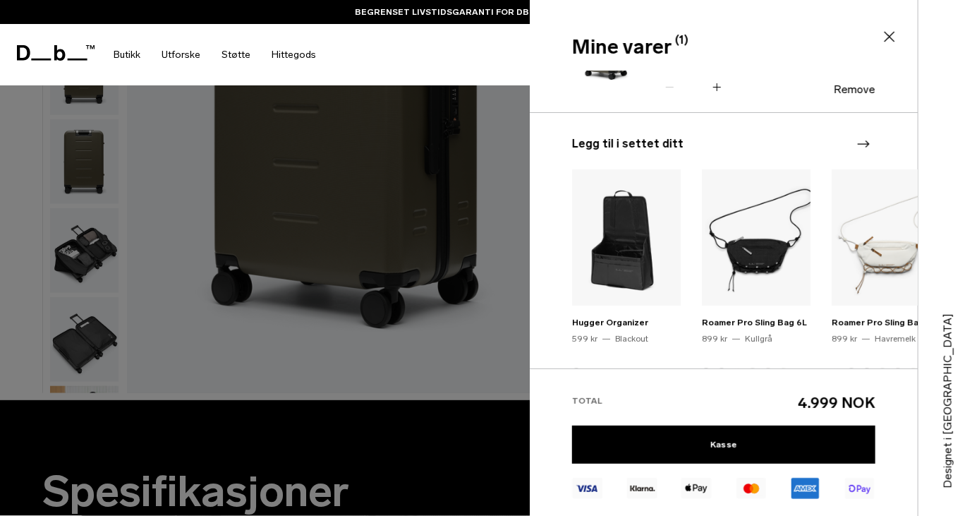
scroll to position [141, 0]
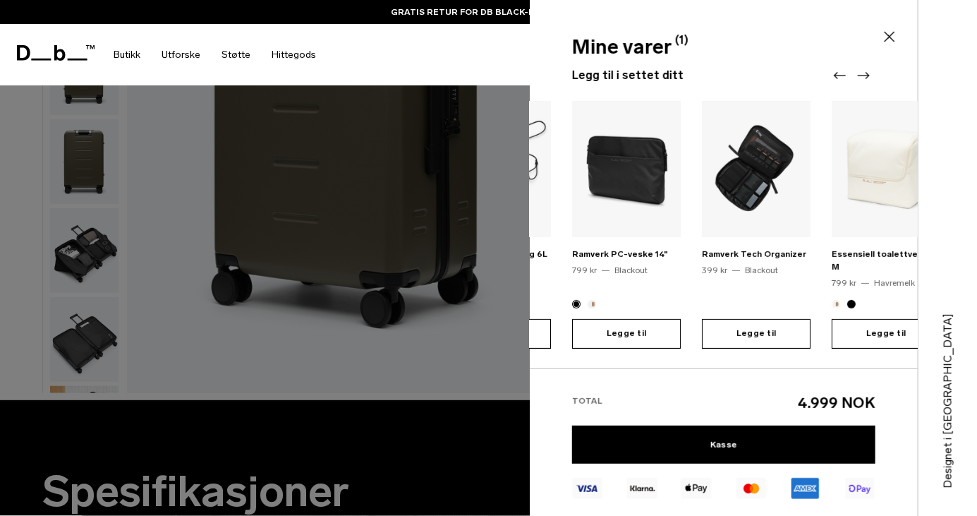
click at [744, 182] on img at bounding box center [756, 169] width 109 height 136
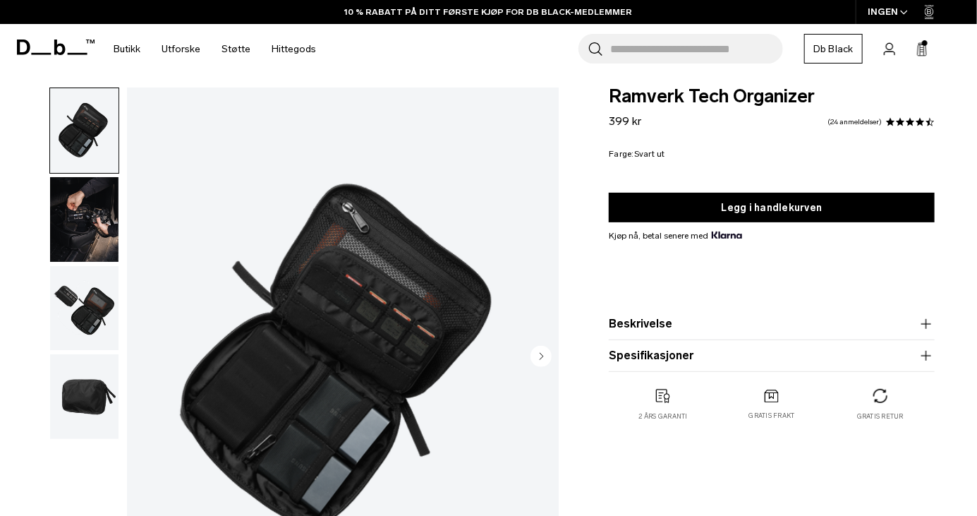
scroll to position [8, 0]
click at [662, 358] on font "Spesifikasjoner" at bounding box center [651, 355] width 85 height 13
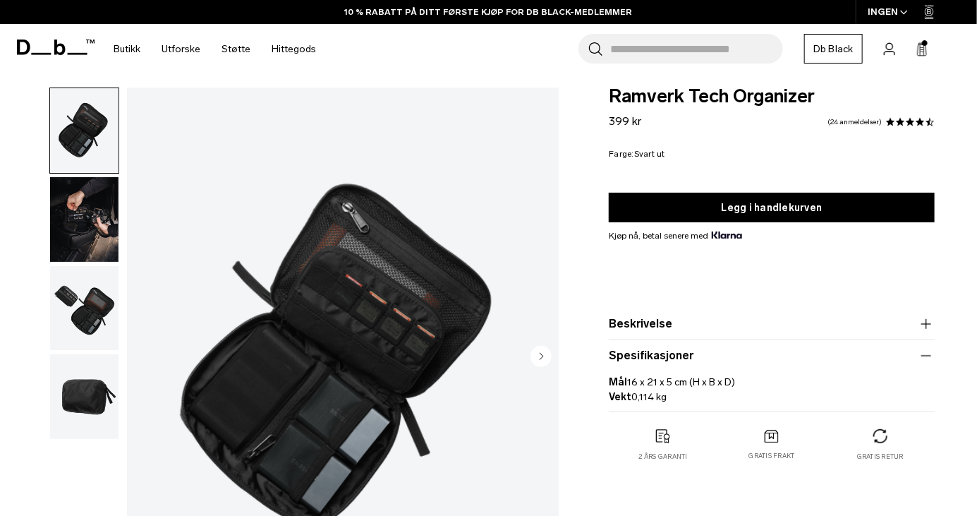
scroll to position [0, 0]
click at [634, 330] on button "Beskrivelse" at bounding box center [772, 323] width 326 height 17
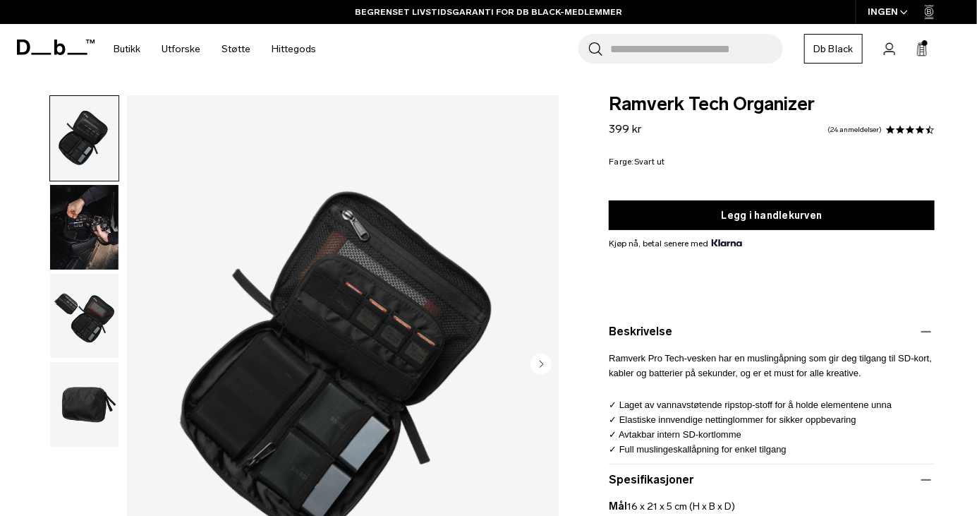
click at [83, 231] on img "button" at bounding box center [84, 227] width 68 height 85
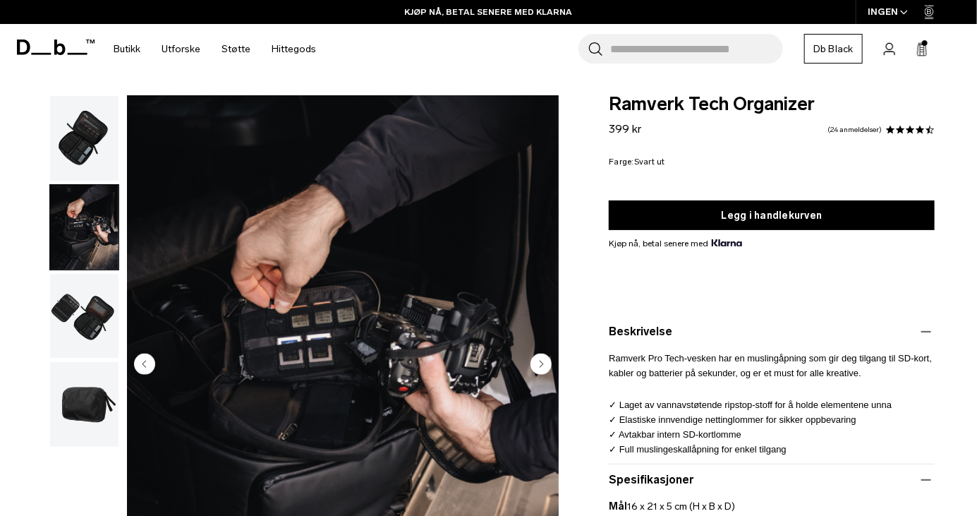
click at [82, 318] on img "button" at bounding box center [84, 316] width 68 height 85
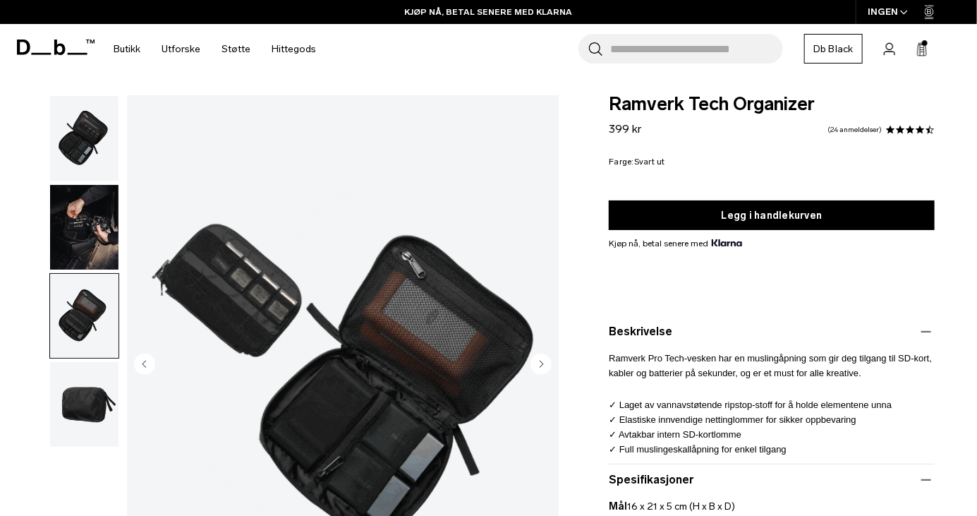
click at [87, 401] on img "button" at bounding box center [84, 404] width 68 height 85
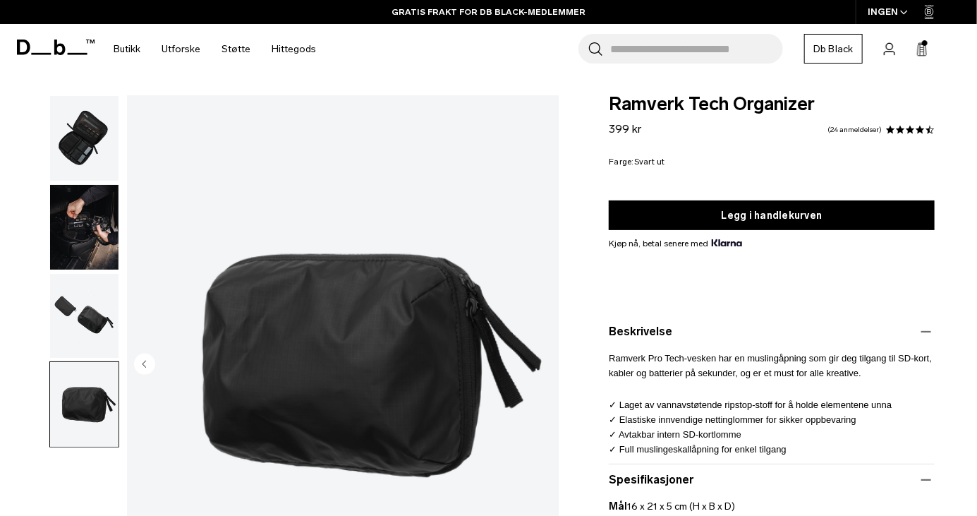
click at [926, 44] on span at bounding box center [925, 43] width 6 height 6
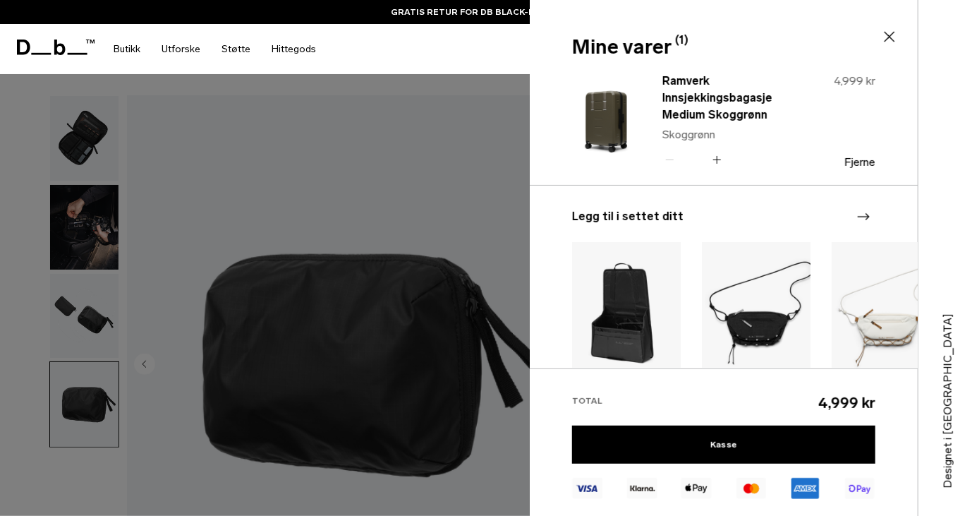
click at [708, 104] on font "Ramverk Innsjekkingsbagasje Medium Skoggrønn" at bounding box center [717, 97] width 110 height 47
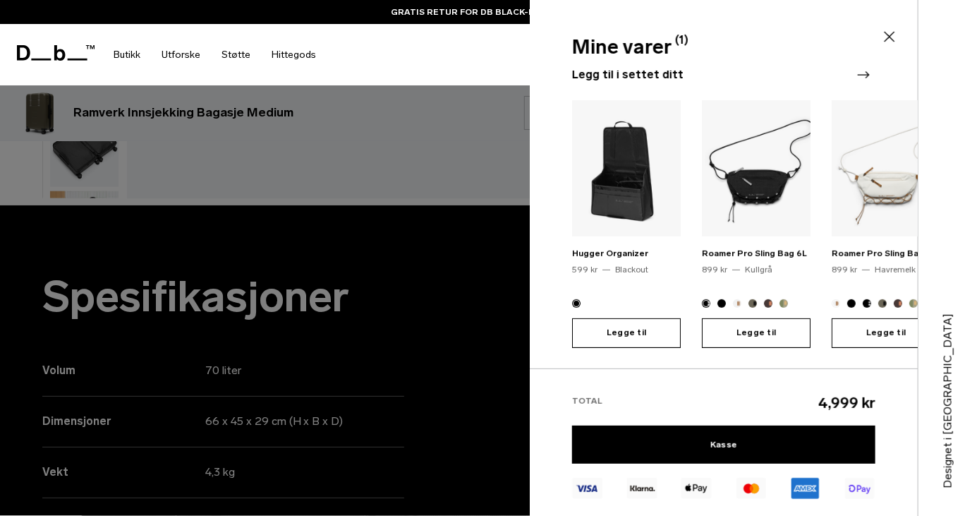
scroll to position [500, 0]
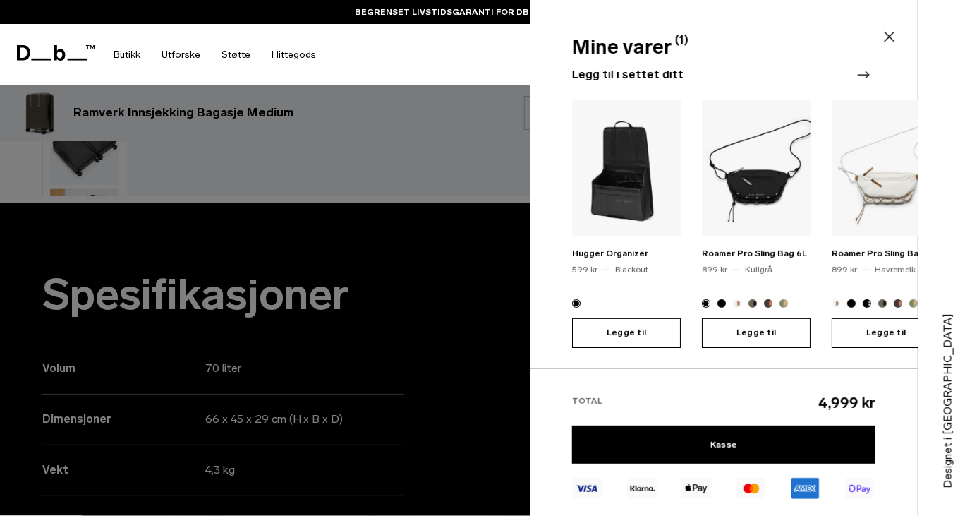
click at [660, 412] on font "Registrer deg her." at bounding box center [647, 418] width 99 height 13
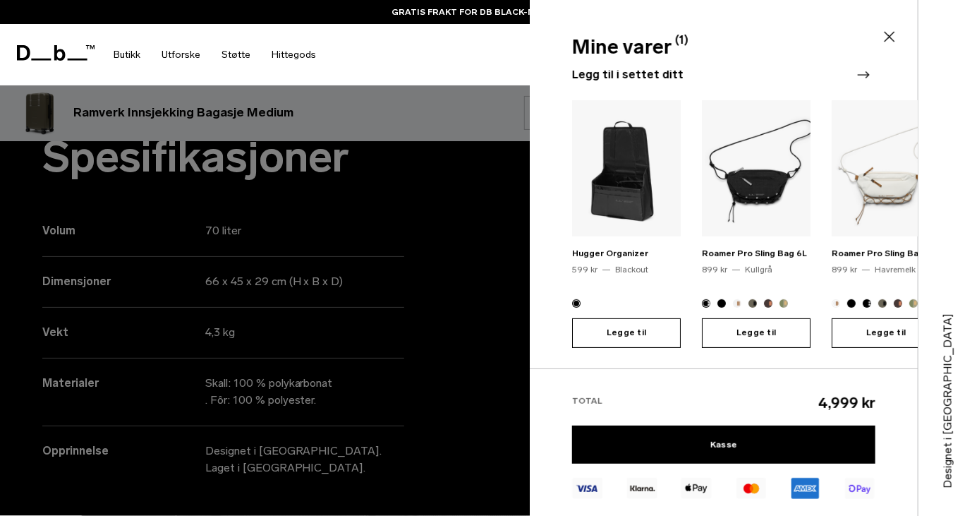
click at [652, 412] on font "Registrer deg her." at bounding box center [647, 418] width 99 height 13
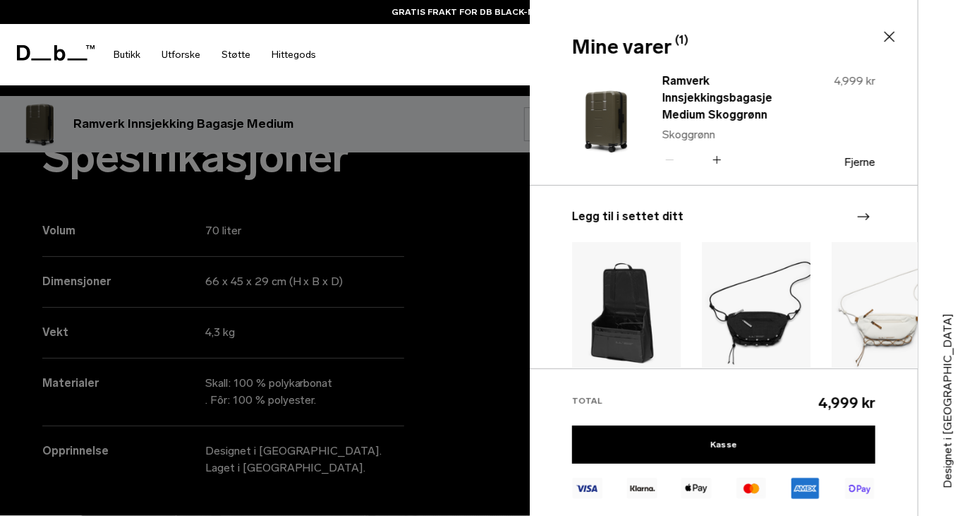
scroll to position [142, 0]
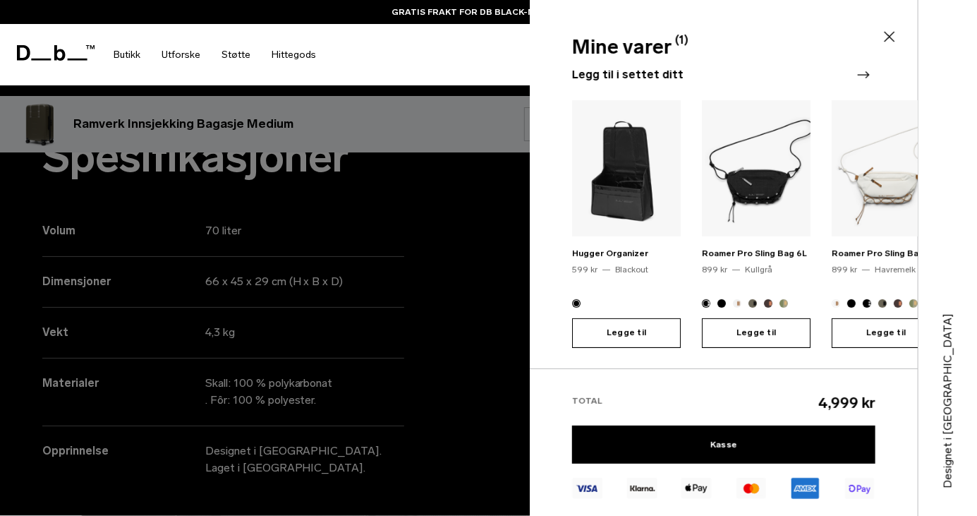
click at [643, 412] on font "Registrer deg her." at bounding box center [647, 418] width 99 height 13
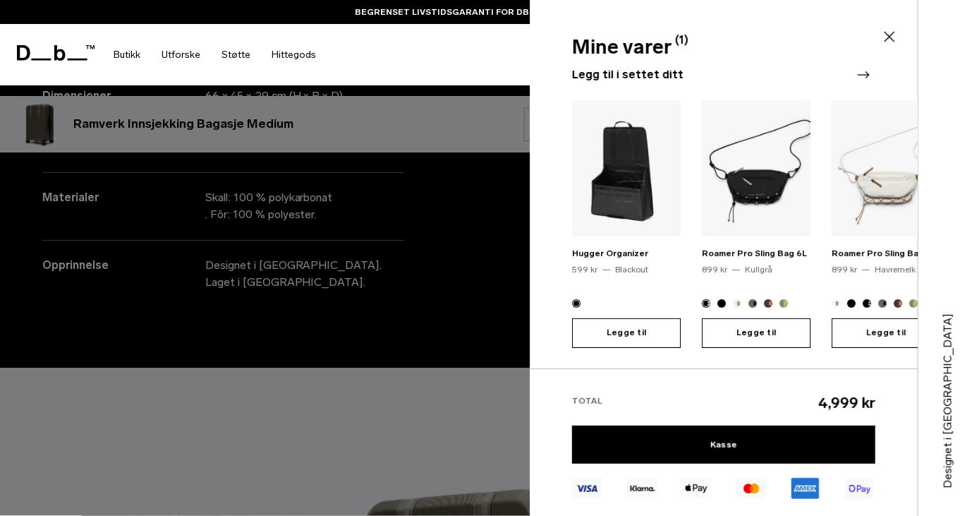
click at [645, 412] on font "Registrer deg her." at bounding box center [647, 418] width 99 height 13
click at [724, 449] on font "Kasse" at bounding box center [723, 445] width 27 height 10
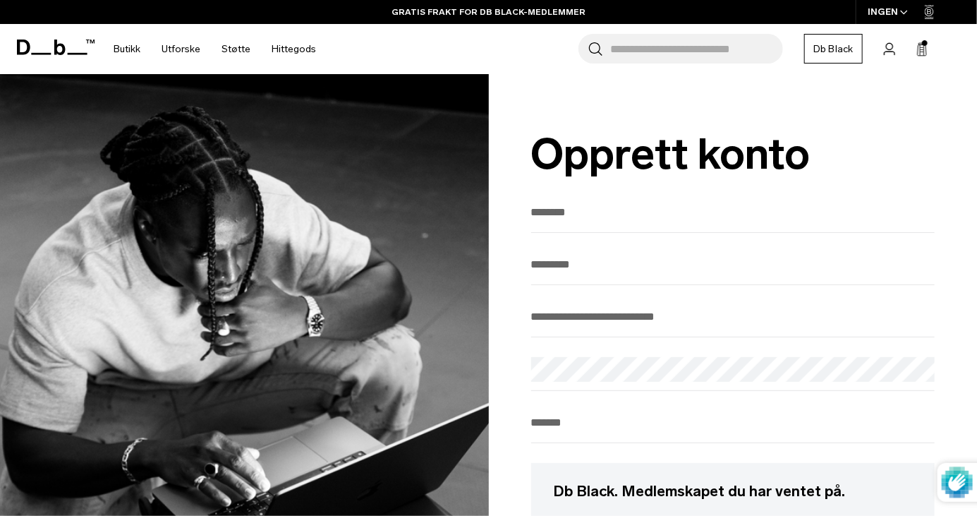
click at [610, 222] on input "Fornavn" at bounding box center [733, 211] width 404 height 23
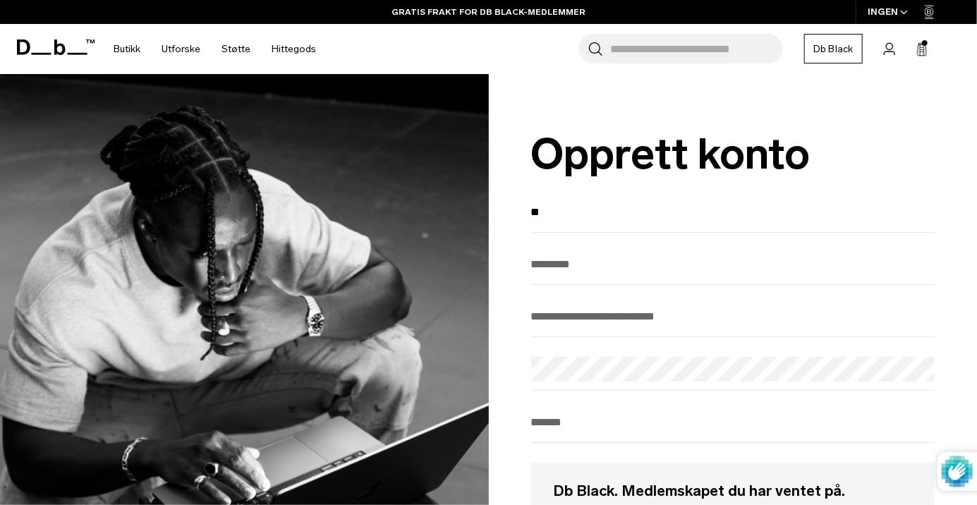
type input "*****"
type input "**********"
type input "********"
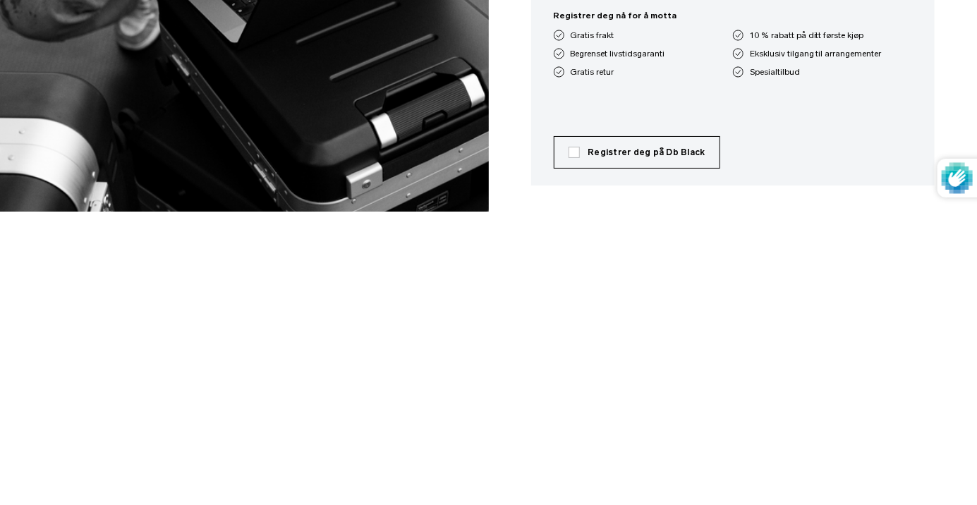
scroll to position [247, 0]
click at [576, 452] on label "Registrer deg på Db Black" at bounding box center [637, 445] width 137 height 13
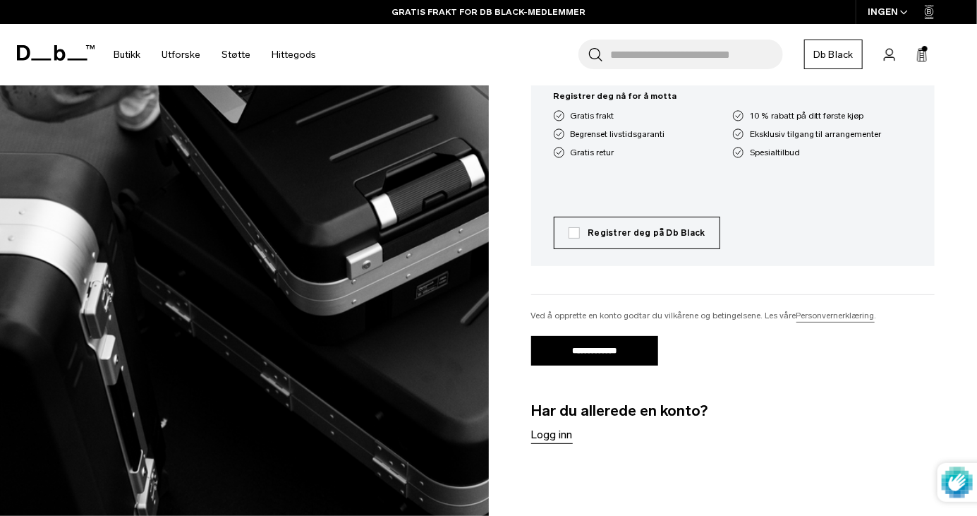
scroll to position [473, 0]
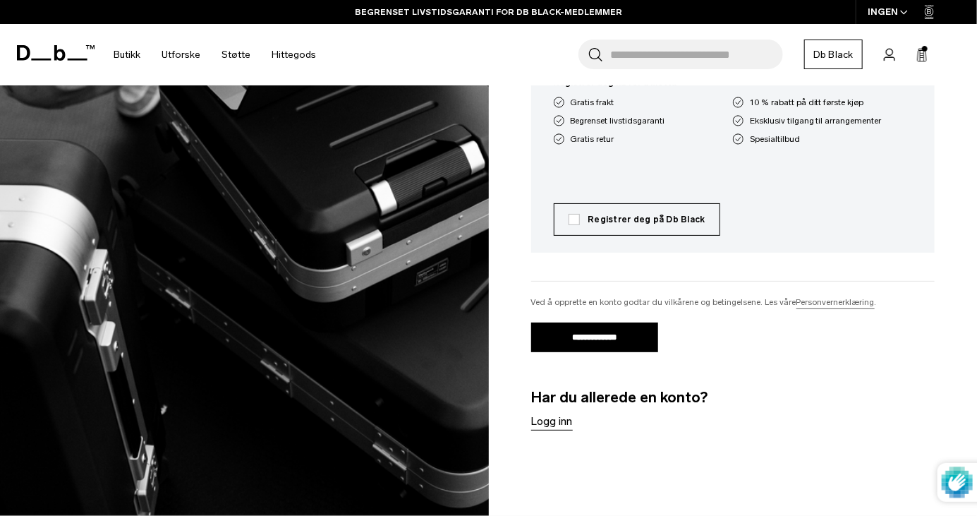
click at [605, 352] on input "**********" at bounding box center [594, 337] width 127 height 30
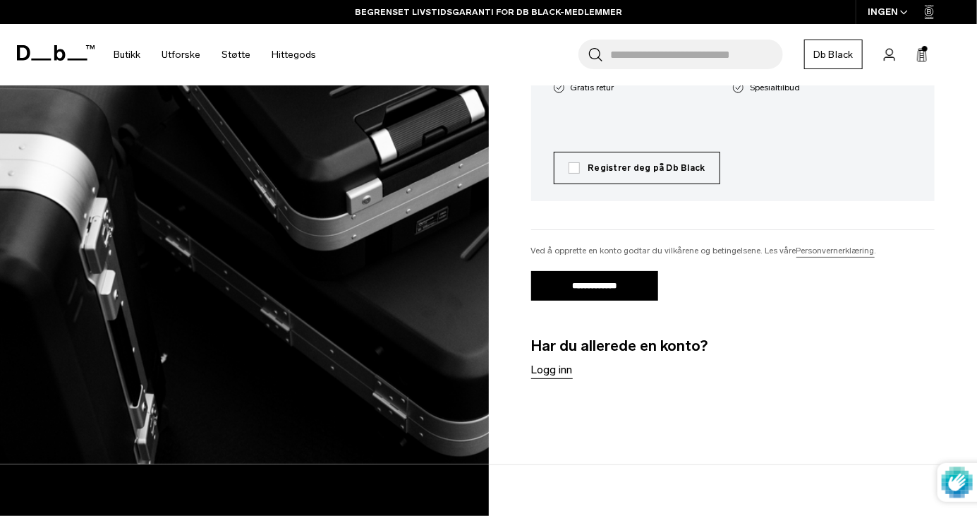
scroll to position [540, 0]
